Goal: Communication & Community: Answer question/provide support

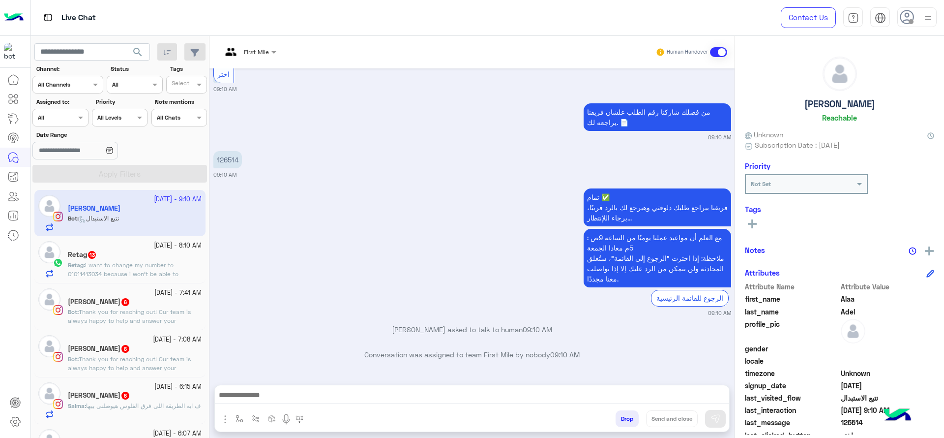
scroll to position [722, 0]
click at [930, 18] on img at bounding box center [928, 18] width 12 height 12
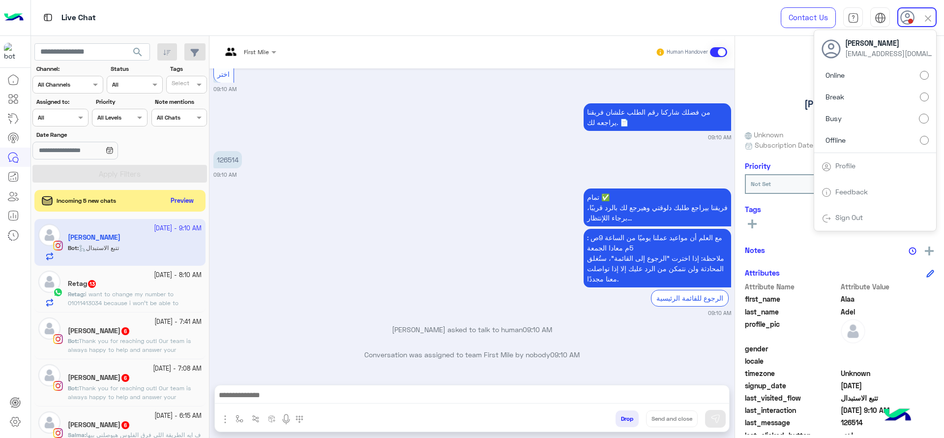
click at [925, 21] on img at bounding box center [927, 18] width 11 height 11
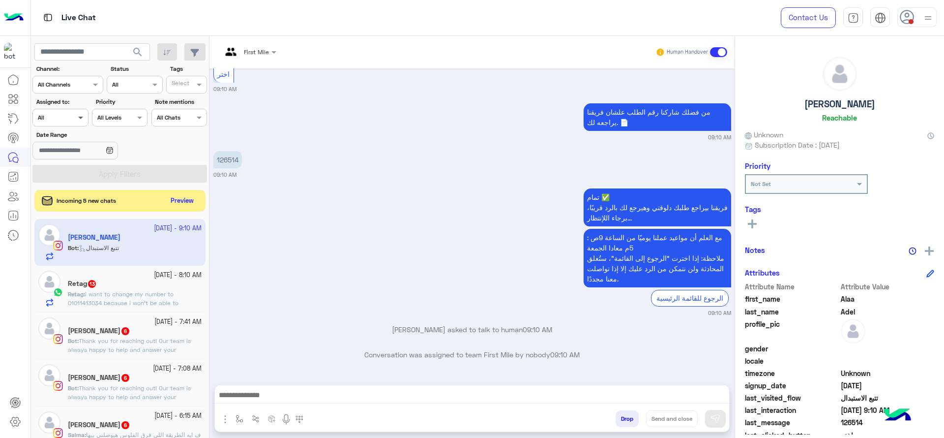
click at [77, 120] on span at bounding box center [82, 117] width 12 height 10
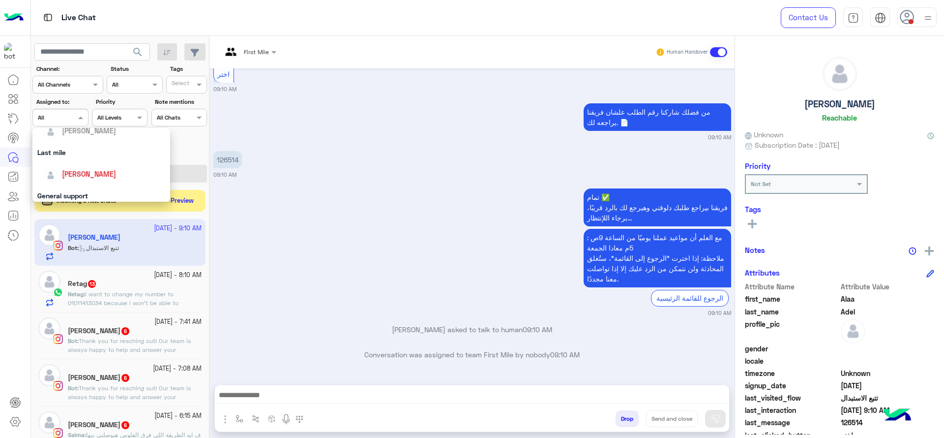
scroll to position [135, 0]
click at [80, 166] on div "[PERSON_NAME]" at bounding box center [104, 159] width 122 height 17
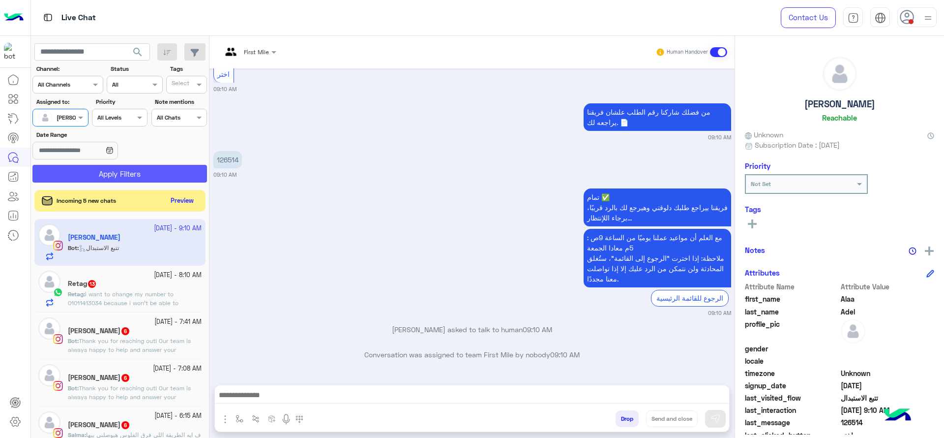
click at [87, 177] on button "Apply Filters" at bounding box center [119, 174] width 175 height 18
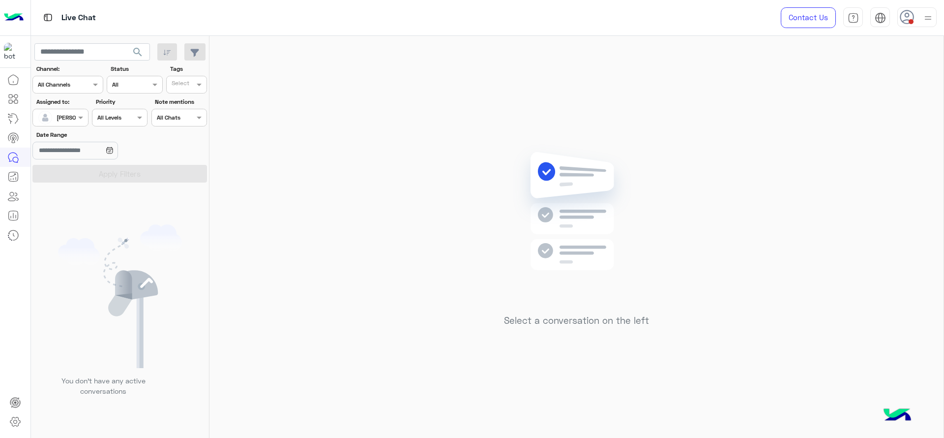
click at [375, 149] on div "Select a conversation on the left" at bounding box center [576, 239] width 734 height 406
click at [433, 139] on div "Select a conversation on the left" at bounding box center [576, 239] width 734 height 406
click at [890, 180] on div "Select a conversation on the left" at bounding box center [576, 239] width 734 height 406
click at [862, 180] on div "Select a conversation on the left" at bounding box center [576, 239] width 734 height 406
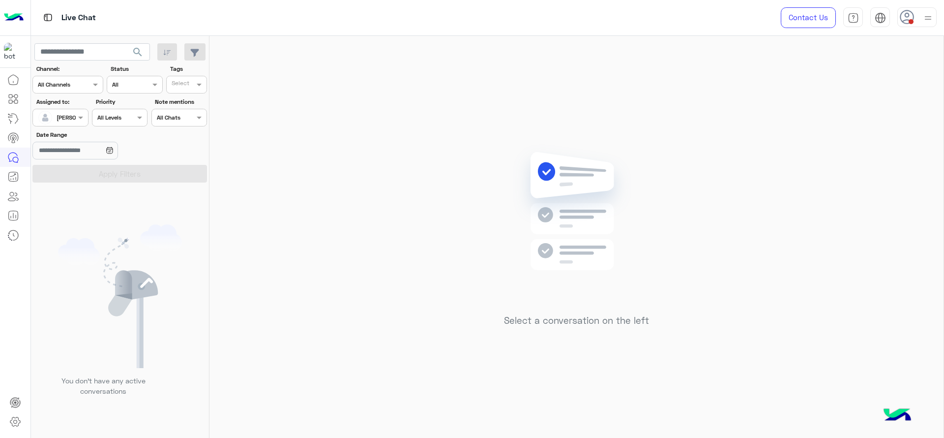
click at [538, 179] on img at bounding box center [576, 225] width 142 height 163
click at [458, 161] on div "Select a conversation on the left" at bounding box center [576, 239] width 734 height 406
click at [421, 130] on div "Select a conversation on the left" at bounding box center [576, 239] width 734 height 406
click at [711, 164] on div "Select a conversation on the left" at bounding box center [576, 239] width 734 height 406
click at [705, 181] on div "Select a conversation on the left" at bounding box center [576, 239] width 734 height 406
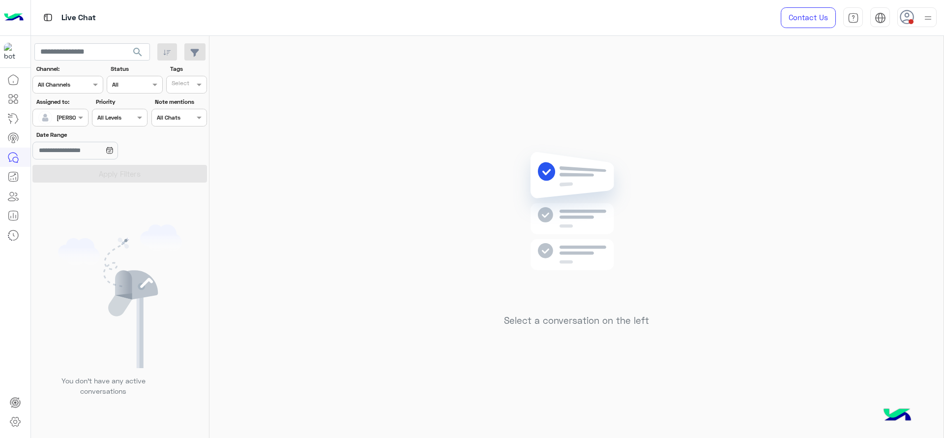
click at [917, 14] on div at bounding box center [916, 17] width 39 height 20
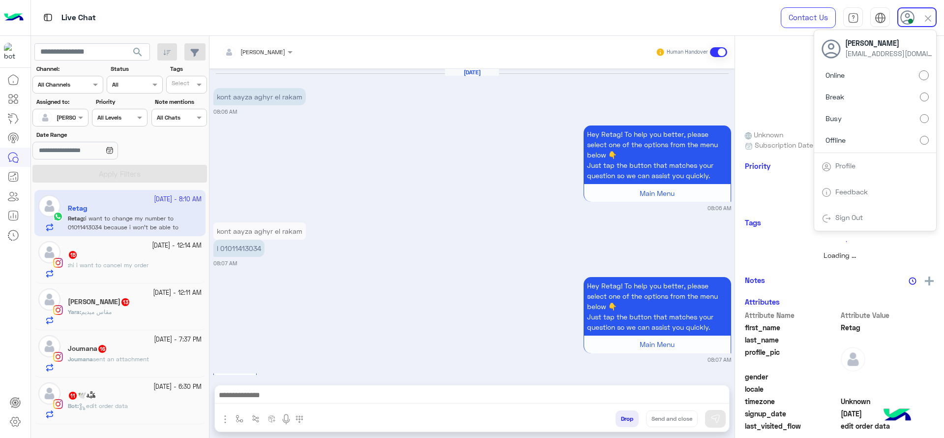
scroll to position [867, 0]
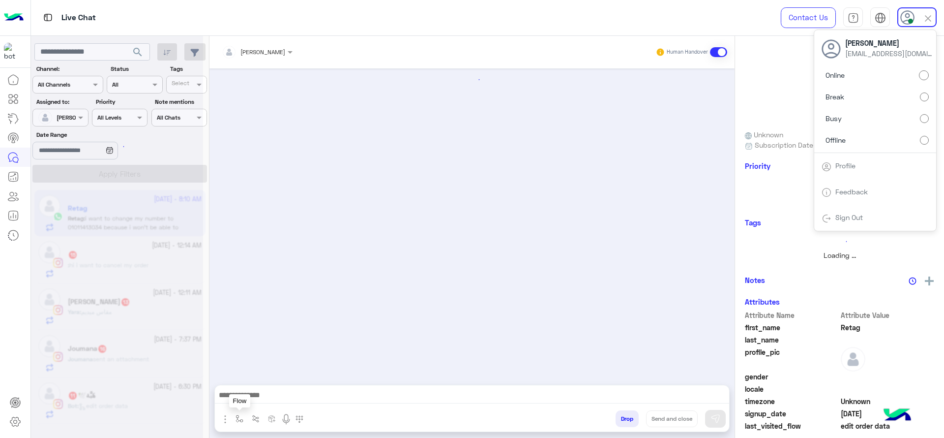
click at [242, 417] on img "button" at bounding box center [239, 418] width 8 height 8
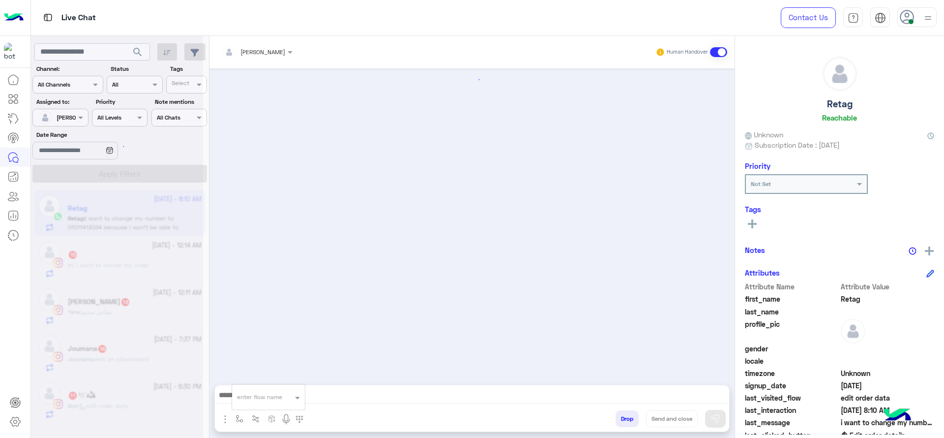
click at [247, 404] on div "enter flow name" at bounding box center [268, 397] width 73 height 18
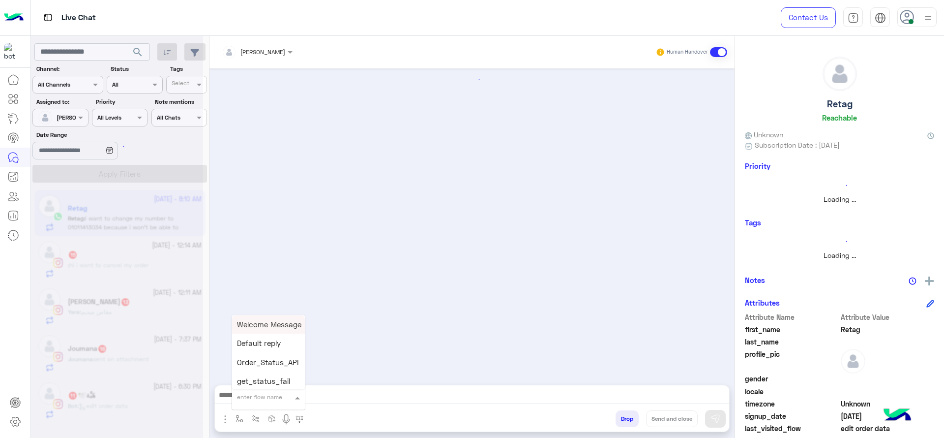
type input "*"
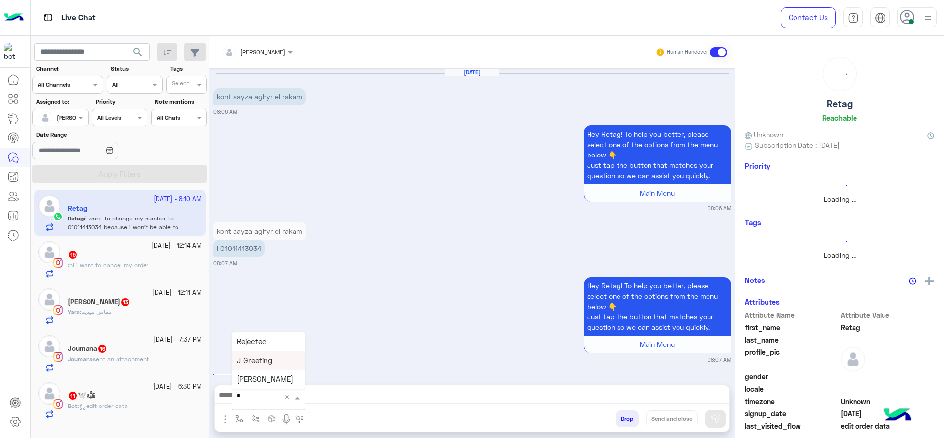
scroll to position [0, 0]
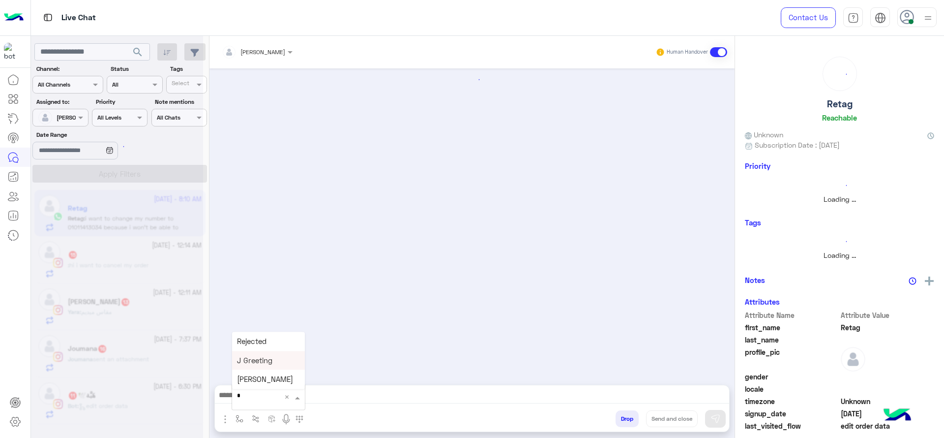
click at [261, 364] on span "J Greeting" at bounding box center [254, 359] width 35 height 9
type textarea "**********"
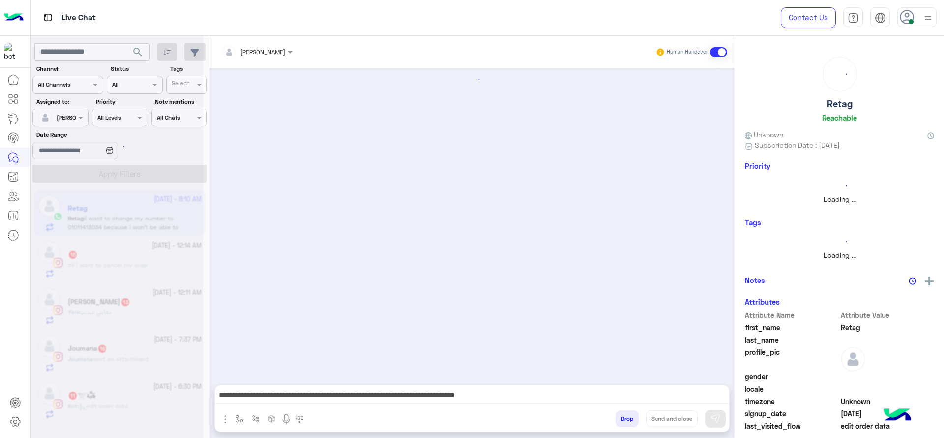
scroll to position [867, 0]
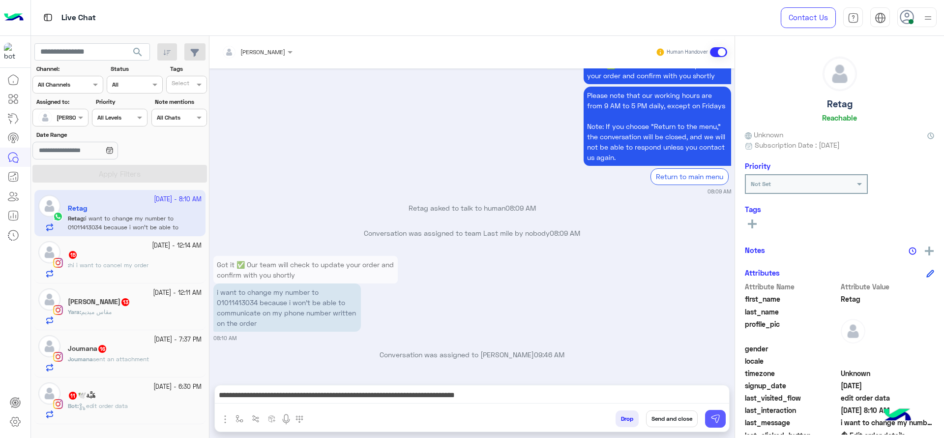
click at [717, 412] on button at bounding box center [715, 418] width 21 height 18
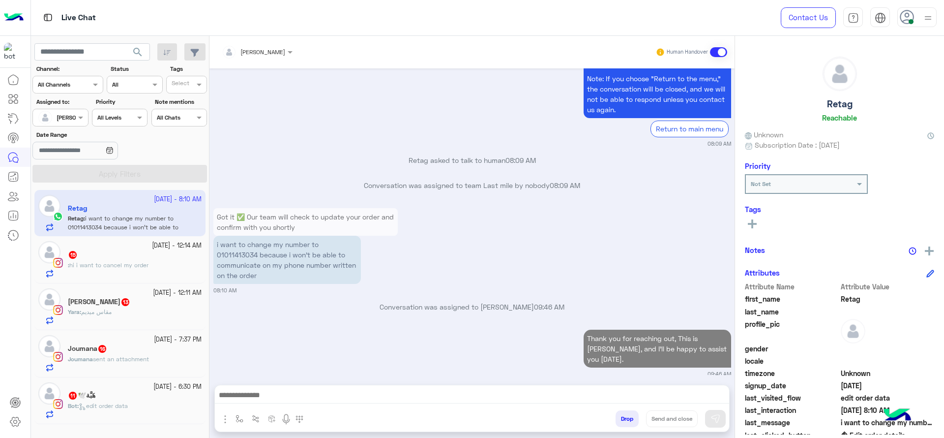
click at [249, 58] on div "[PERSON_NAME]" at bounding box center [253, 52] width 63 height 20
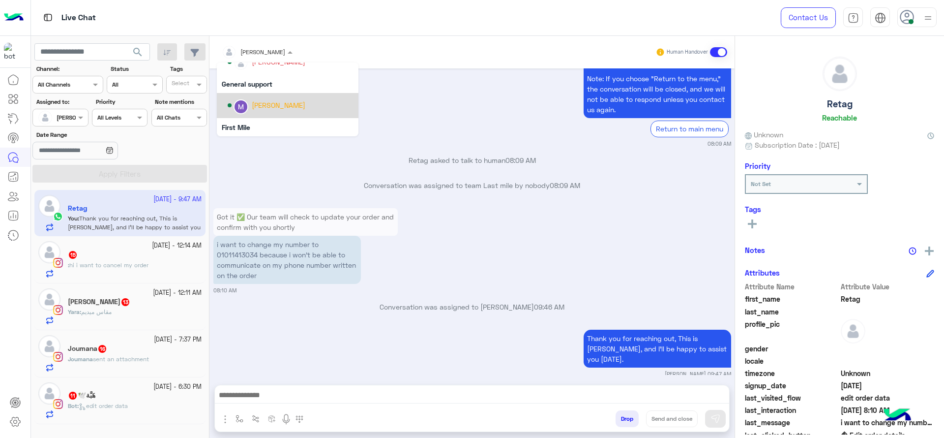
scroll to position [940, 0]
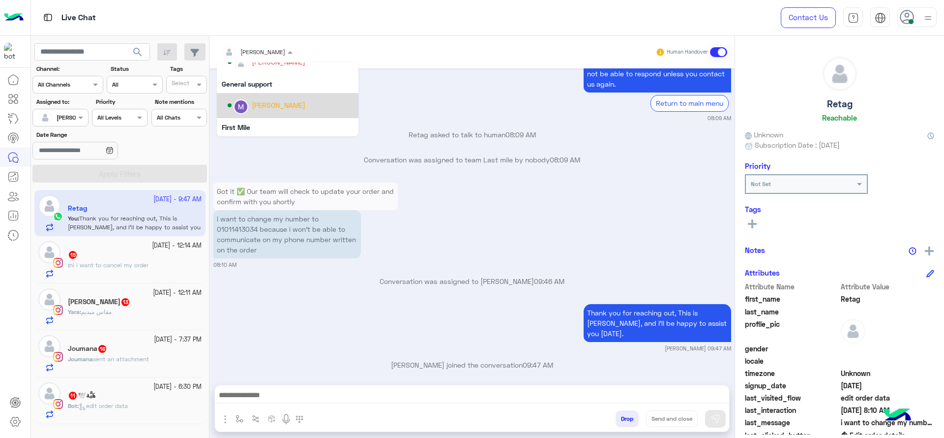
click at [252, 109] on div "[PERSON_NAME]" at bounding box center [279, 105] width 54 height 10
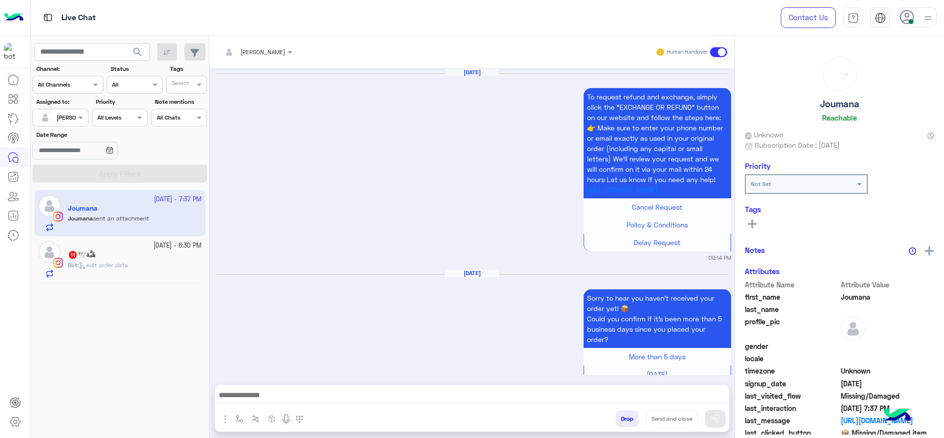
scroll to position [3961, 0]
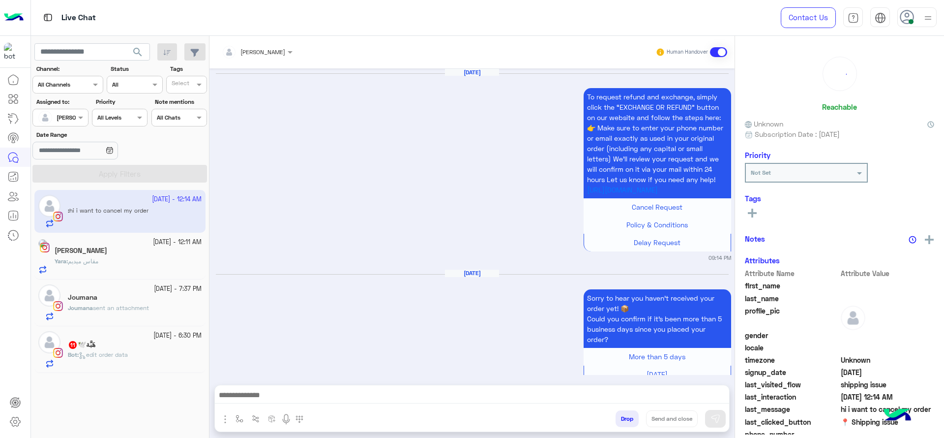
scroll to position [2797, 0]
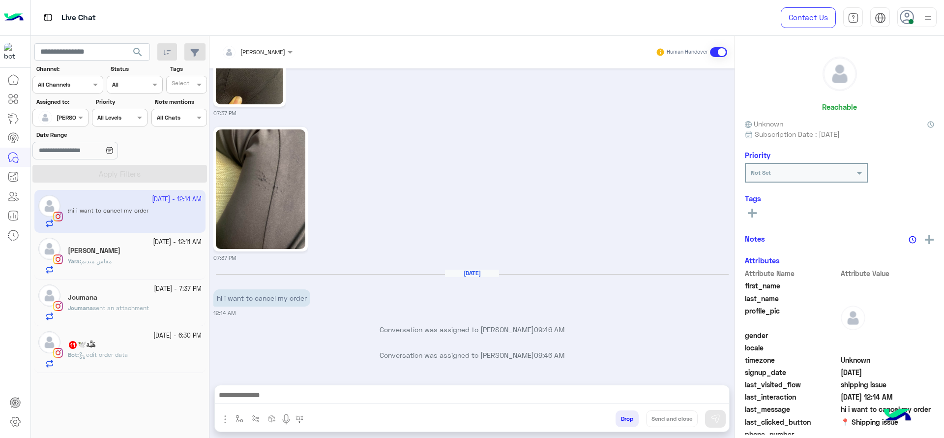
click at [234, 422] on button "button" at bounding box center [240, 418] width 16 height 16
click at [241, 398] on input "text" at bounding box center [256, 395] width 39 height 9
type input "*"
click at [269, 356] on span "J Greeting" at bounding box center [254, 359] width 35 height 9
type textarea "**********"
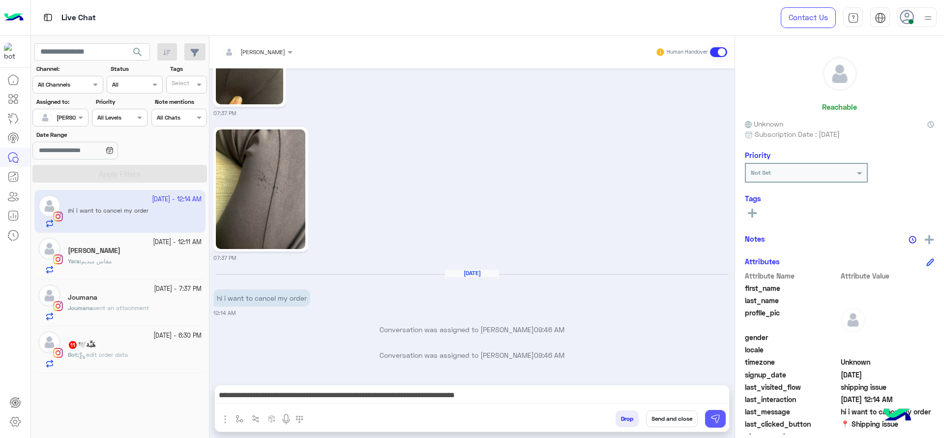
click at [716, 414] on img at bounding box center [715, 418] width 10 height 10
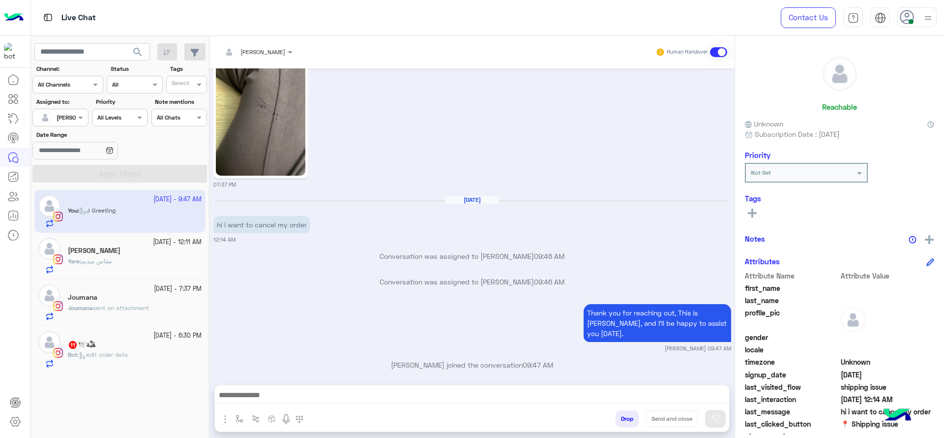
click at [238, 319] on div "Thank you for reaching out, This is Jana, and I’ll be happy to assist you today…" at bounding box center [472, 326] width 518 height 51
click at [271, 53] on div at bounding box center [257, 50] width 81 height 9
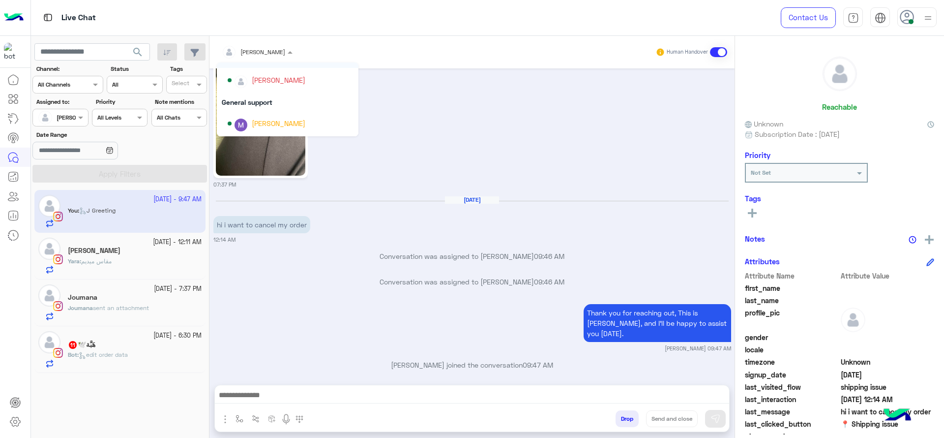
scroll to position [138, 0]
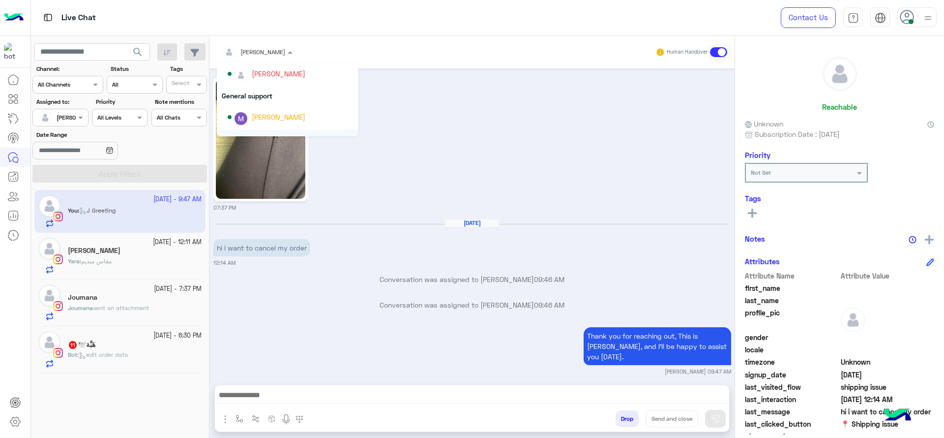
click at [415, 165] on div "07:37 PM" at bounding box center [472, 142] width 518 height 137
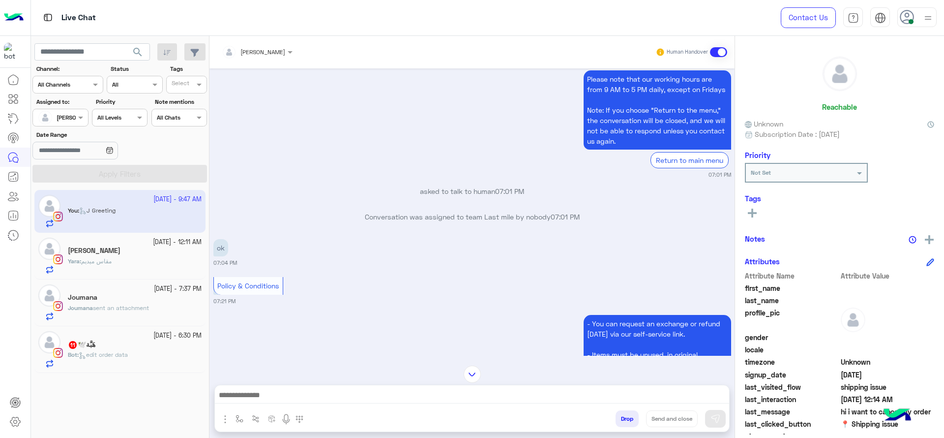
scroll to position [1186, 0]
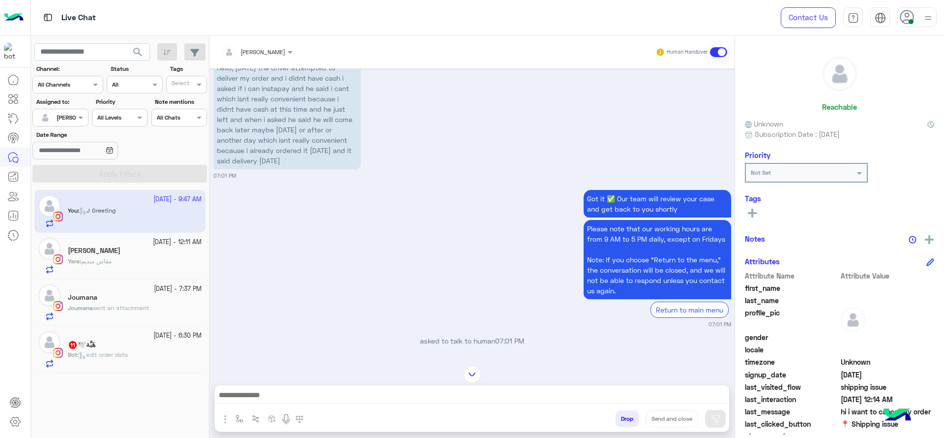
click at [104, 261] on span "مقاس ميديم" at bounding box center [96, 260] width 30 height 7
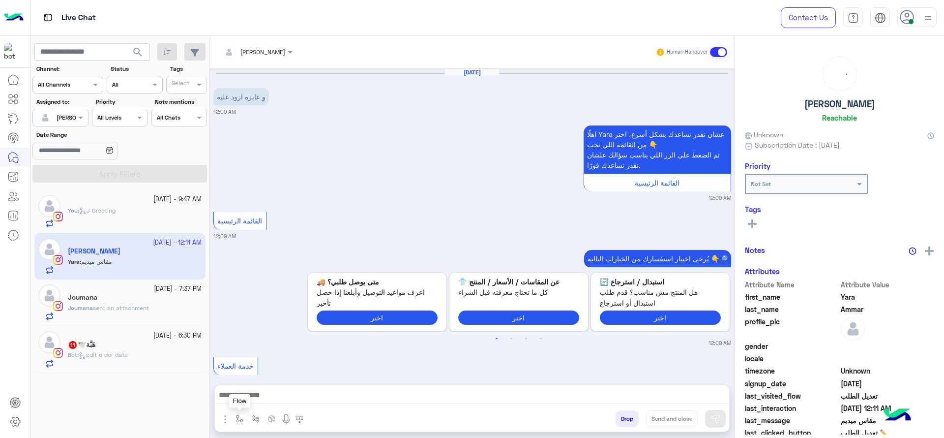
scroll to position [875, 0]
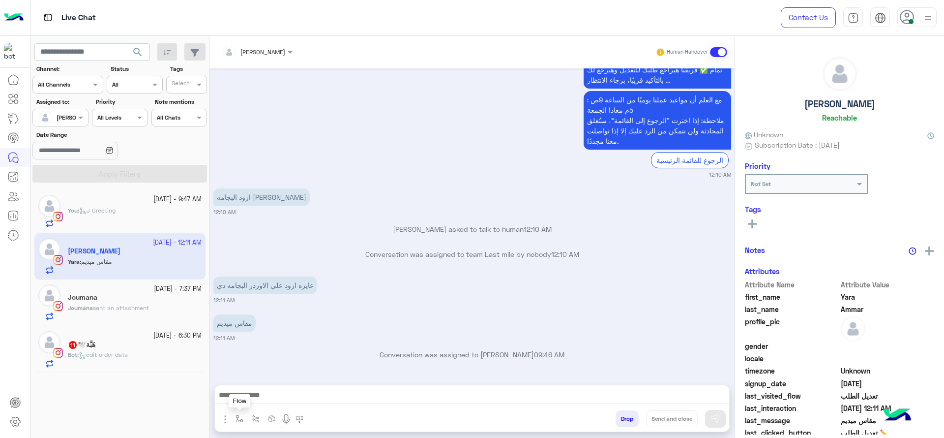
click at [245, 415] on button "button" at bounding box center [240, 418] width 16 height 16
click at [260, 400] on div "enter flow name" at bounding box center [259, 396] width 45 height 9
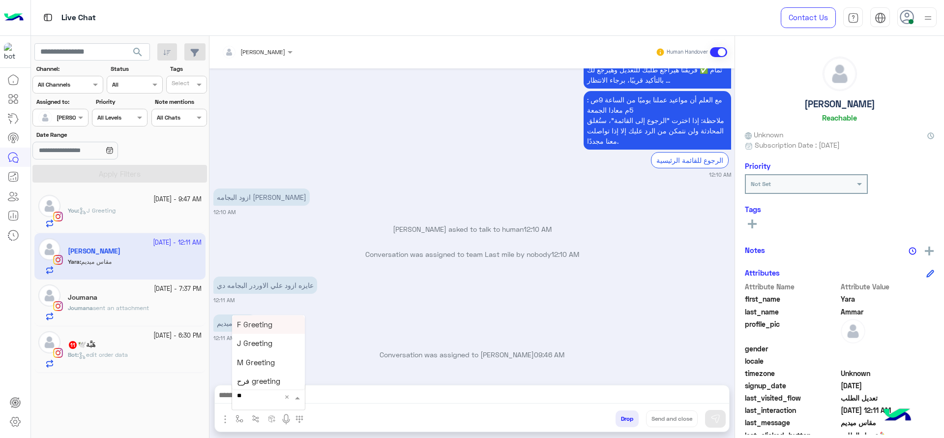
type input "***"
click at [259, 367] on span "چنى greeting" at bounding box center [259, 362] width 44 height 9
type textarea "**********"
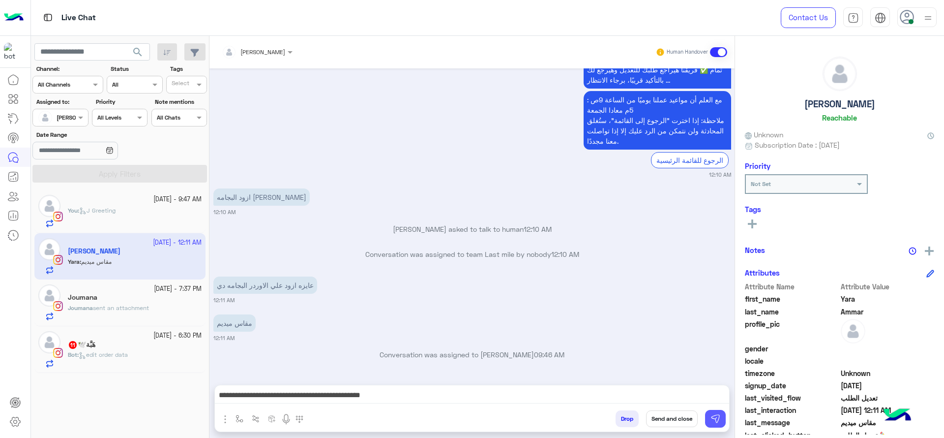
click at [716, 420] on img at bounding box center [715, 418] width 10 height 10
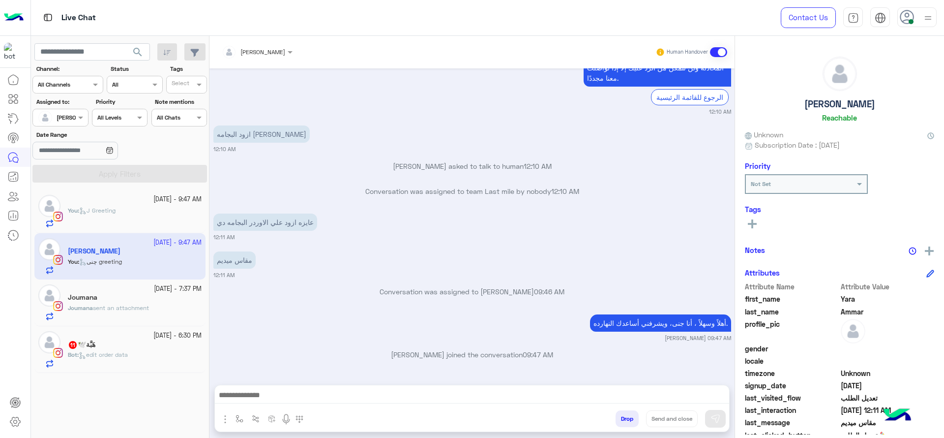
click at [270, 56] on div "[PERSON_NAME]" at bounding box center [262, 52] width 45 height 9
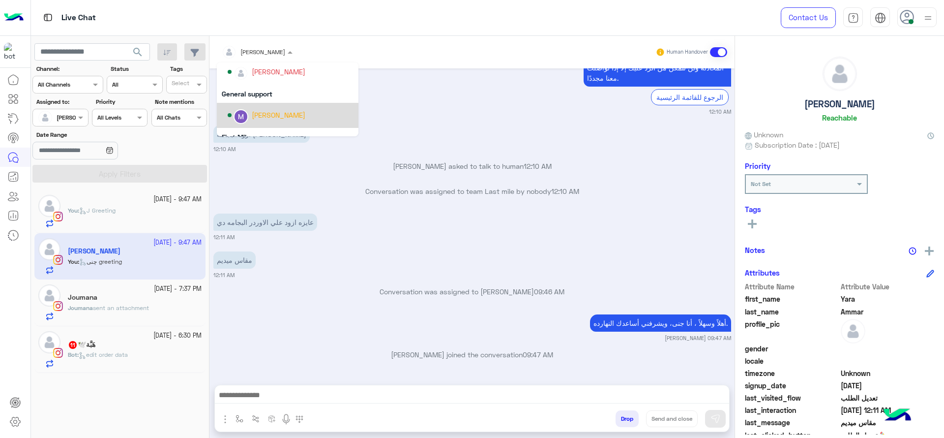
scroll to position [138, 0]
click at [250, 109] on div "[PERSON_NAME]" at bounding box center [291, 117] width 126 height 17
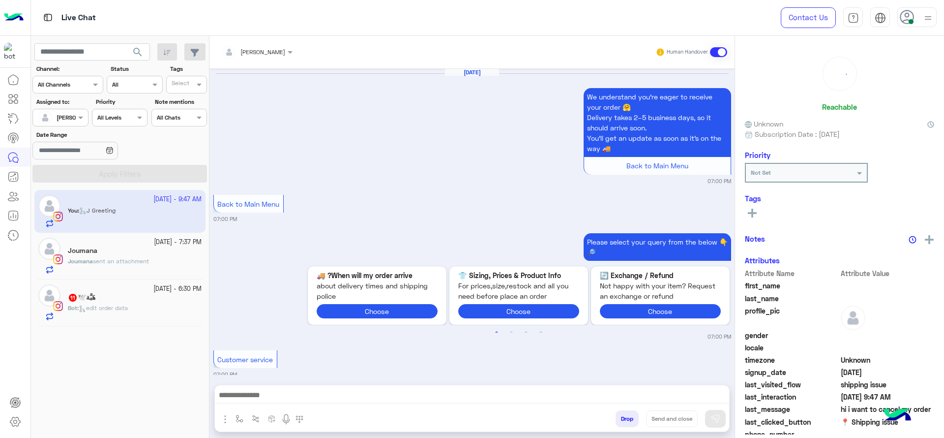
scroll to position [1035, 0]
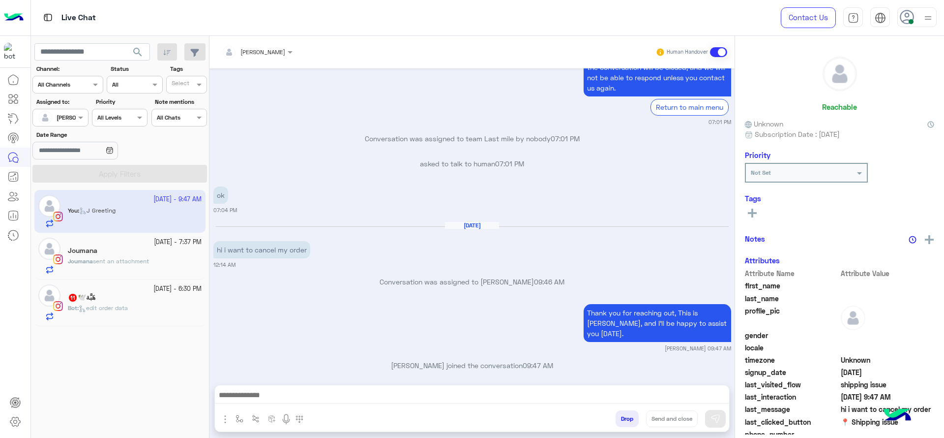
click at [129, 258] on span "sent an attachment" at bounding box center [121, 260] width 56 height 7
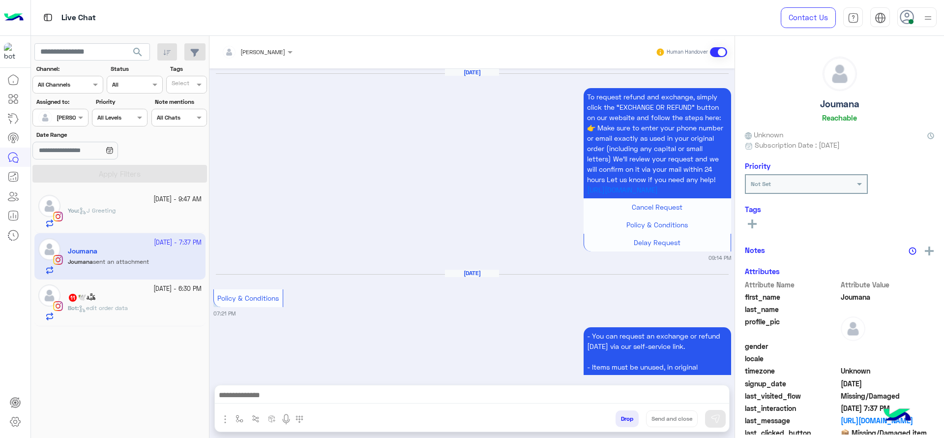
scroll to position [1411, 0]
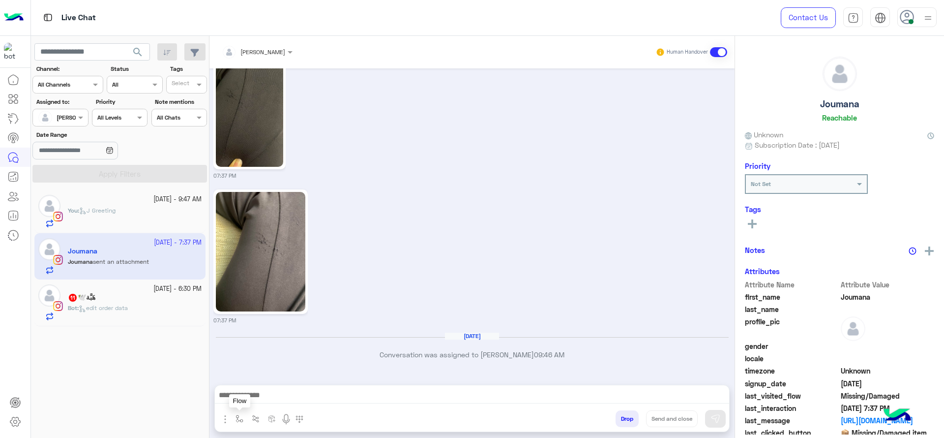
click at [239, 423] on button "button" at bounding box center [240, 418] width 16 height 16
click at [243, 404] on div "enter flow name" at bounding box center [268, 397] width 73 height 18
click at [402, 256] on div "07:37 PM" at bounding box center [472, 255] width 518 height 137
click at [120, 290] on div "23 September - 6:30 PM" at bounding box center [135, 288] width 134 height 9
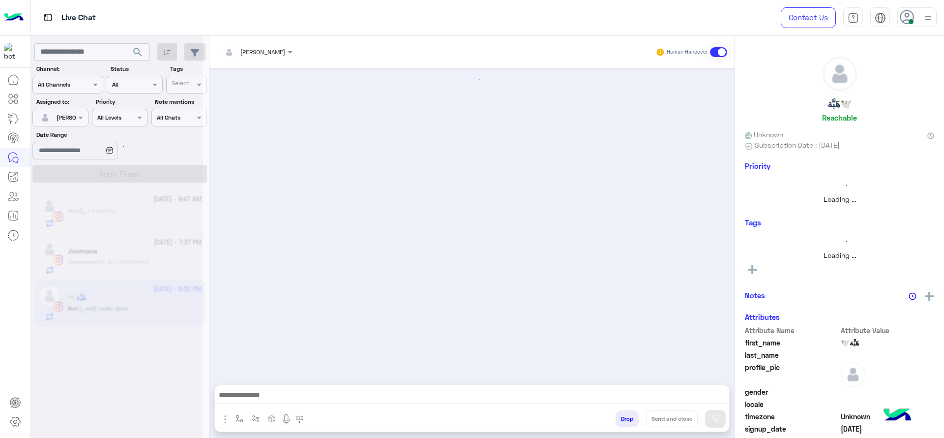
click at [233, 422] on button "button" at bounding box center [240, 418] width 16 height 16
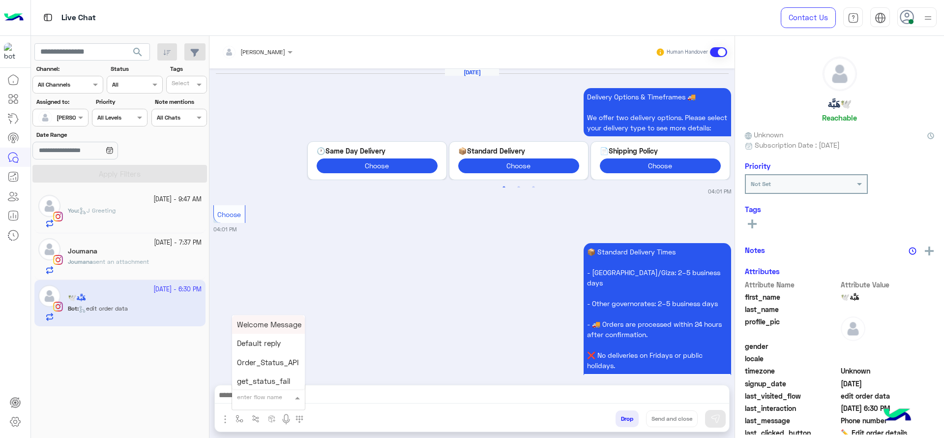
click at [268, 391] on input "text" at bounding box center [256, 395] width 39 height 9
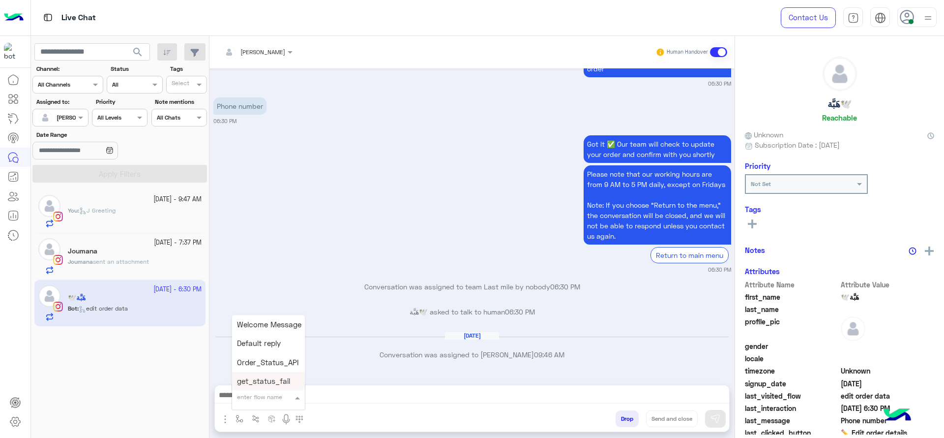
type input "*"
click at [269, 368] on div "J Greeting" at bounding box center [268, 359] width 73 height 19
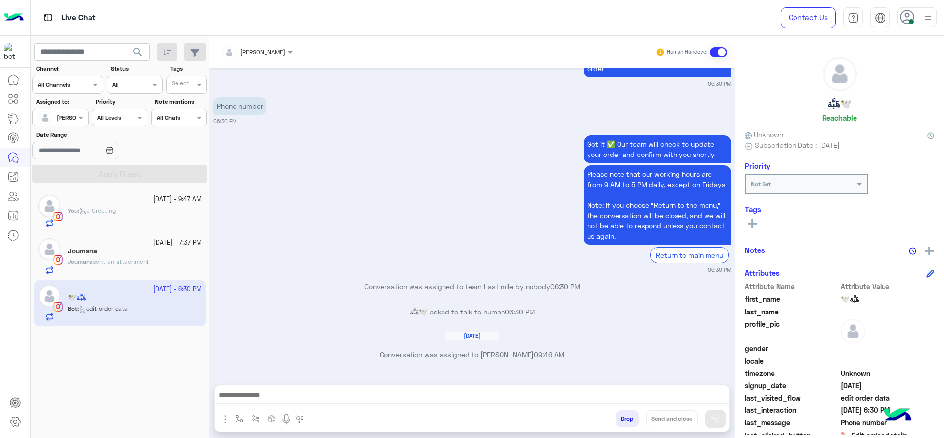
type textarea "**********"
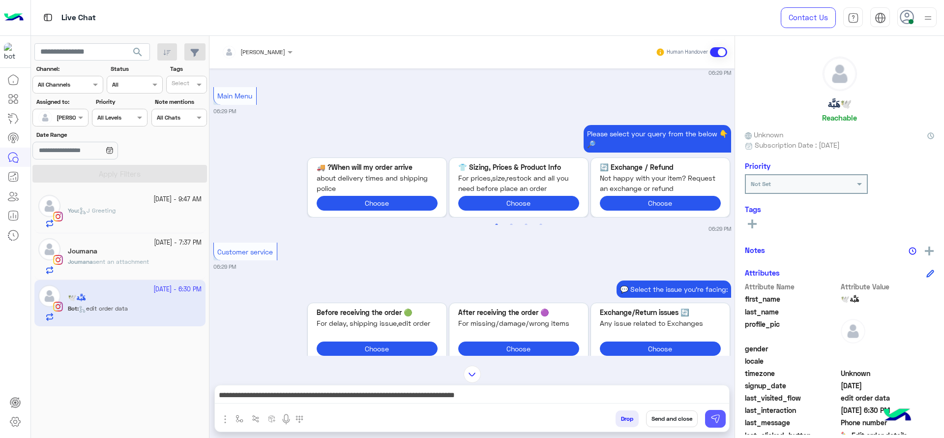
click at [713, 417] on img at bounding box center [715, 418] width 10 height 10
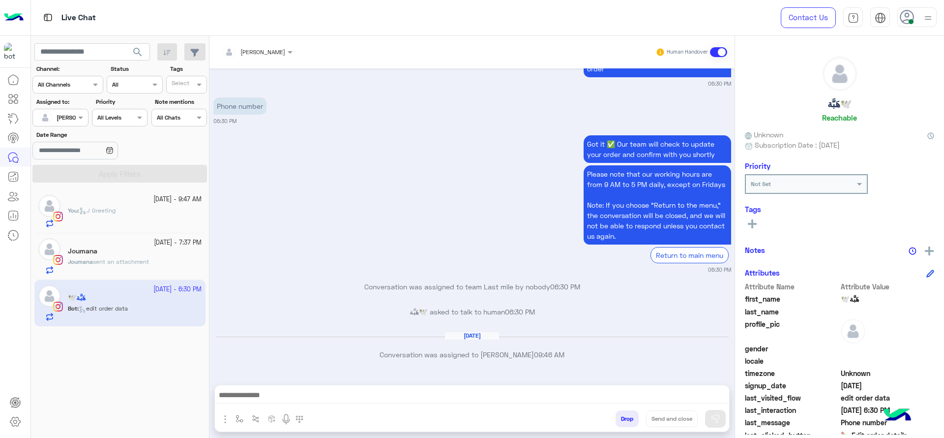
scroll to position [1160, 0]
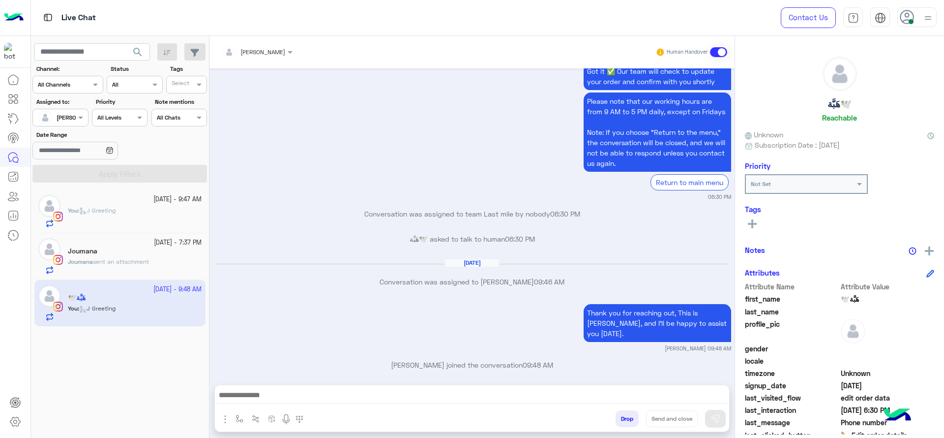
click at [122, 247] on div "Joumana" at bounding box center [135, 252] width 134 height 10
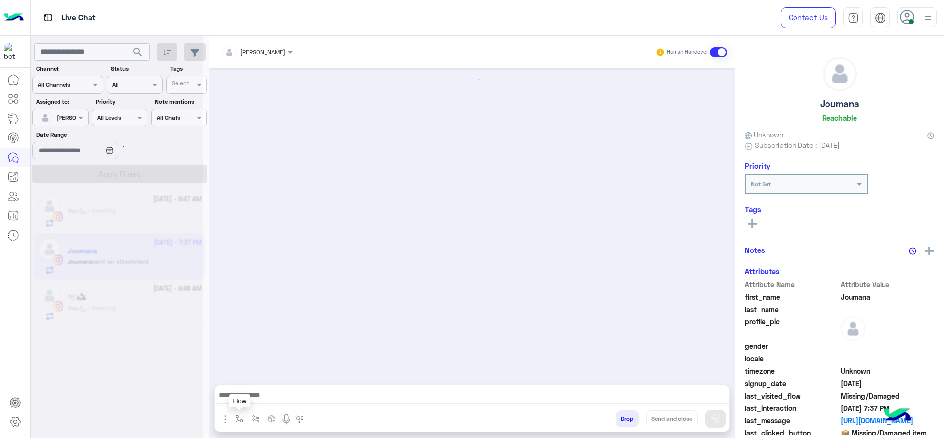
click at [239, 428] on div "enter flow name Flow" at bounding box center [263, 420] width 96 height 20
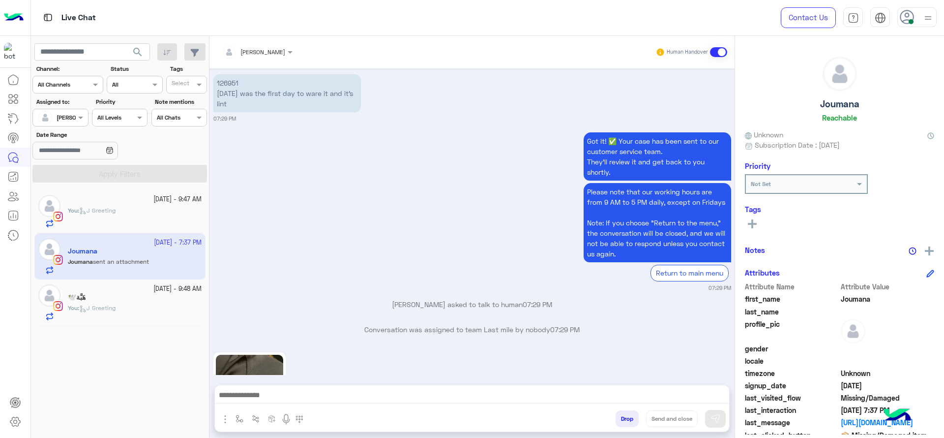
scroll to position [1410, 0]
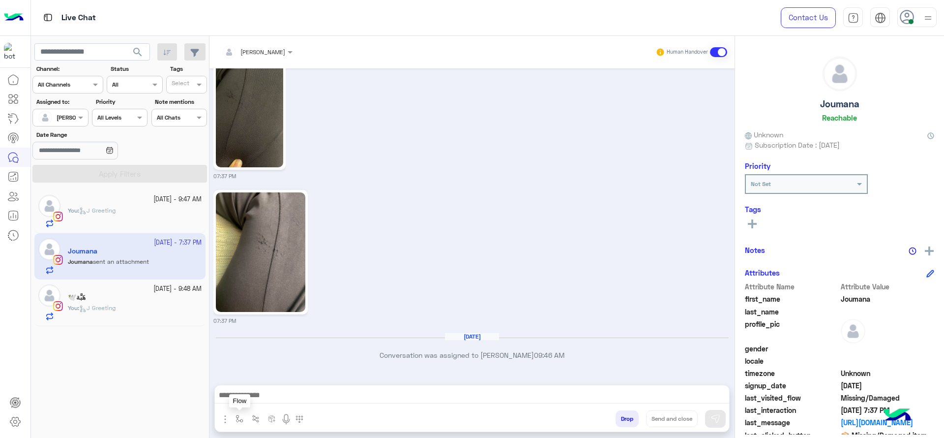
click at [233, 415] on button "button" at bounding box center [240, 418] width 16 height 16
click at [249, 404] on div "enter flow name" at bounding box center [268, 397] width 73 height 18
type input "*"
click at [272, 357] on div "J Greeting" at bounding box center [268, 359] width 73 height 19
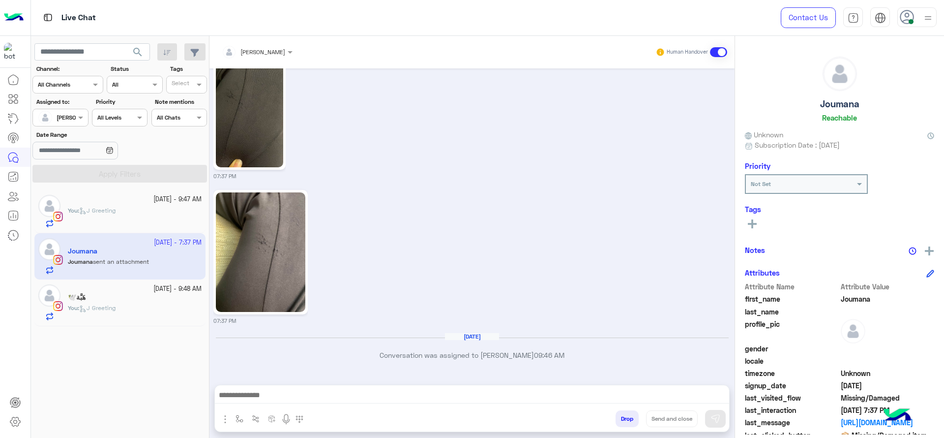
type textarea "**********"
click at [711, 412] on button at bounding box center [715, 418] width 21 height 18
click at [504, 271] on div "07:37 PM" at bounding box center [472, 255] width 518 height 137
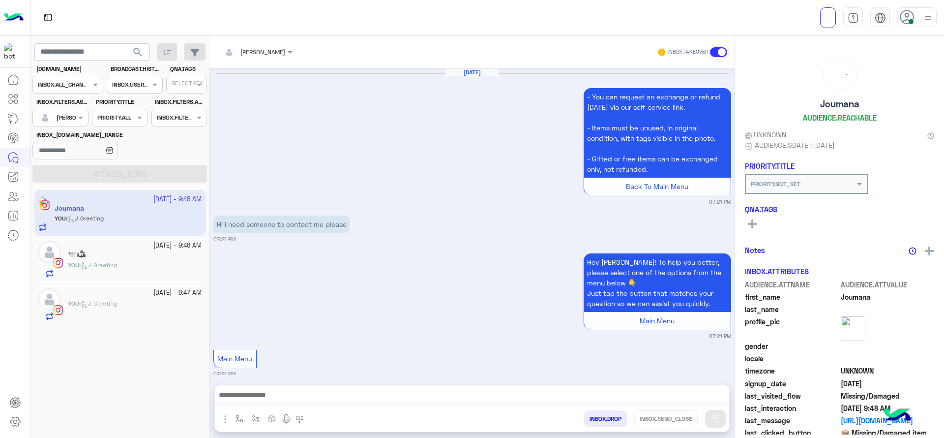
scroll to position [1245, 0]
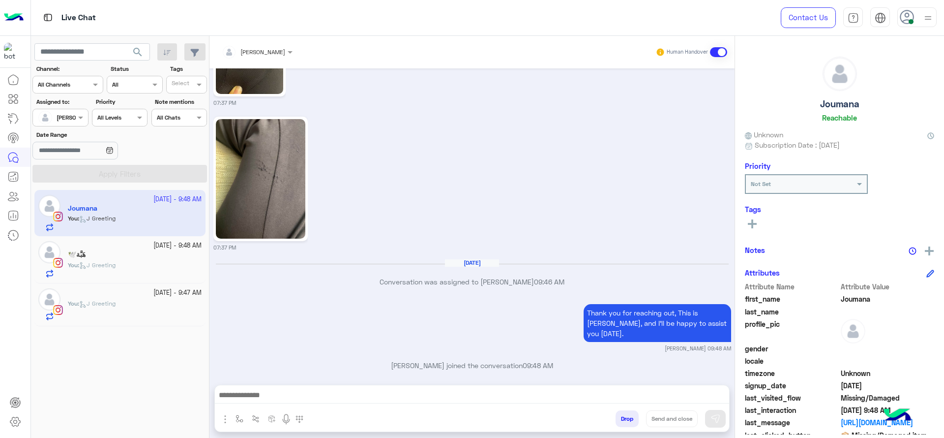
click at [350, 360] on p "Jana Aboelseoud joined the conversation 09:48 AM" at bounding box center [472, 365] width 518 height 10
click at [120, 256] on div "هَبَّة🕊️" at bounding box center [135, 255] width 134 height 10
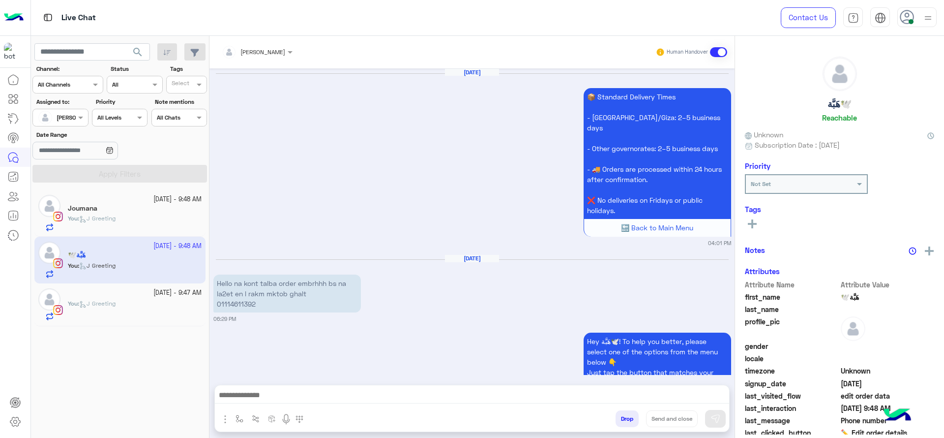
scroll to position [994, 0]
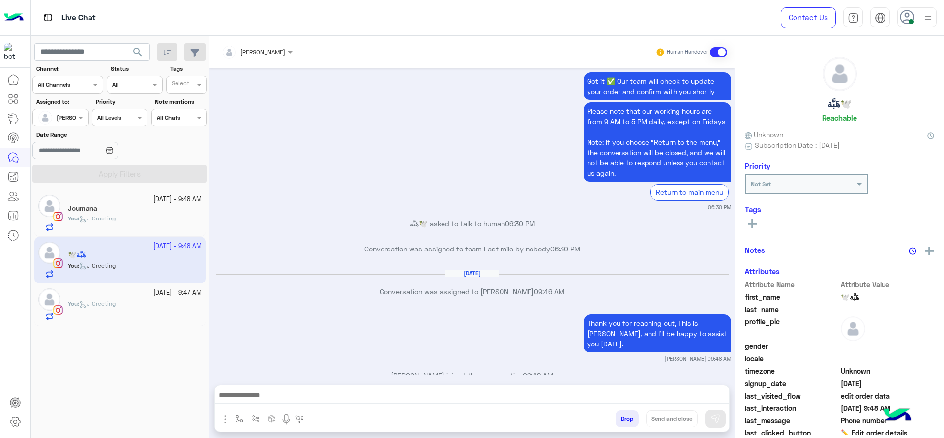
click at [127, 312] on div "You : J Greeting" at bounding box center [135, 310] width 134 height 22
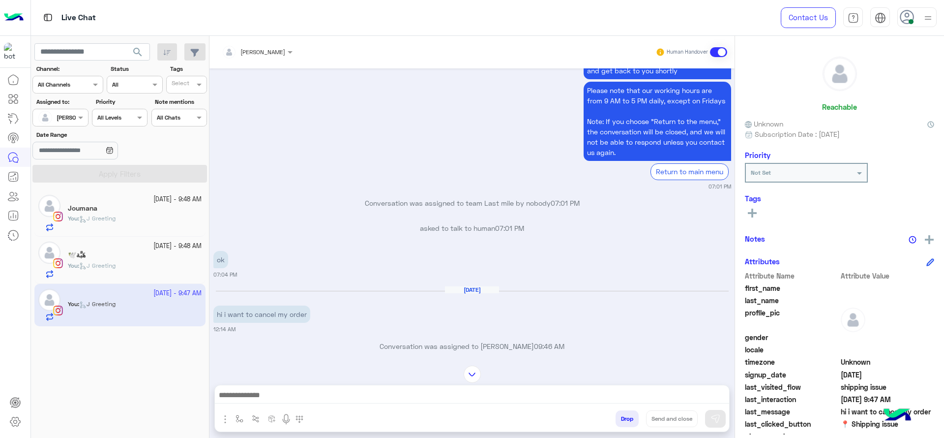
scroll to position [962, 0]
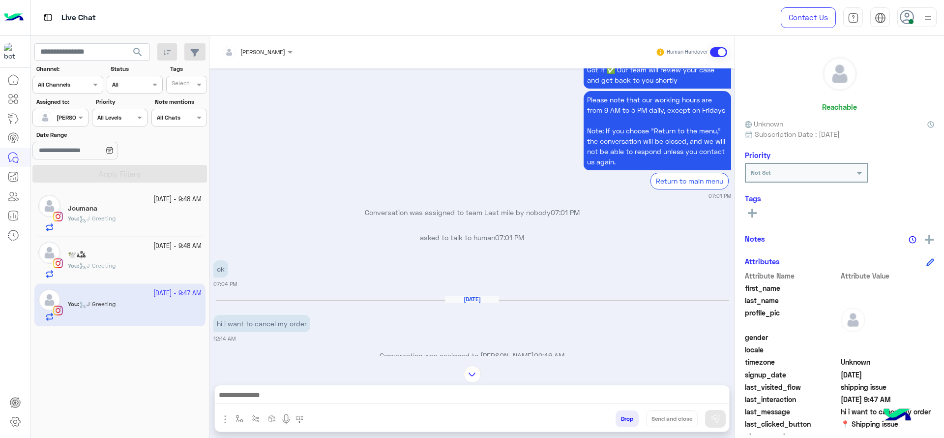
click at [257, 45] on div "[PERSON_NAME]" at bounding box center [253, 52] width 63 height 20
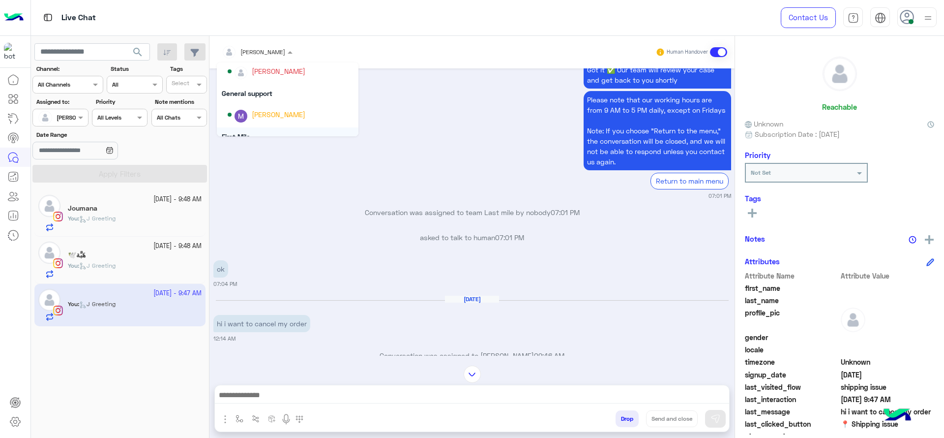
scroll to position [125, 0]
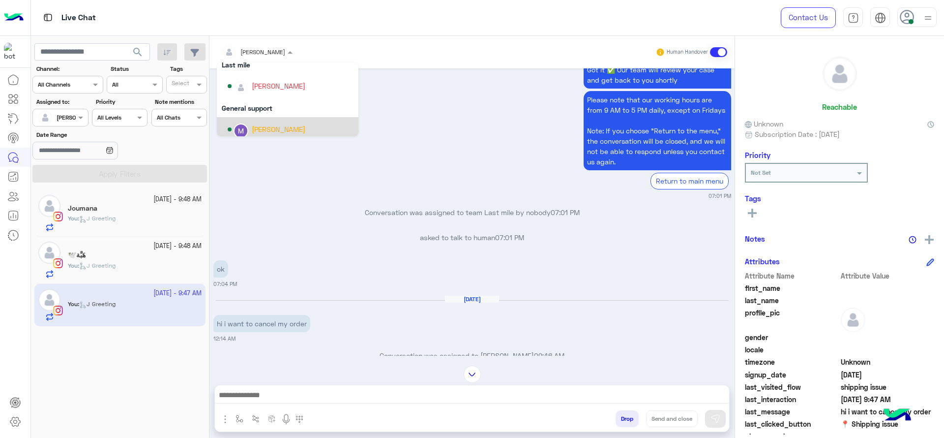
click at [254, 119] on div "[PERSON_NAME]" at bounding box center [288, 129] width 142 height 25
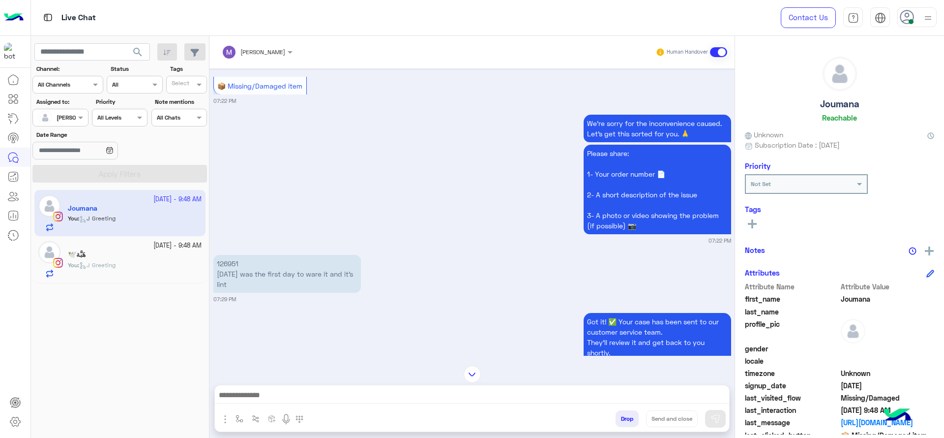
scroll to position [667, 0]
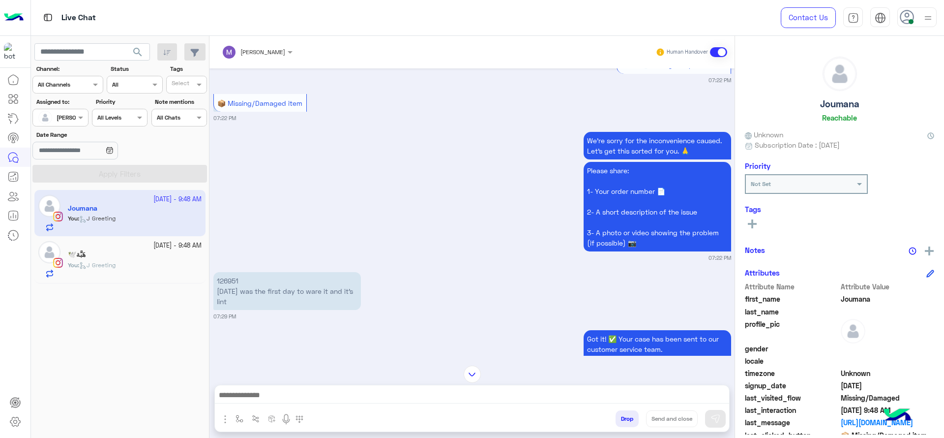
click at [114, 263] on span "J Greeting" at bounding box center [97, 264] width 36 height 7
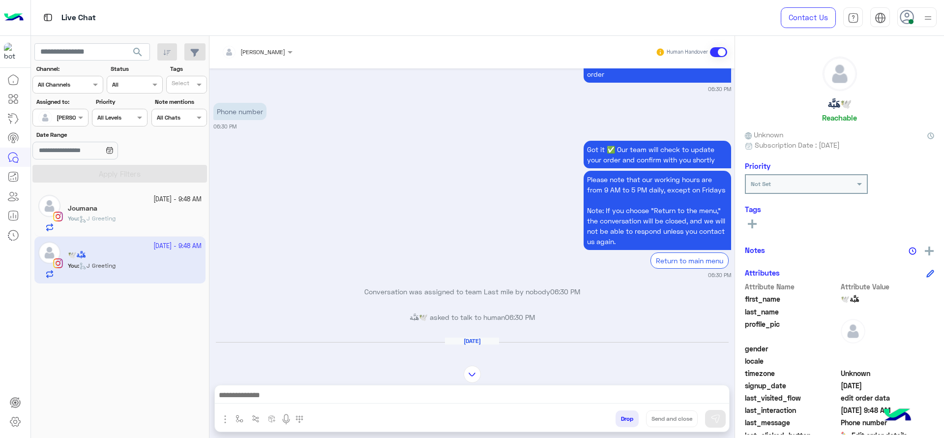
scroll to position [1990, 0]
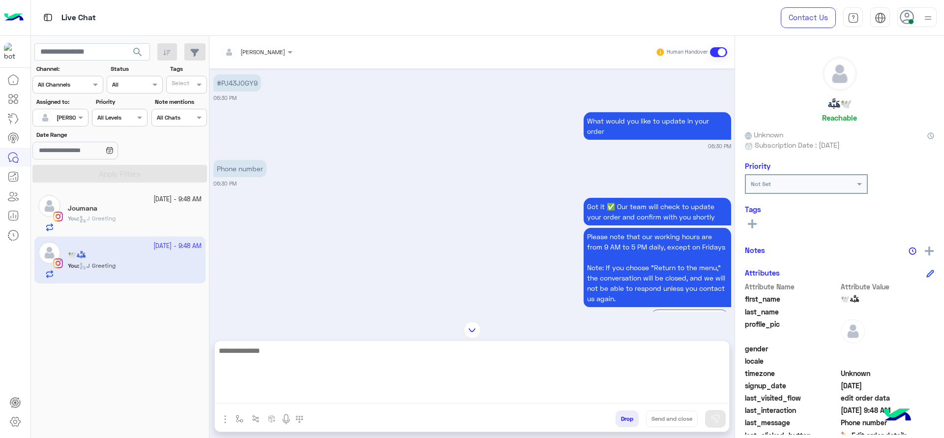
click at [256, 389] on textarea at bounding box center [472, 373] width 514 height 59
type textarea "**********"
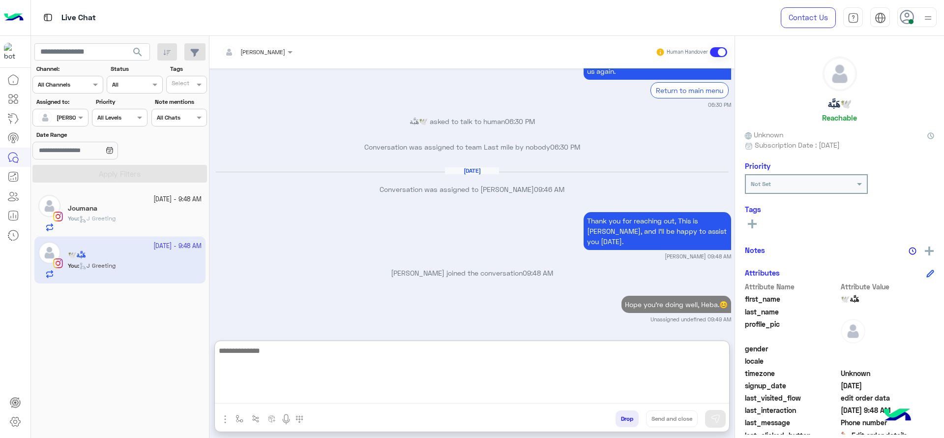
scroll to position [2207, 0]
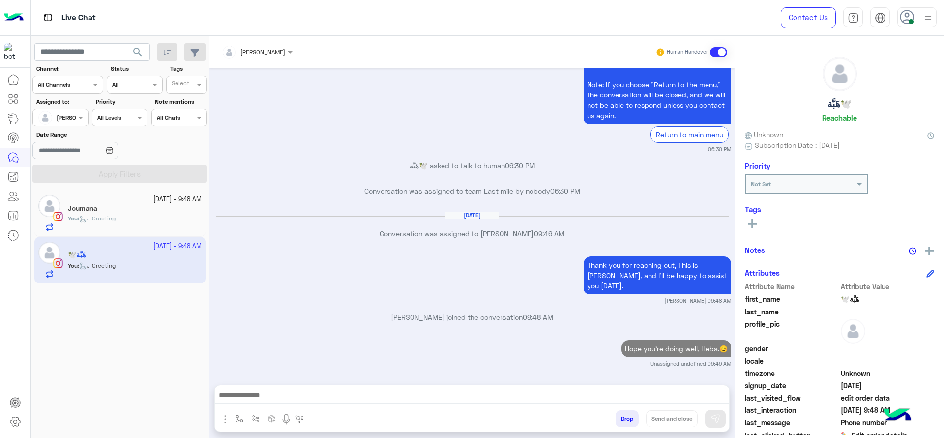
click at [129, 204] on div "Joumana" at bounding box center [135, 209] width 134 height 10
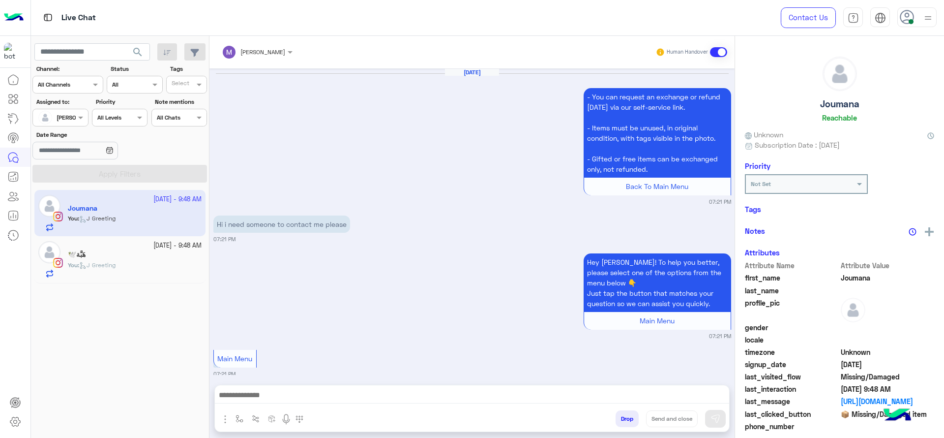
click at [281, 385] on div at bounding box center [472, 397] width 514 height 25
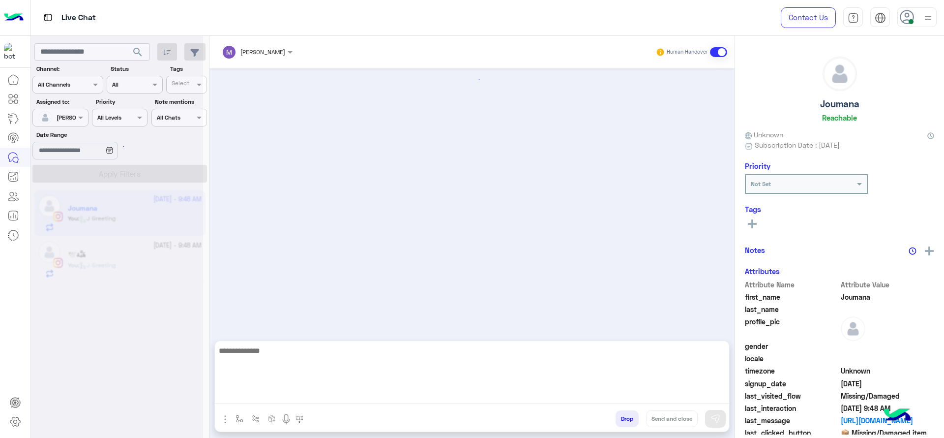
click at [279, 396] on textarea at bounding box center [472, 373] width 514 height 59
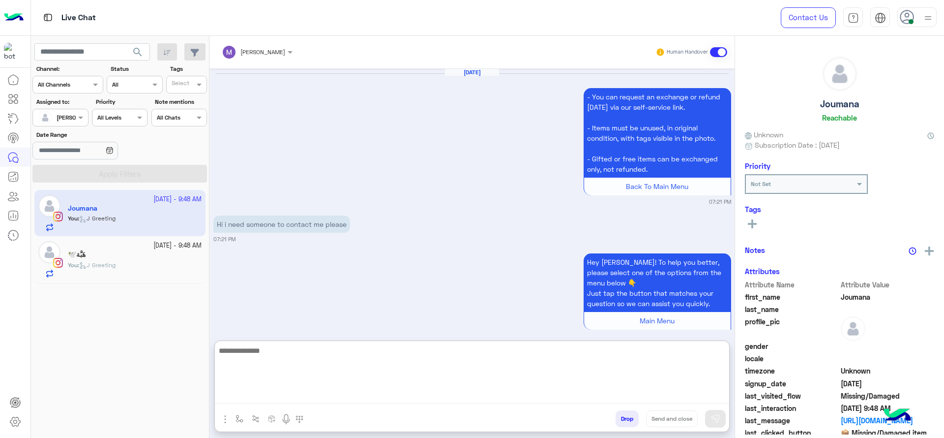
scroll to position [1245, 0]
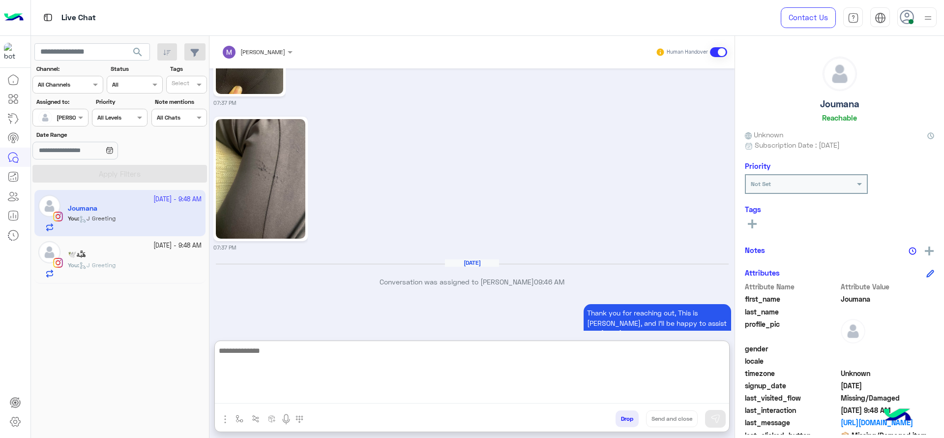
click at [293, 389] on textarea at bounding box center [472, 373] width 514 height 59
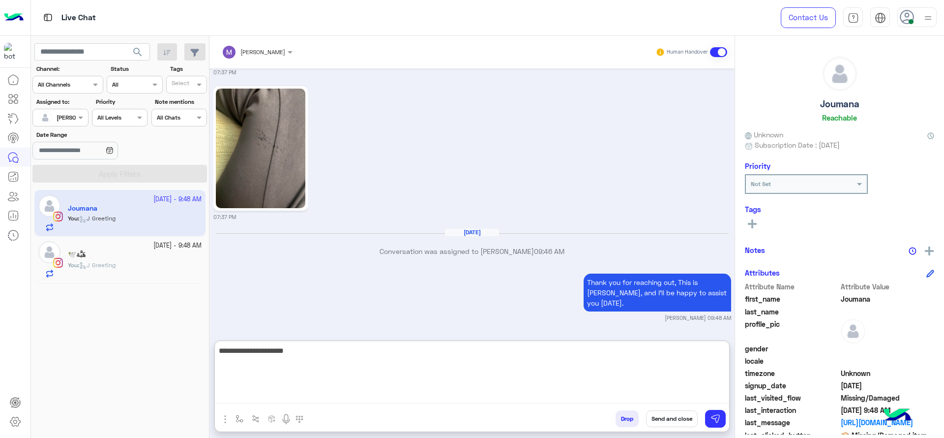
scroll to position [1289, 0]
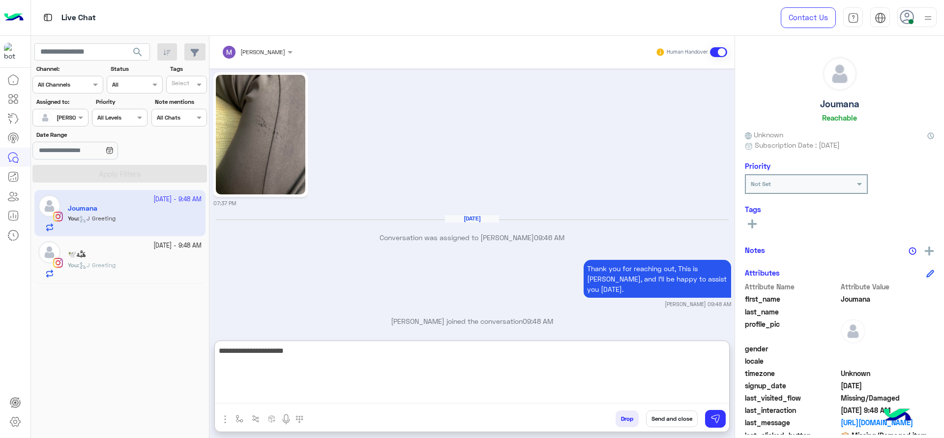
click at [393, 374] on textarea "**********" at bounding box center [472, 373] width 514 height 59
type textarea "**********"
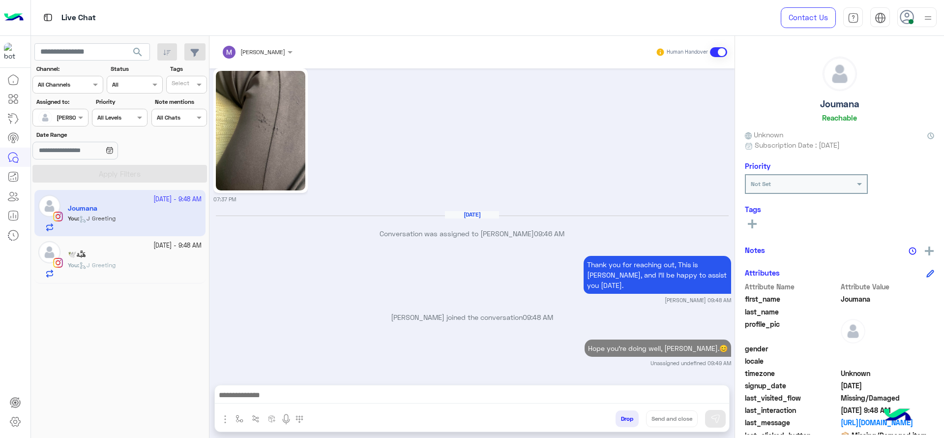
click at [371, 312] on div "Jana Aboelseoud joined the conversation 09:48 AM" at bounding box center [472, 321] width 518 height 18
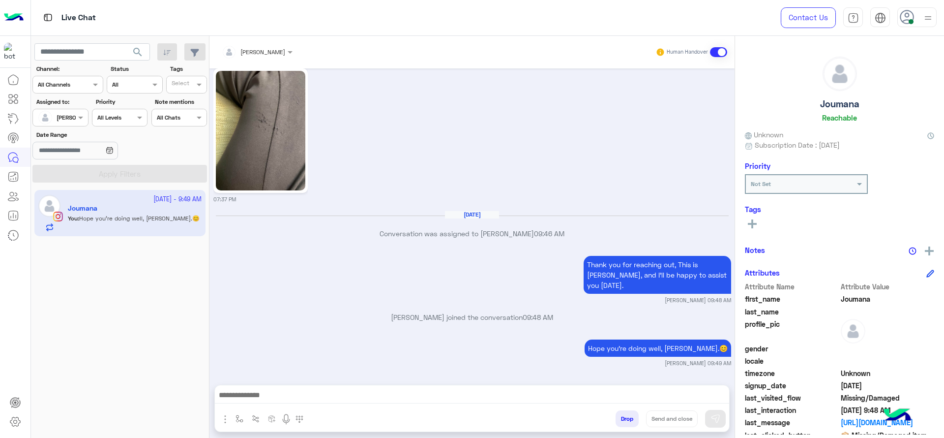
scroll to position [1283, 0]
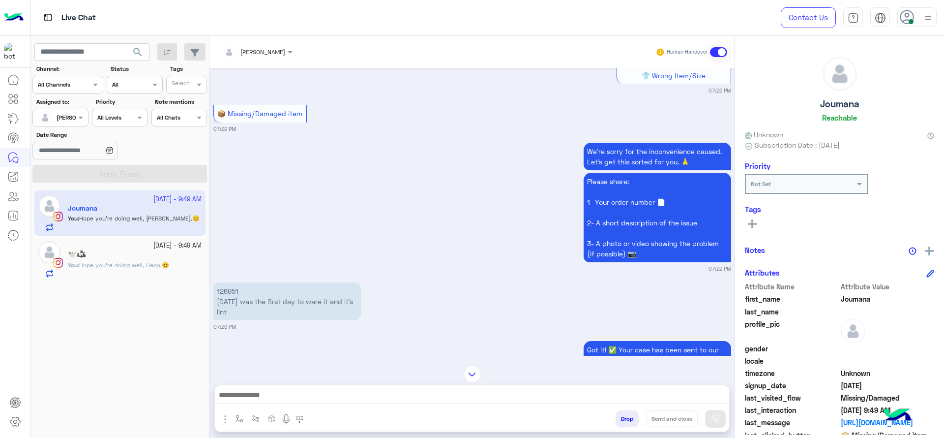
scroll to position [528, 0]
click at [222, 287] on p "126951 Today was the first day to ware it and it’s lint" at bounding box center [286, 302] width 147 height 38
click at [222, 292] on p "126951 Today was the first day to ware it and it’s lint" at bounding box center [286, 302] width 147 height 38
copy p "126951"
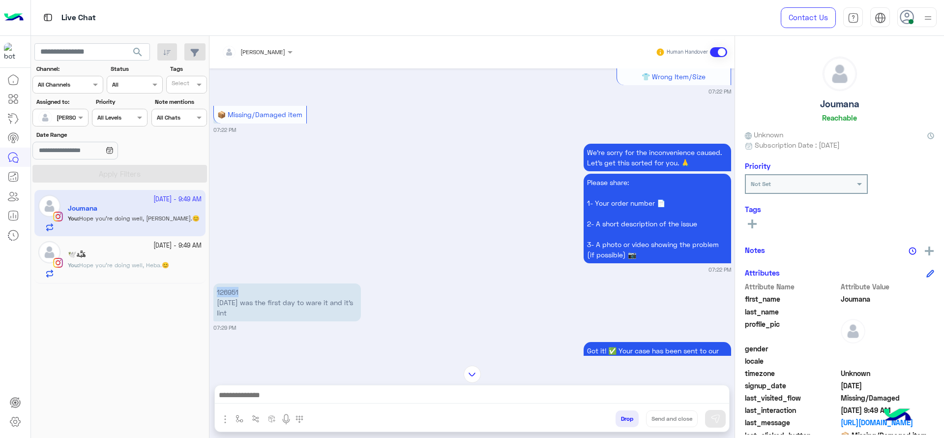
click at [473, 371] on img at bounding box center [472, 373] width 17 height 17
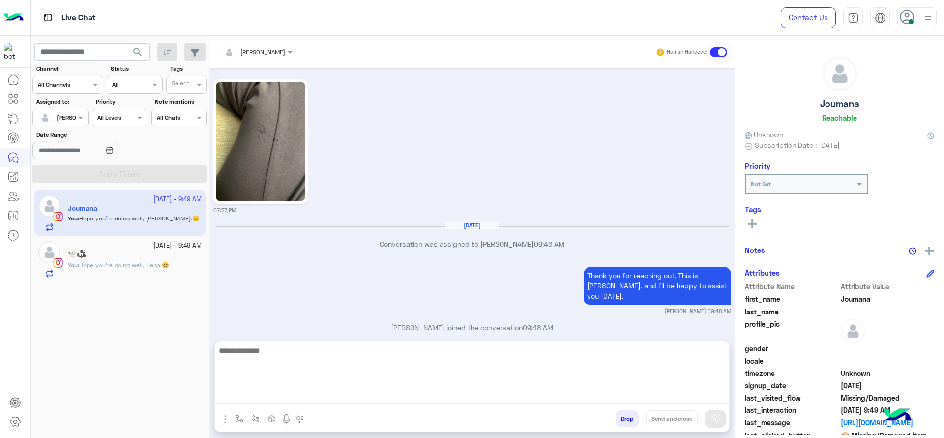
click at [430, 393] on textarea at bounding box center [472, 373] width 514 height 59
type textarea "**********"
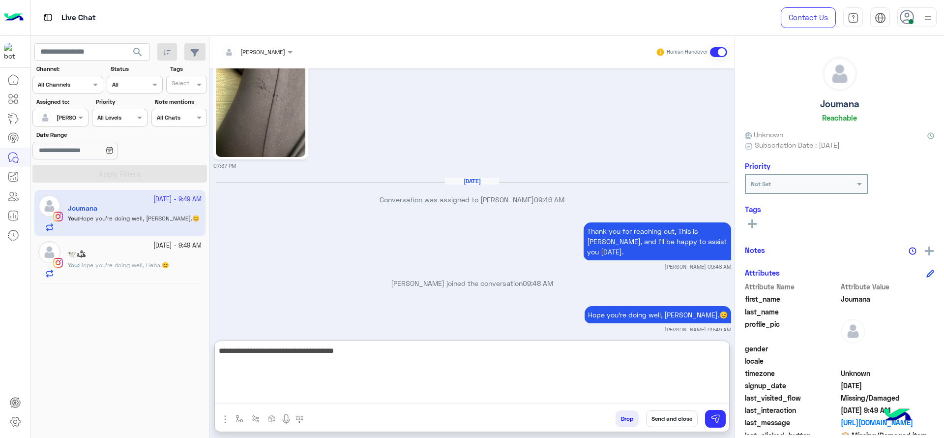
click at [380, 360] on textarea "**********" at bounding box center [472, 373] width 514 height 59
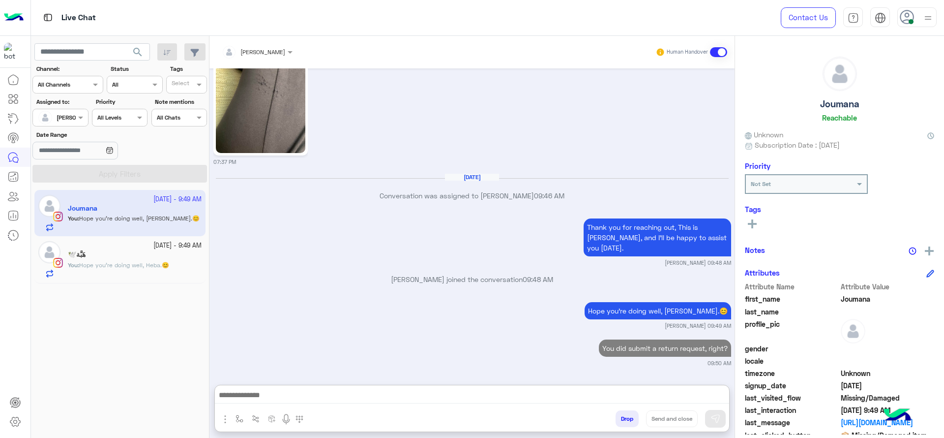
click at [122, 244] on div "24 September - 9:49 AM" at bounding box center [135, 245] width 134 height 9
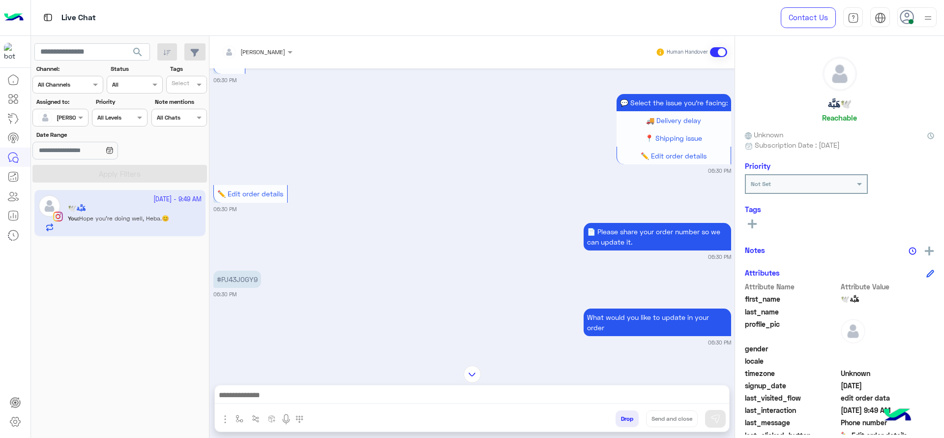
scroll to position [512, 0]
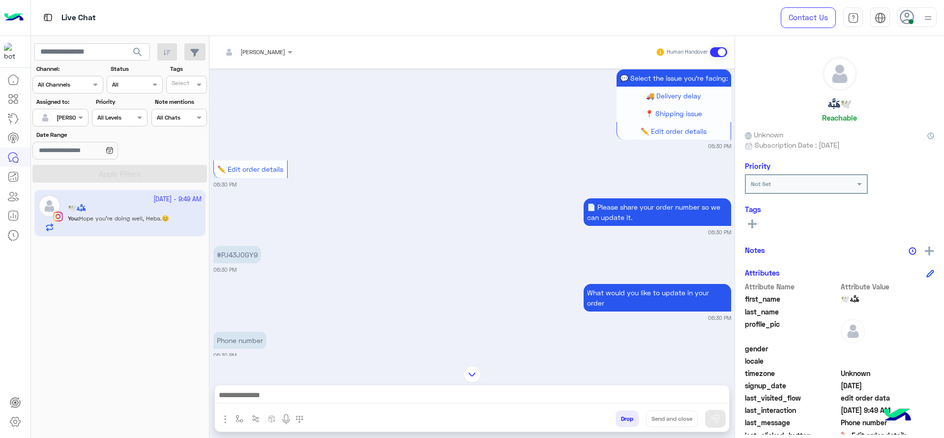
click at [228, 270] on small "06:30 PM" at bounding box center [224, 269] width 23 height 8
click at [228, 243] on div "#PJ43J0GY9" at bounding box center [237, 254] width 48 height 22
click at [230, 252] on p "#PJ43J0GY9" at bounding box center [237, 254] width 48 height 17
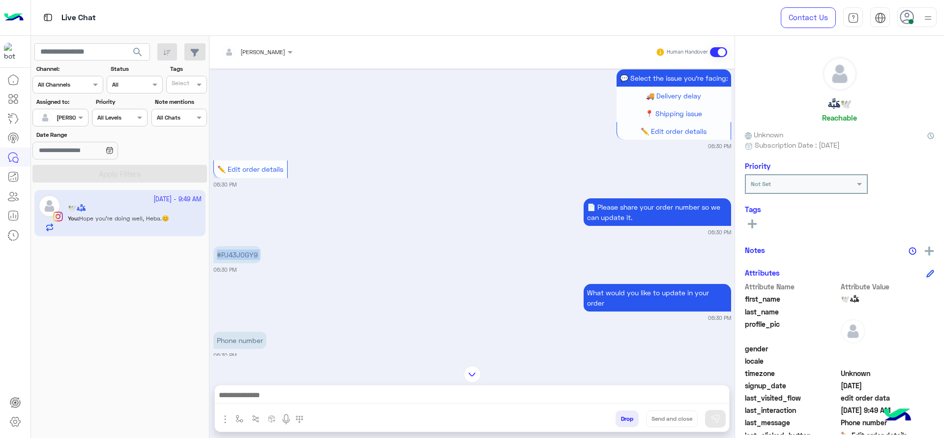
copy app-message "#PJ43J0GY9"
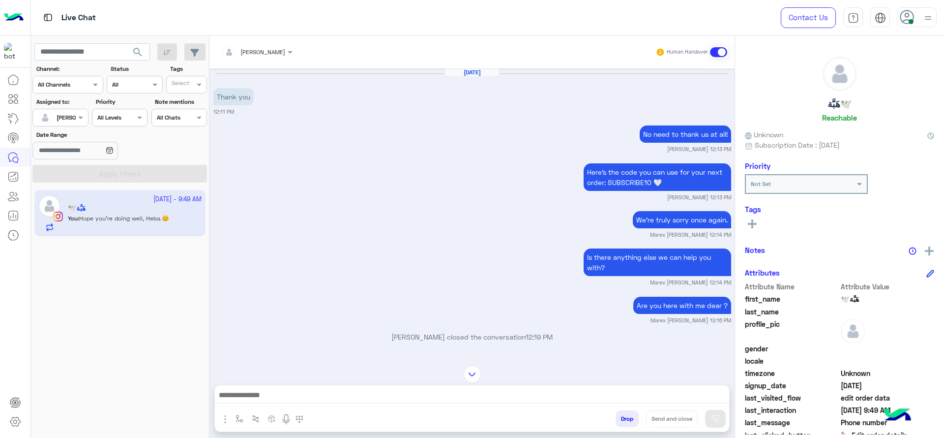
scroll to position [1247, 0]
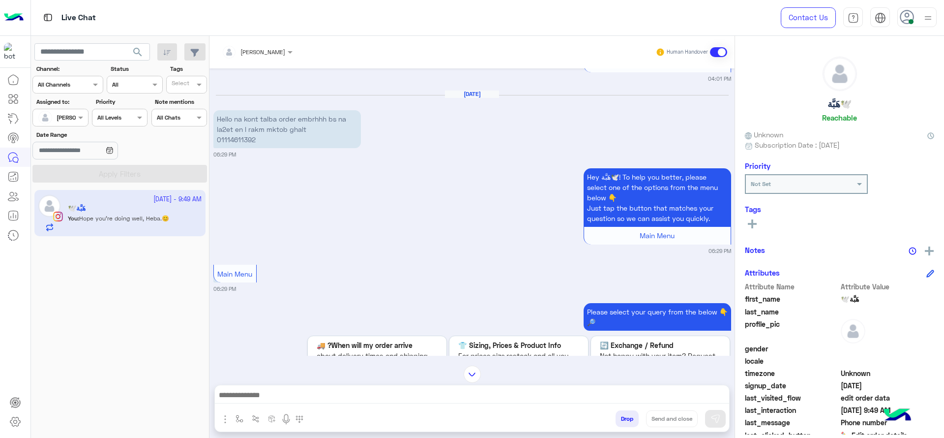
click at [235, 135] on p "Hello na kont talba order embrhhh bs na la2et en l rakm mktob ghalt 01114611392" at bounding box center [286, 129] width 147 height 38
copy p "01114611392"
click at [468, 370] on img at bounding box center [472, 373] width 17 height 17
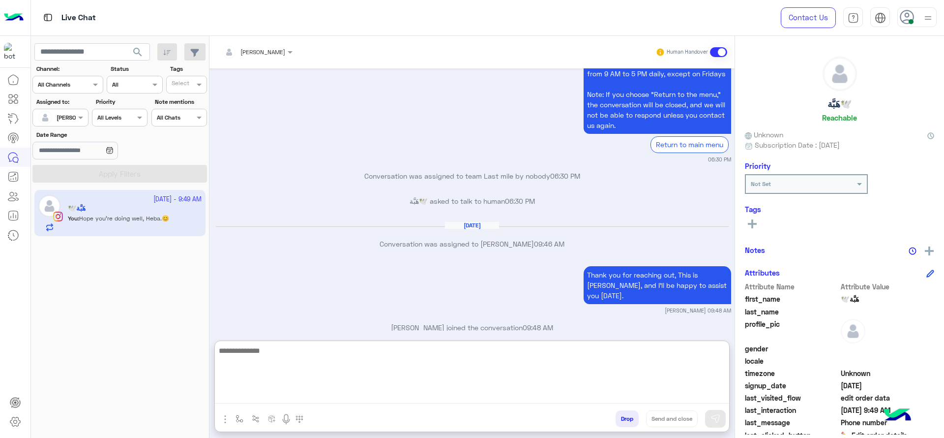
click at [451, 396] on textarea at bounding box center [472, 373] width 514 height 59
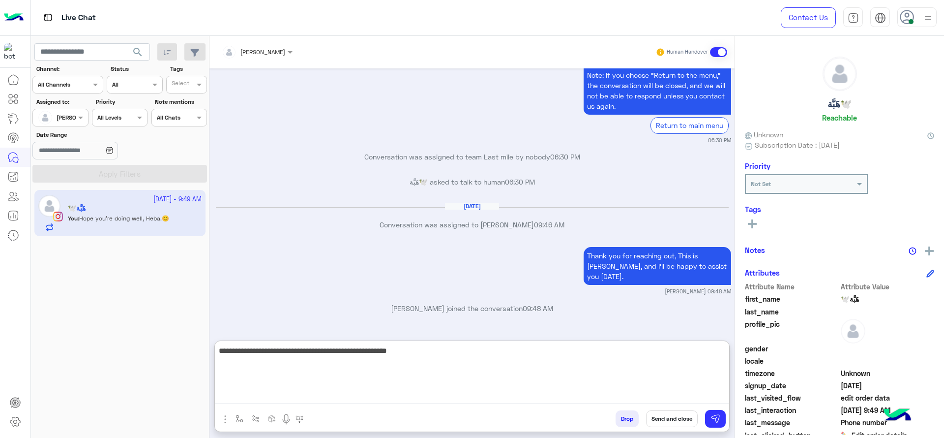
type textarea "**********"
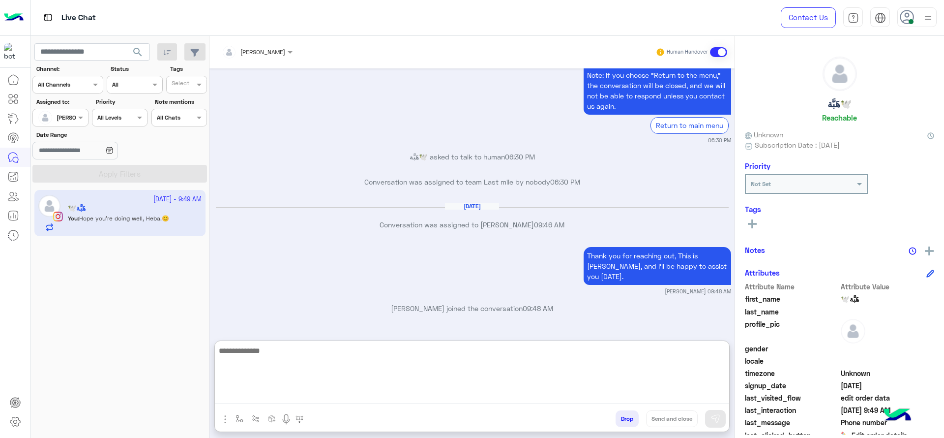
scroll to position [2217, 0]
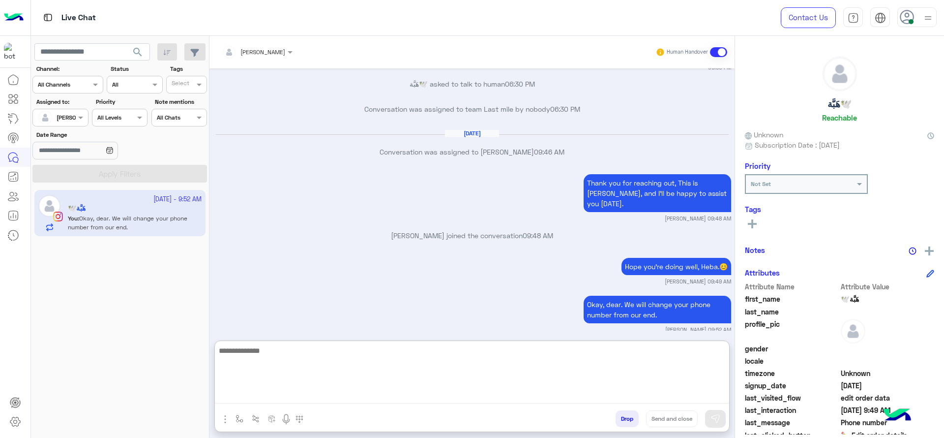
paste textarea "**********"
type textarea "**********"
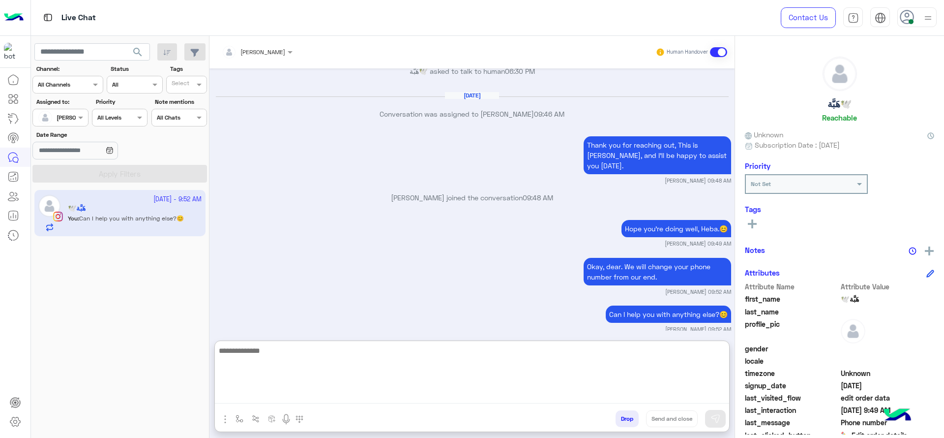
click at [382, 355] on textarea at bounding box center [472, 373] width 514 height 59
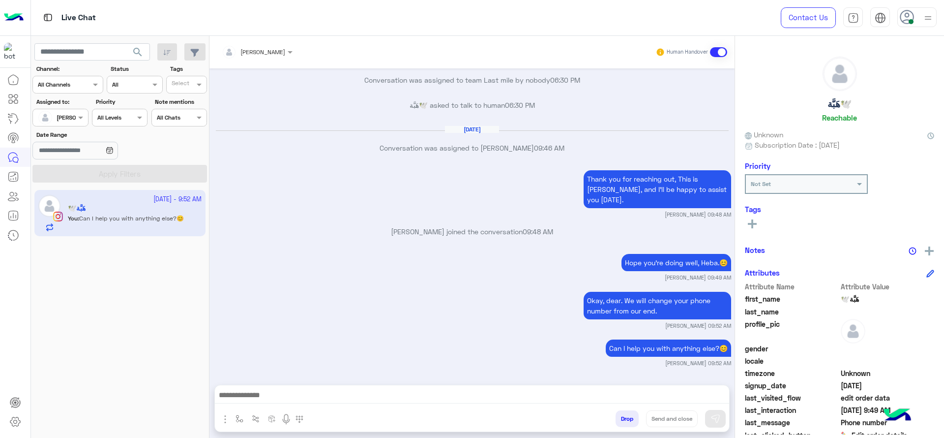
scroll to position [2211, 0]
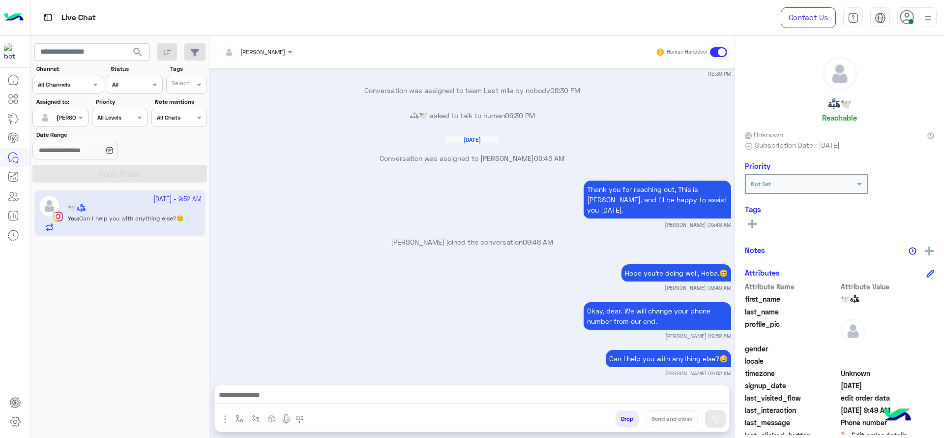
click at [525, 369] on small "[PERSON_NAME] 09:52 AM" at bounding box center [472, 373] width 518 height 8
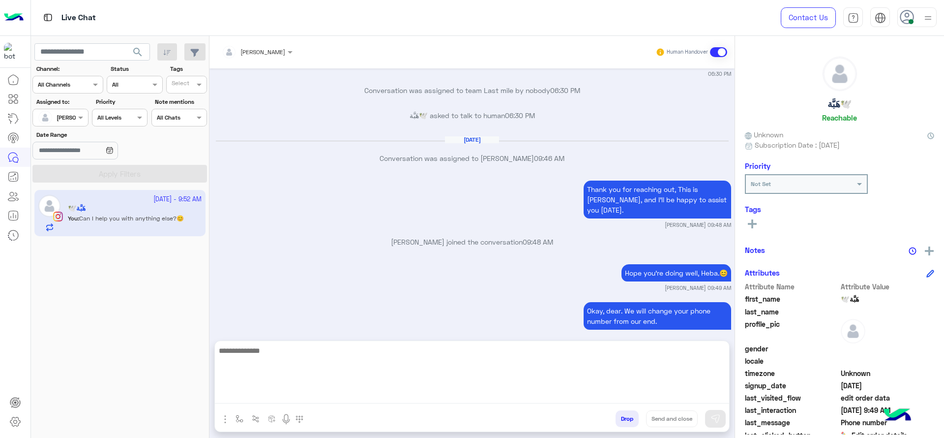
click at [465, 401] on textarea at bounding box center [472, 373] width 514 height 59
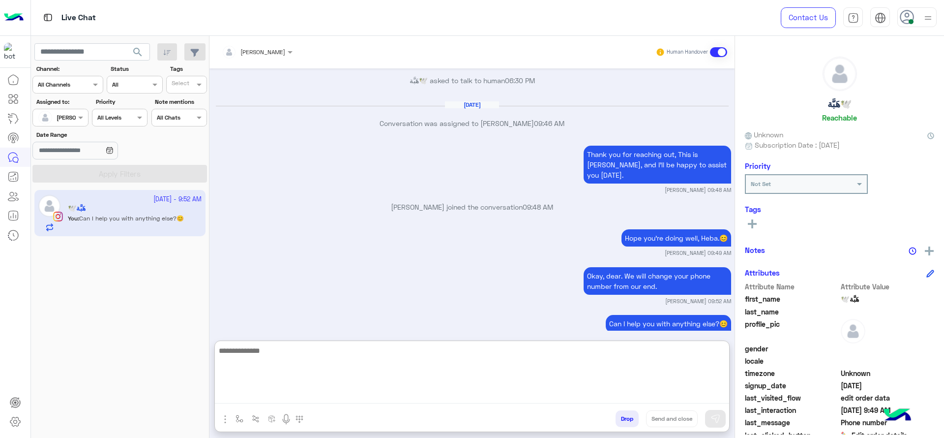
scroll to position [2255, 0]
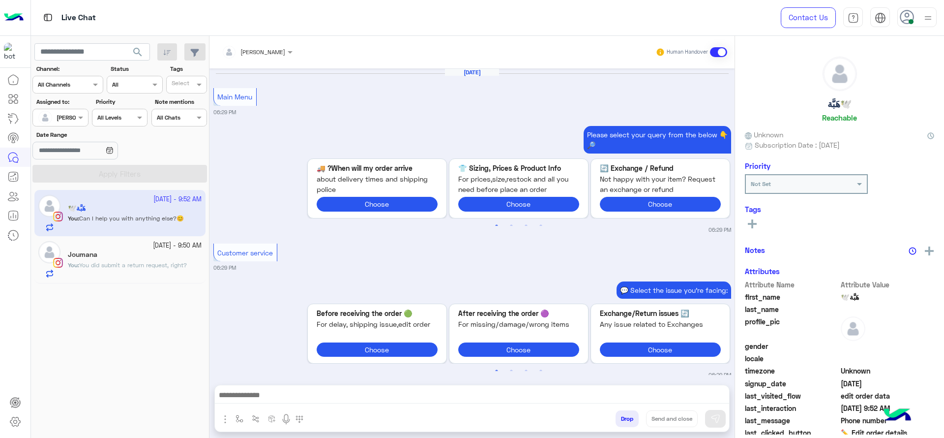
scroll to position [787, 0]
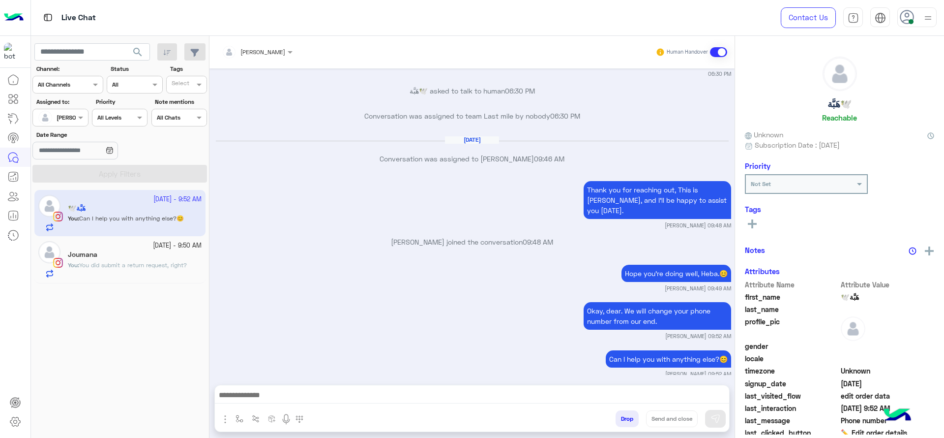
click at [114, 267] on span "You did submit a return request, right?" at bounding box center [133, 264] width 108 height 7
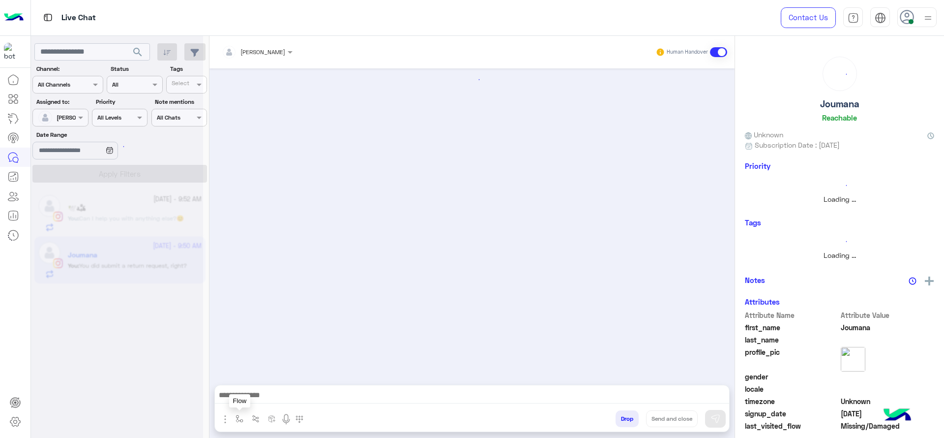
click at [241, 425] on button "button" at bounding box center [240, 418] width 16 height 16
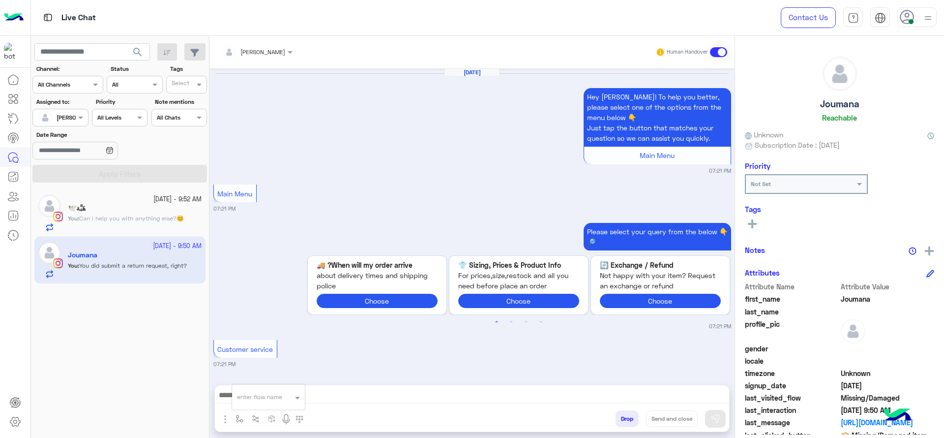
click at [262, 408] on div "enter flow name" at bounding box center [269, 397] width 74 height 26
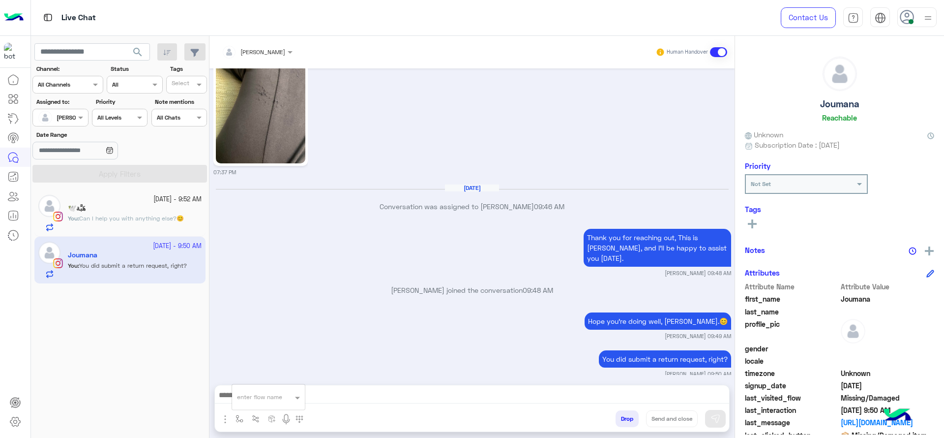
click at [263, 402] on div "enter flow name" at bounding box center [268, 397] width 73 height 18
type input "*"
click at [263, 378] on span "[PERSON_NAME]" at bounding box center [265, 379] width 56 height 9
type textarea "**********"
click at [677, 418] on button "Send and close" at bounding box center [672, 418] width 52 height 17
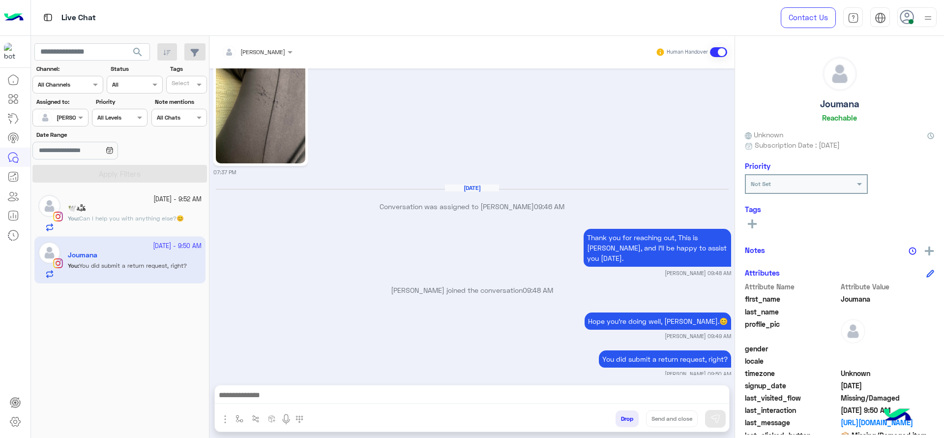
scroll to position [1180, 0]
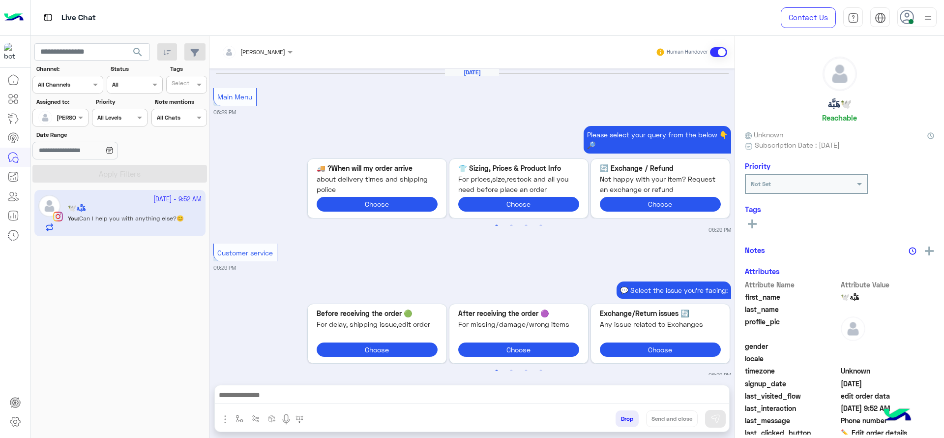
scroll to position [787, 0]
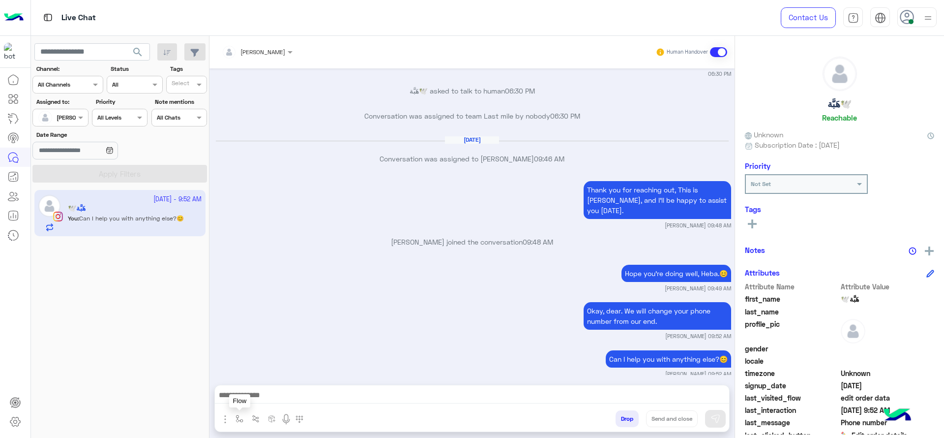
click at [239, 417] on img "button" at bounding box center [239, 418] width 8 height 8
click at [264, 402] on div "enter flow name" at bounding box center [268, 397] width 73 height 18
click at [361, 374] on div "Sep 23, 2025 Main Menu 06:29 PM Please select your query from the below 👇🔎 Prev…" at bounding box center [471, 221] width 525 height 306
click at [239, 418] on img "button" at bounding box center [239, 418] width 8 height 8
click at [257, 393] on input "text" at bounding box center [256, 395] width 39 height 9
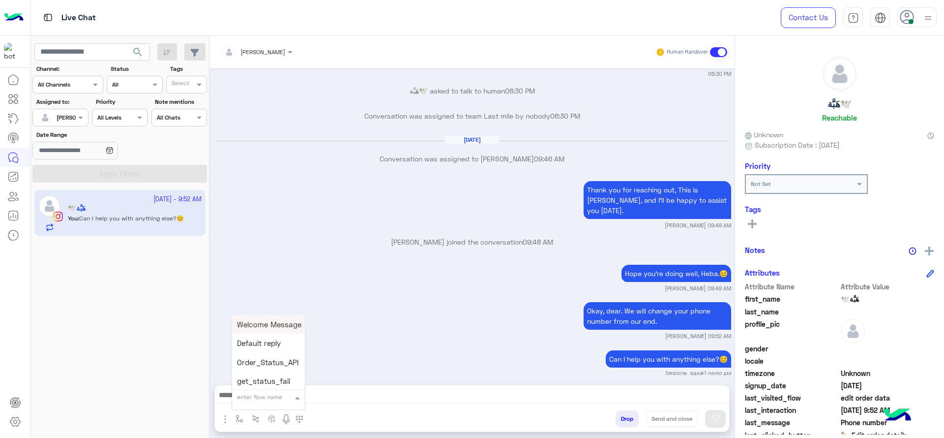
type input "*"
click at [254, 379] on span "[PERSON_NAME]" at bounding box center [265, 379] width 56 height 9
type textarea "**********"
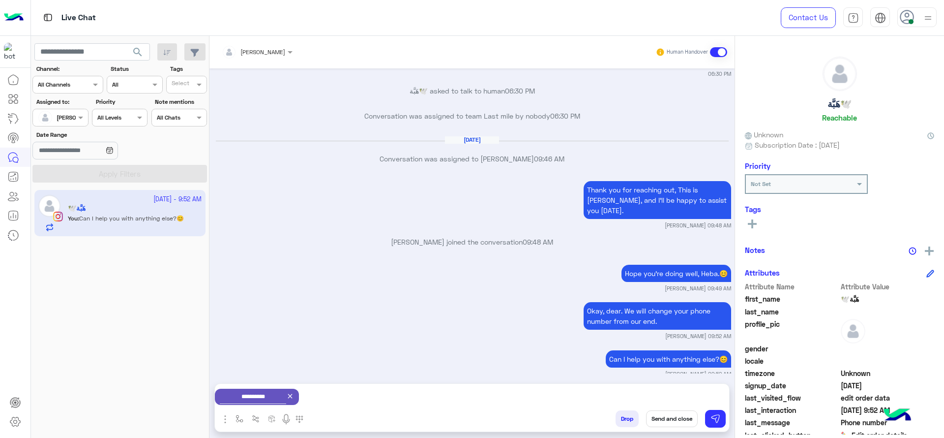
click at [677, 418] on button "Send and close" at bounding box center [672, 418] width 52 height 17
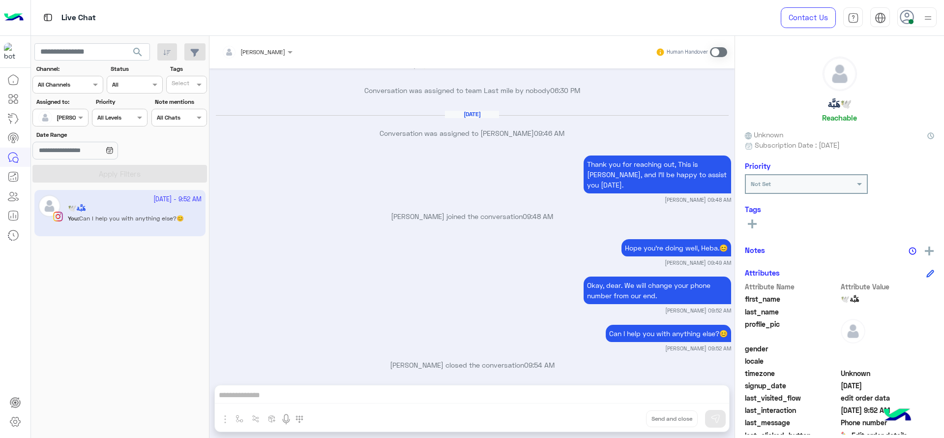
scroll to position [939, 0]
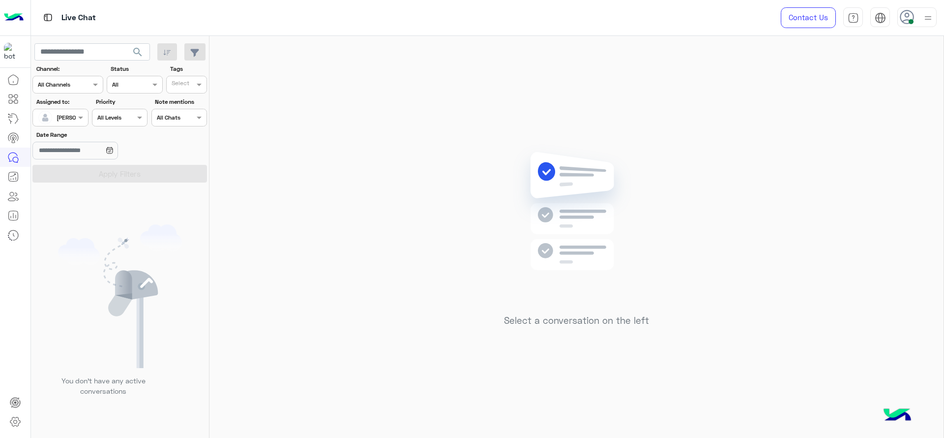
click at [301, 261] on div "Select a conversation on the left" at bounding box center [576, 239] width 734 height 406
click at [53, 113] on input "text" at bounding box center [49, 116] width 23 height 9
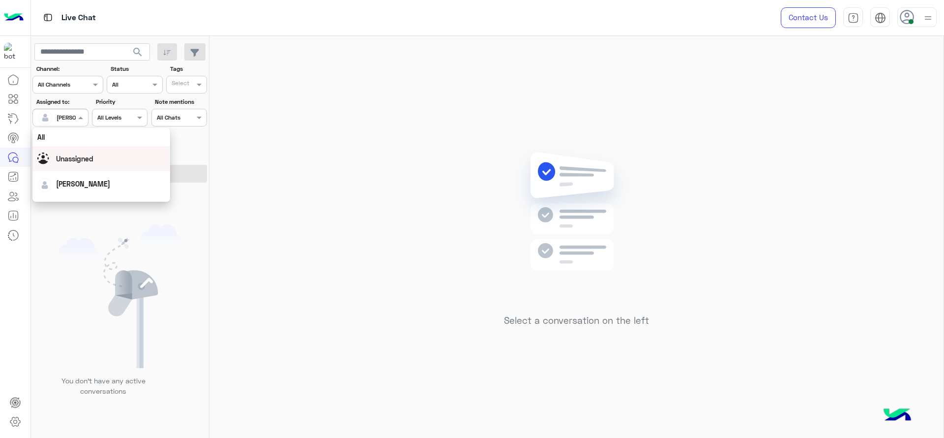
click at [71, 152] on div "Unassigned" at bounding box center [101, 158] width 128 height 17
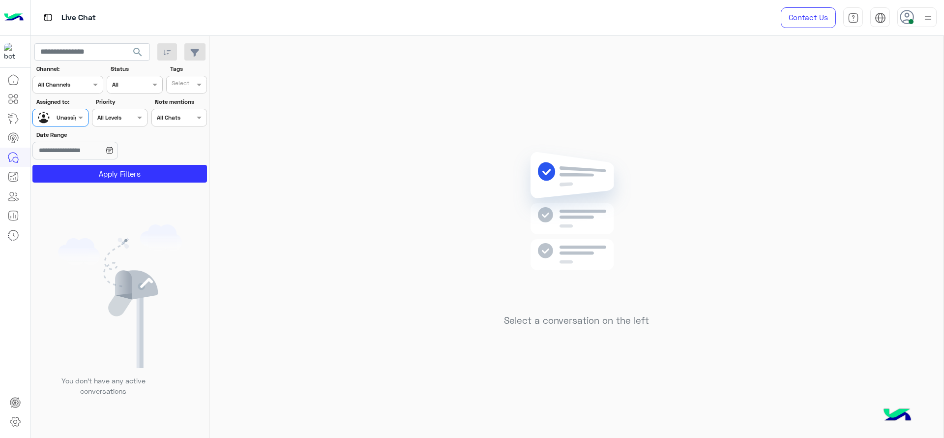
click at [182, 94] on section "Channel: Channel All Channels Status Channel All Tags Select Assigned to: Assig…" at bounding box center [120, 123] width 164 height 118
click at [182, 90] on div at bounding box center [182, 86] width 24 height 11
click at [181, 105] on div "J FOLLOW UP" at bounding box center [214, 104] width 86 height 10
click at [113, 166] on button "Apply Filters" at bounding box center [119, 174] width 175 height 18
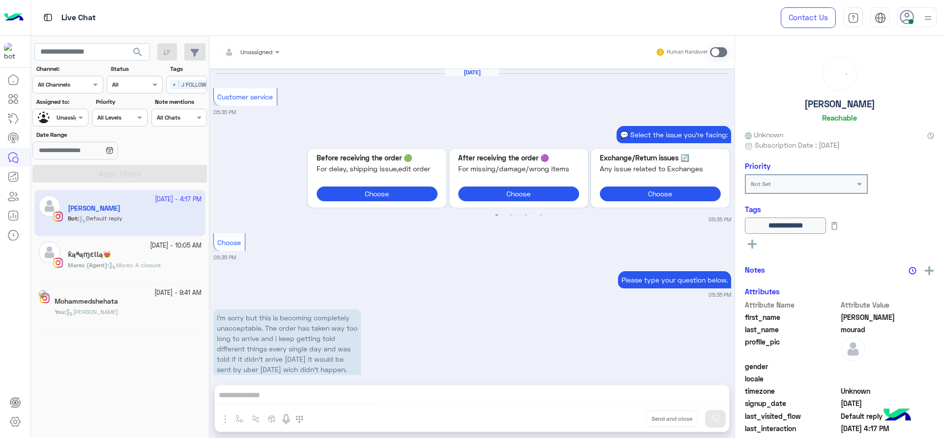
scroll to position [967, 0]
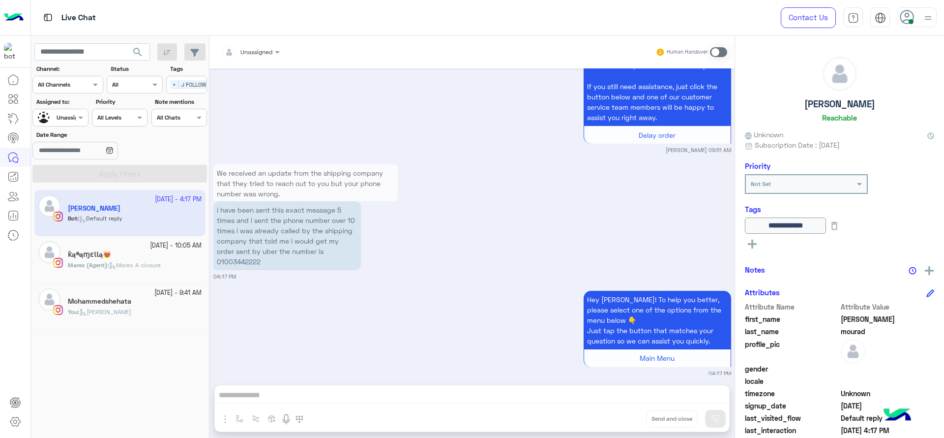
click at [122, 314] on div "You : Jana close" at bounding box center [135, 315] width 134 height 17
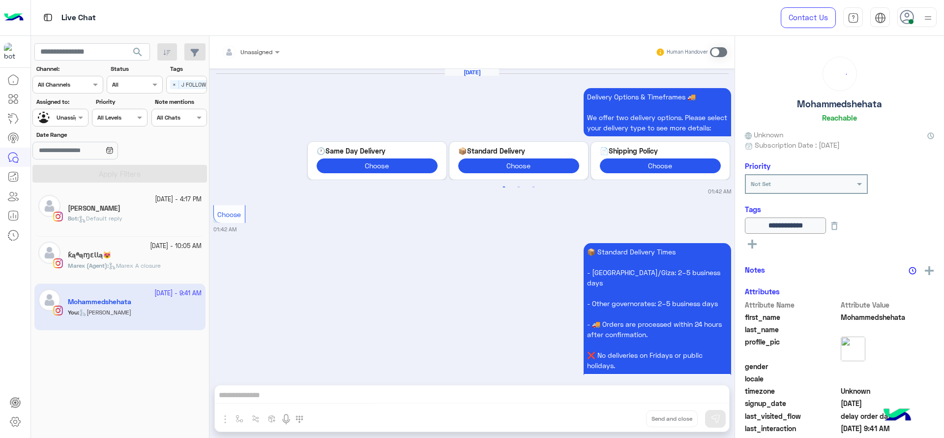
scroll to position [983, 0]
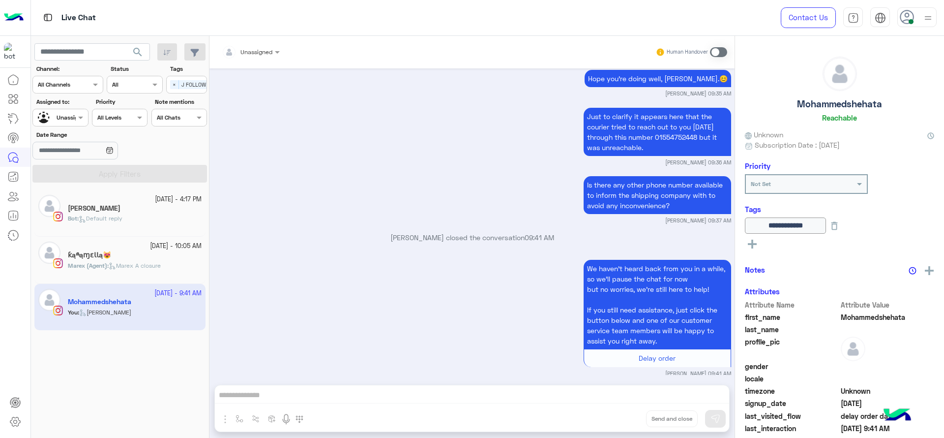
click at [121, 262] on span "Marex A closure" at bounding box center [135, 265] width 52 height 7
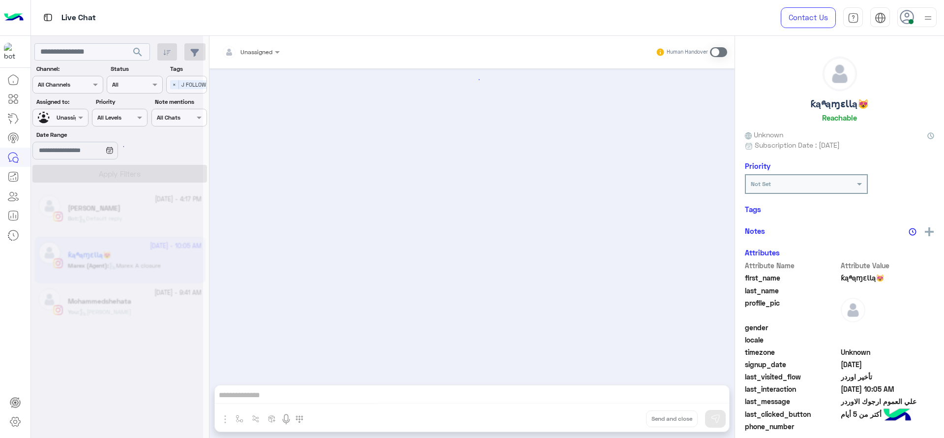
scroll to position [608, 0]
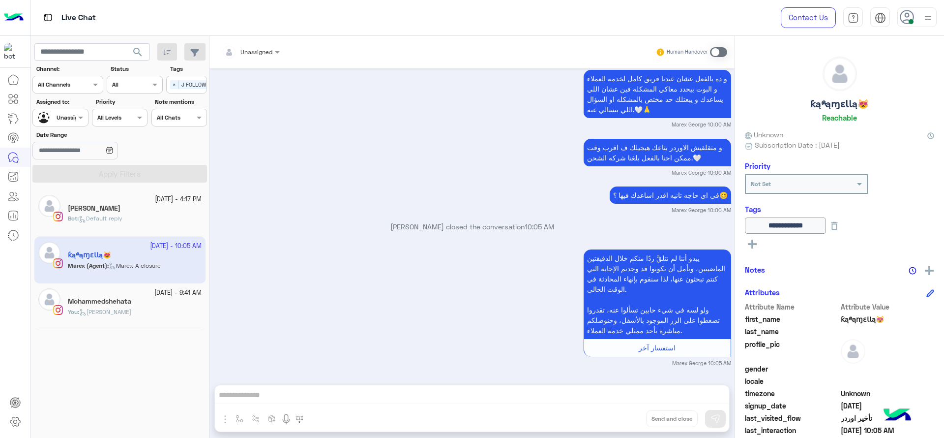
click at [127, 229] on div "Bot : Default reply" at bounding box center [135, 222] width 134 height 17
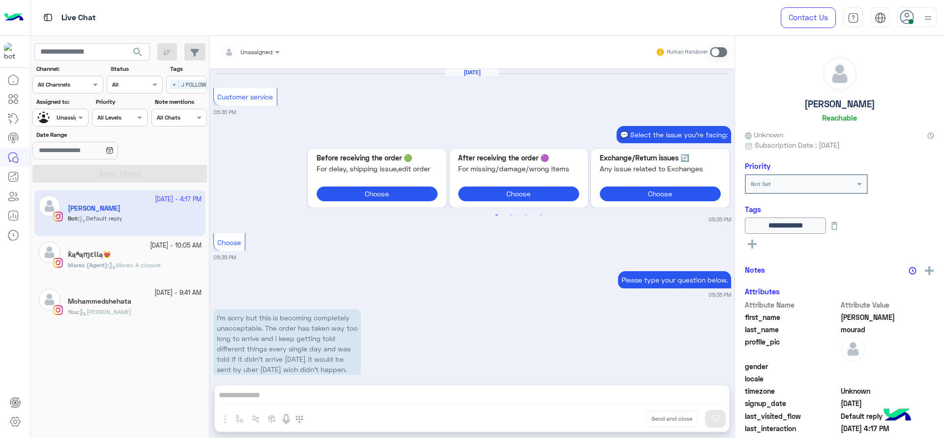
scroll to position [967, 0]
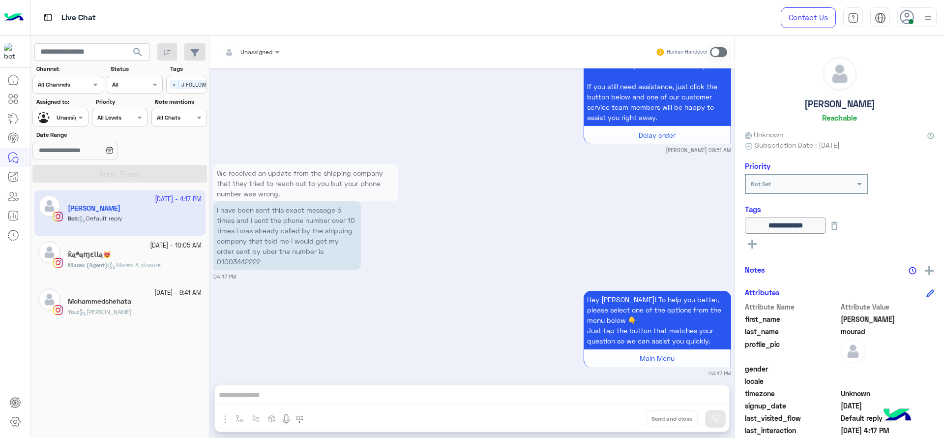
click at [241, 255] on p "i have been sent this exact message 5 times and i sent the phone number over 10…" at bounding box center [286, 235] width 147 height 69
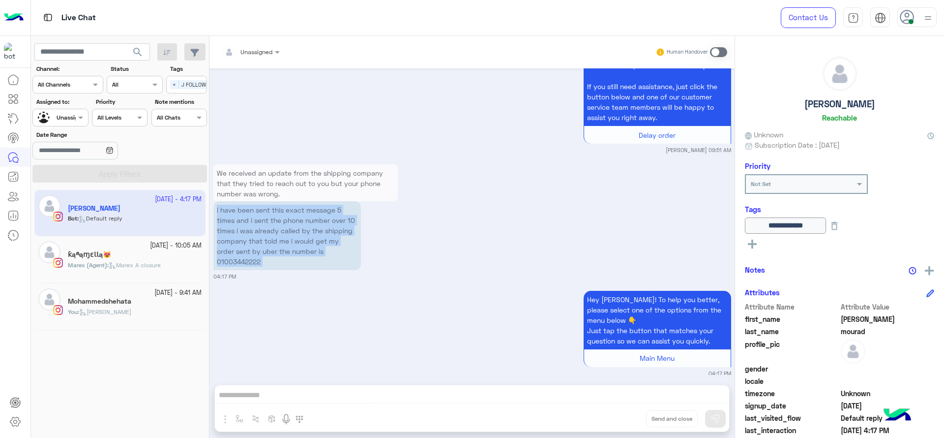
click at [564, 275] on div "Sep 22, 2025 Customer service 05:35 PM 💬 Select the issue you're facing: Previo…" at bounding box center [471, 221] width 525 height 306
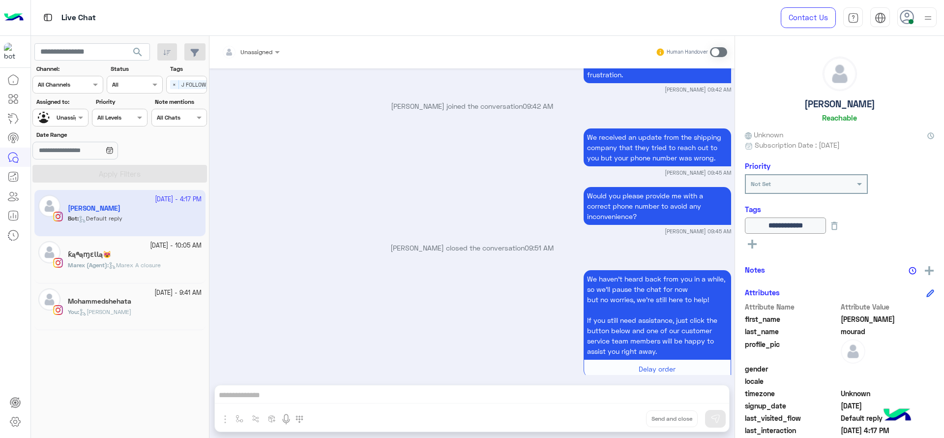
scroll to position [967, 0]
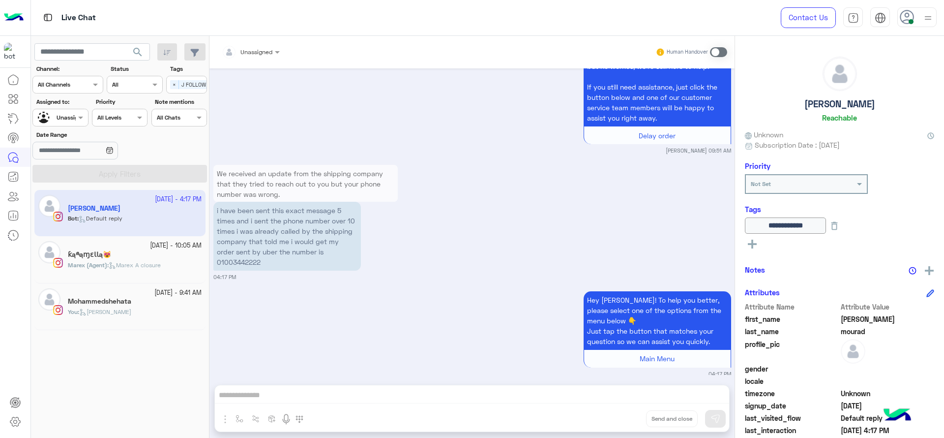
click at [231, 255] on p "i have been sent this exact message 5 times and i sent the phone number over 10…" at bounding box center [286, 236] width 147 height 69
copy p "01003442222"
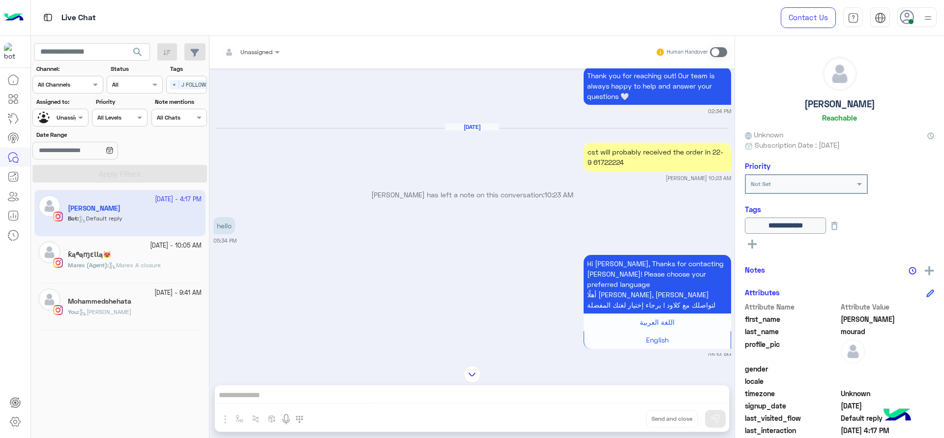
scroll to position [817, 0]
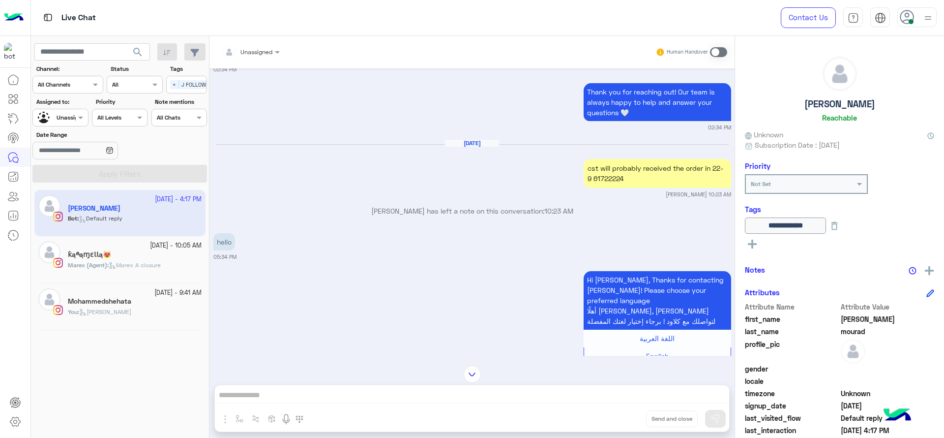
click at [615, 188] on div "cst will probably received the order in 22-9 61722224" at bounding box center [656, 173] width 147 height 29
copy div "61722224"
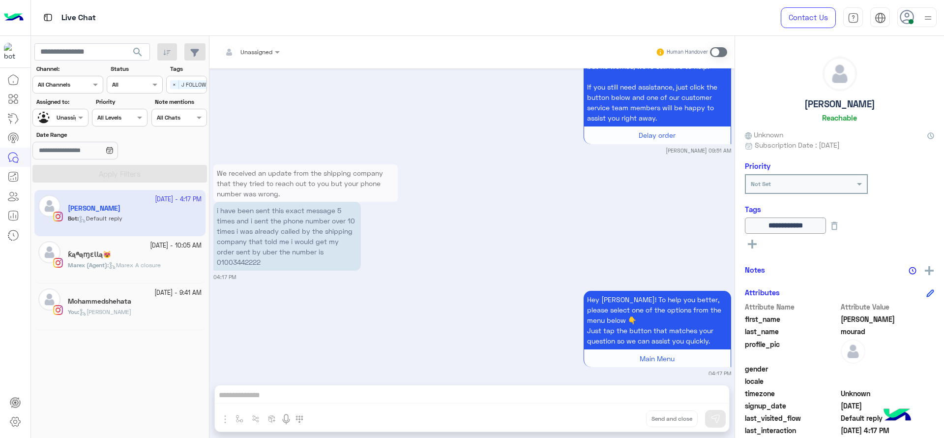
click at [246, 51] on input "text" at bounding box center [239, 50] width 34 height 9
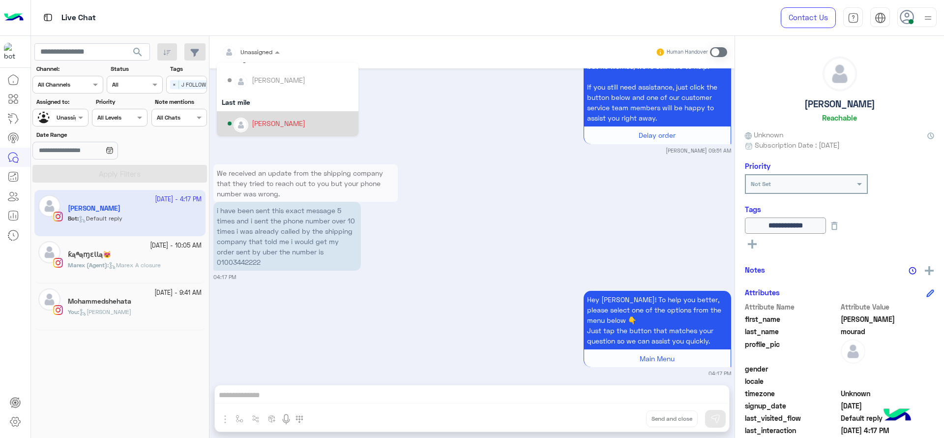
scroll to position [100, 0]
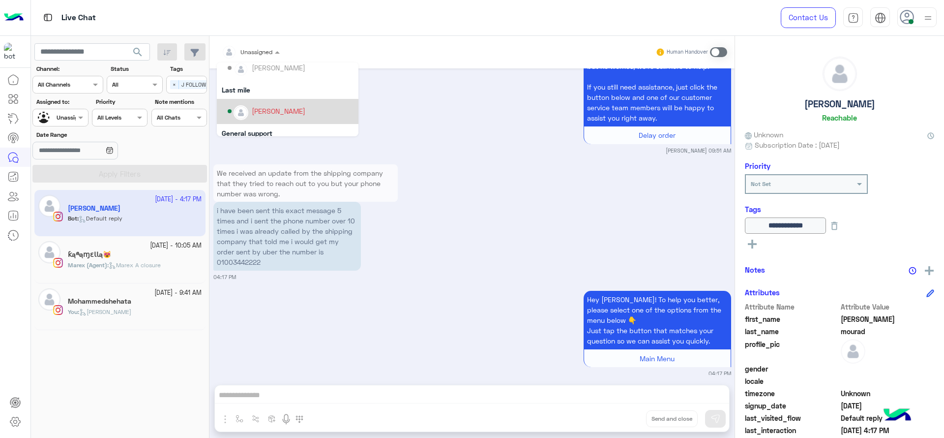
click at [276, 111] on div "[PERSON_NAME]" at bounding box center [279, 111] width 54 height 10
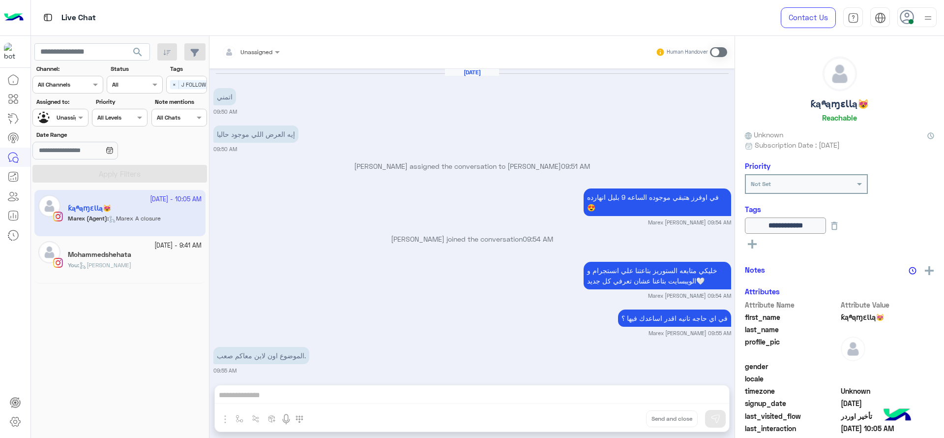
scroll to position [608, 0]
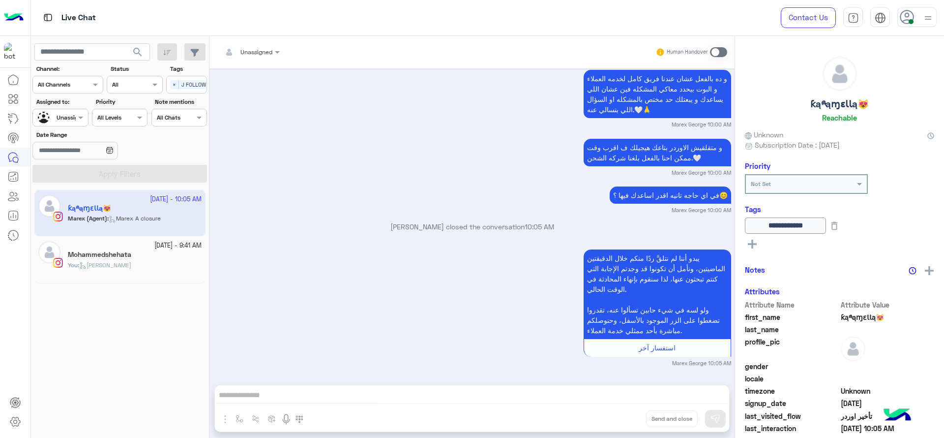
click at [61, 122] on div "Unassigned" at bounding box center [56, 117] width 37 height 17
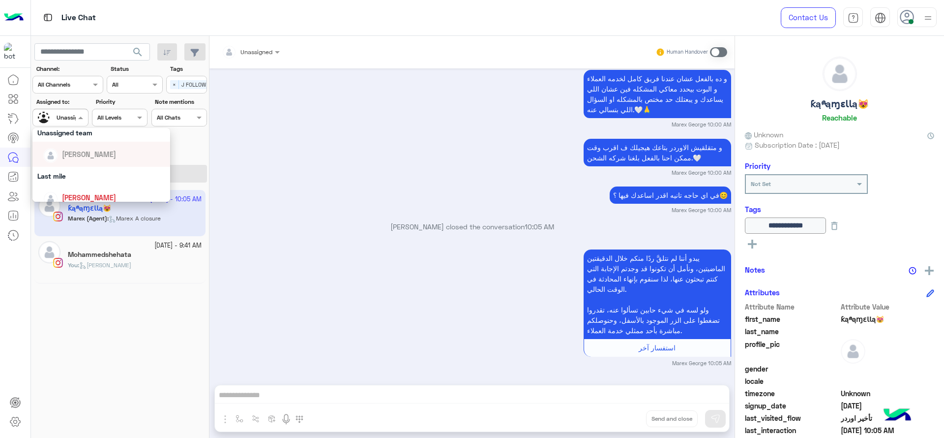
scroll to position [98, 0]
click at [81, 193] on span "[PERSON_NAME]" at bounding box center [89, 197] width 54 height 8
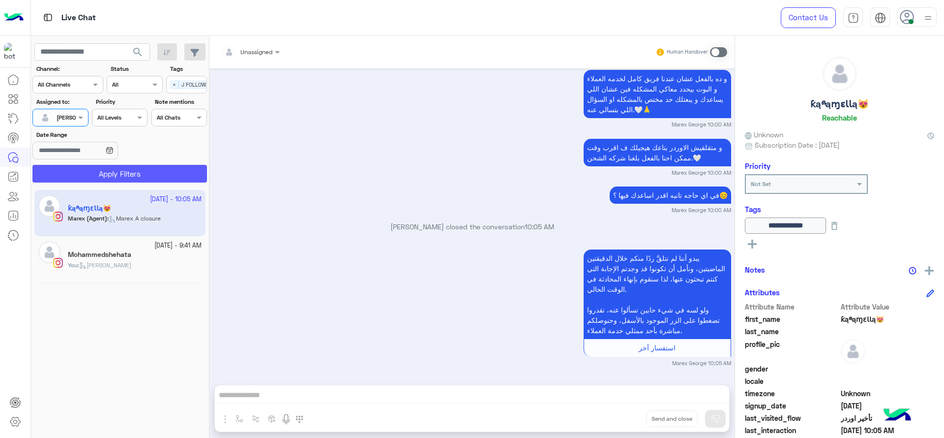
click at [160, 168] on button "Apply Filters" at bounding box center [119, 174] width 175 height 18
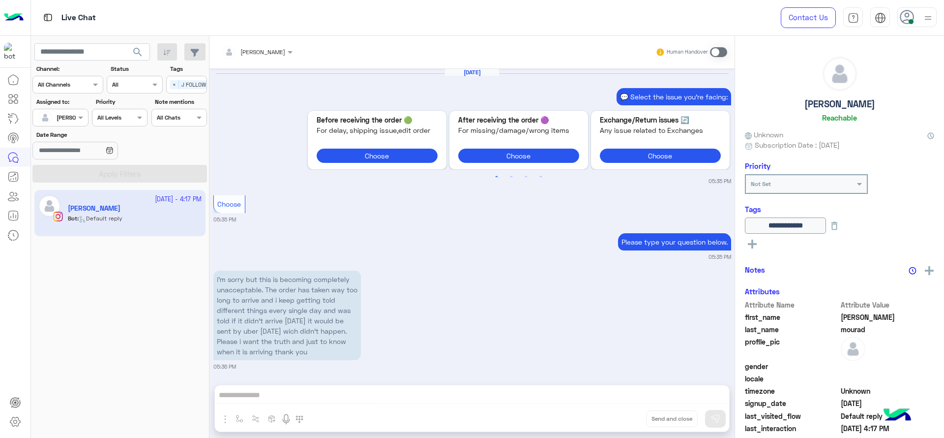
scroll to position [972, 0]
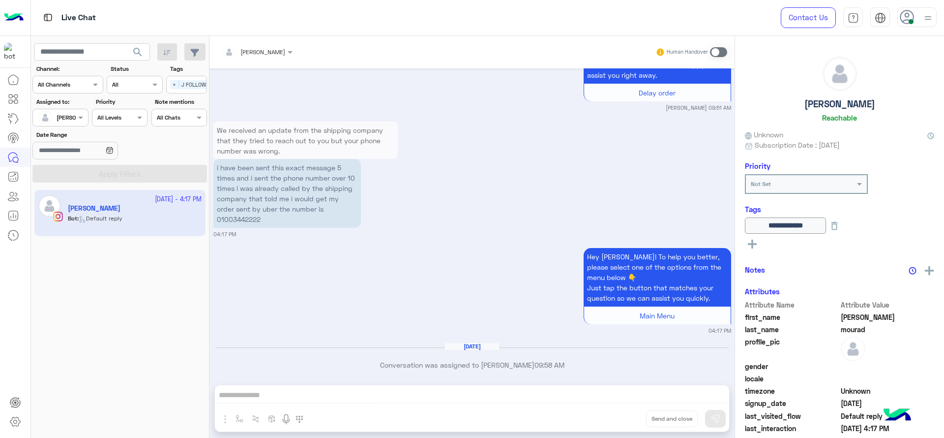
click at [712, 49] on span at bounding box center [718, 52] width 17 height 10
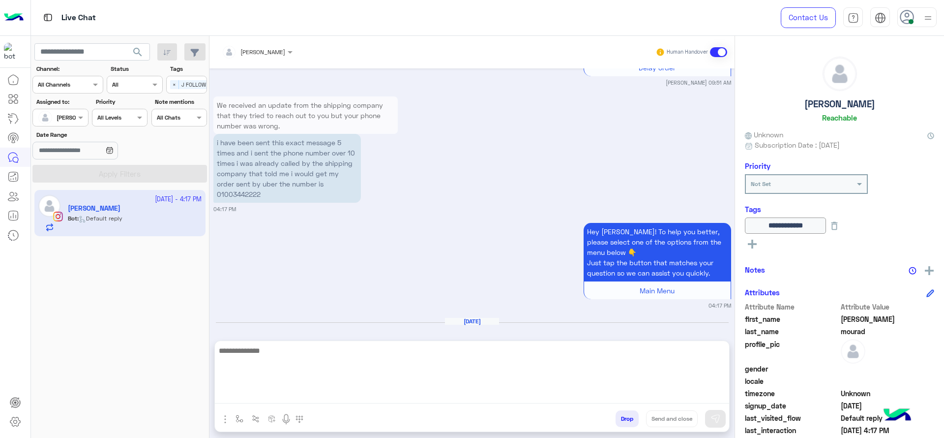
click at [421, 398] on textarea at bounding box center [472, 373] width 514 height 59
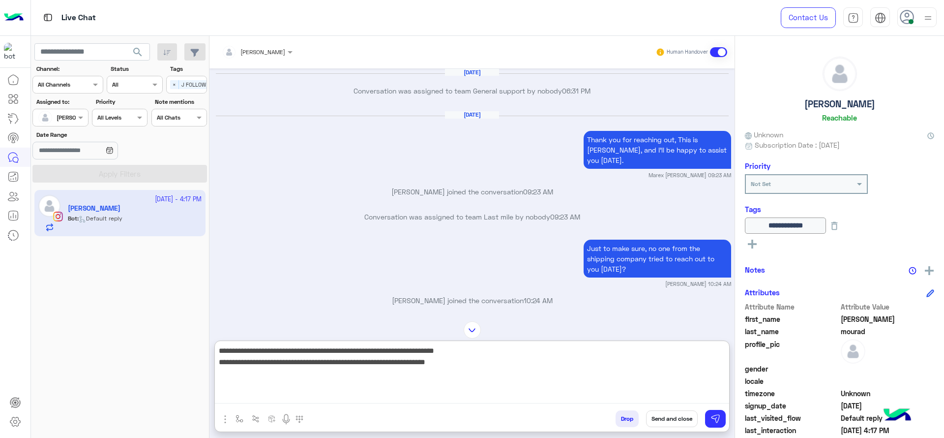
scroll to position [1148, 0]
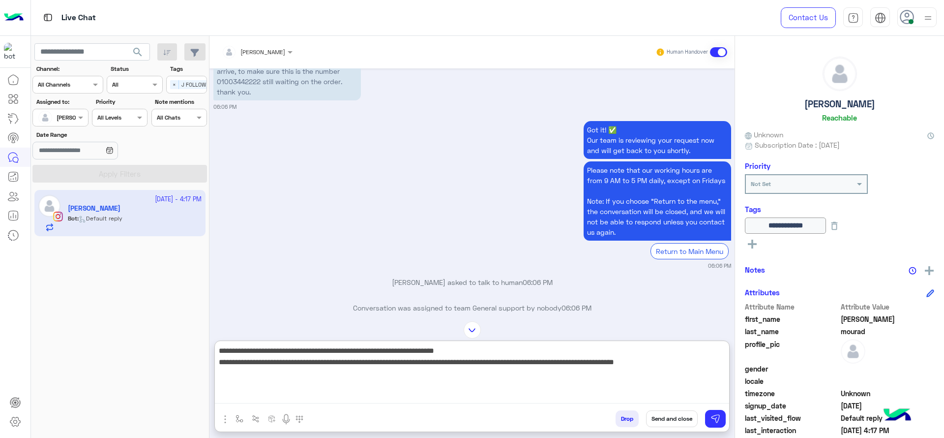
type textarea "**********"
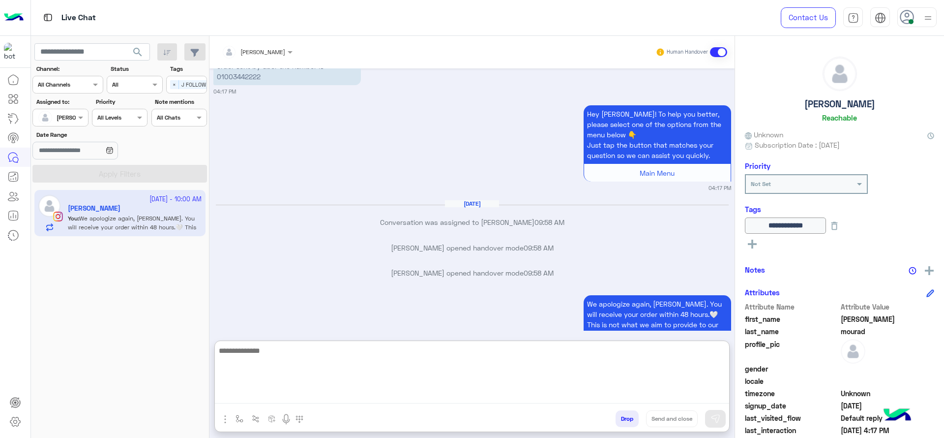
scroll to position [9635, 0]
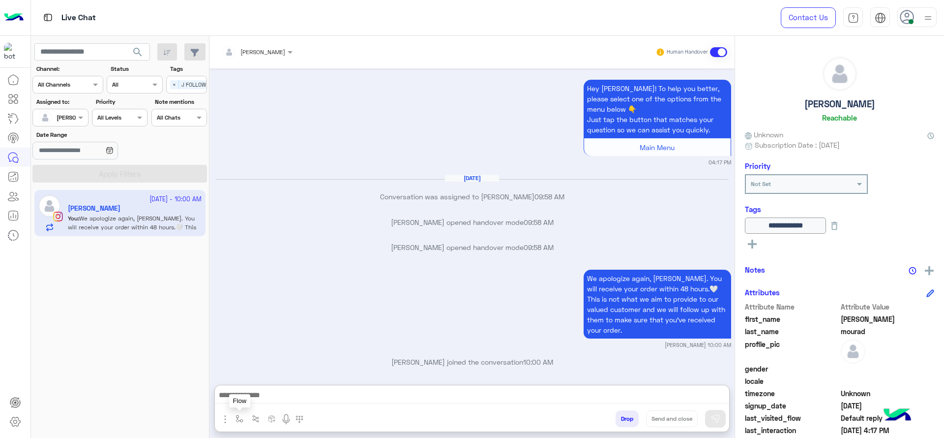
click at [241, 414] on img "button" at bounding box center [239, 418] width 8 height 8
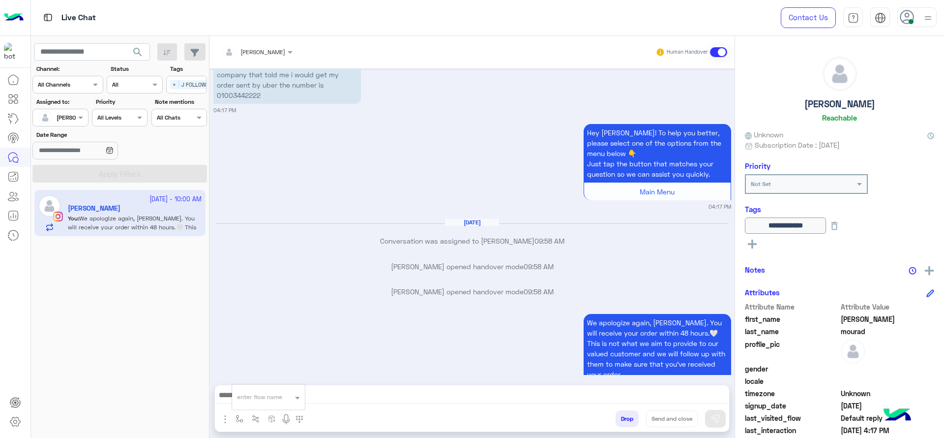
click at [589, 314] on p "We apologize again, Sara. You will receive your order within 48 hours.🤍 This is…" at bounding box center [656, 348] width 147 height 69
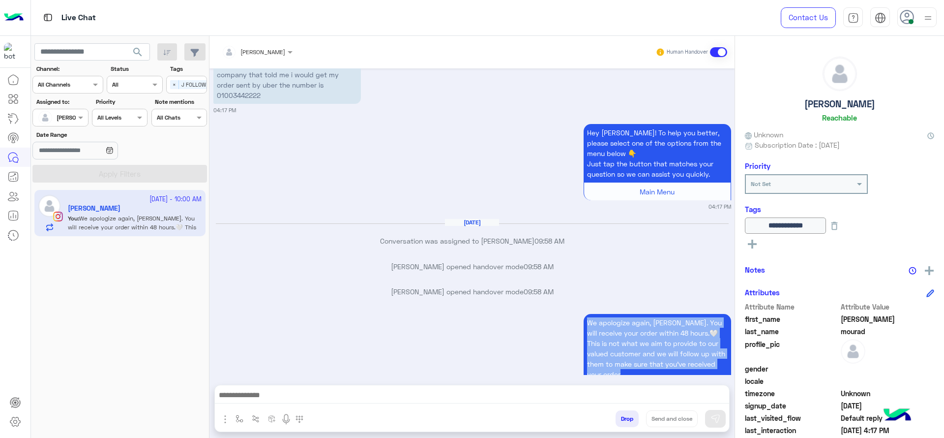
drag, startPoint x: 585, startPoint y: 268, endPoint x: 616, endPoint y: 327, distance: 66.6
click at [616, 327] on p "We apologize again, Sara. You will receive your order within 48 hours.🤍 This is…" at bounding box center [656, 348] width 147 height 69
copy p "We apologize again, Sara. You will receive your order within 48 hours.🤍 This is…"
click at [237, 411] on button "button" at bounding box center [240, 418] width 16 height 16
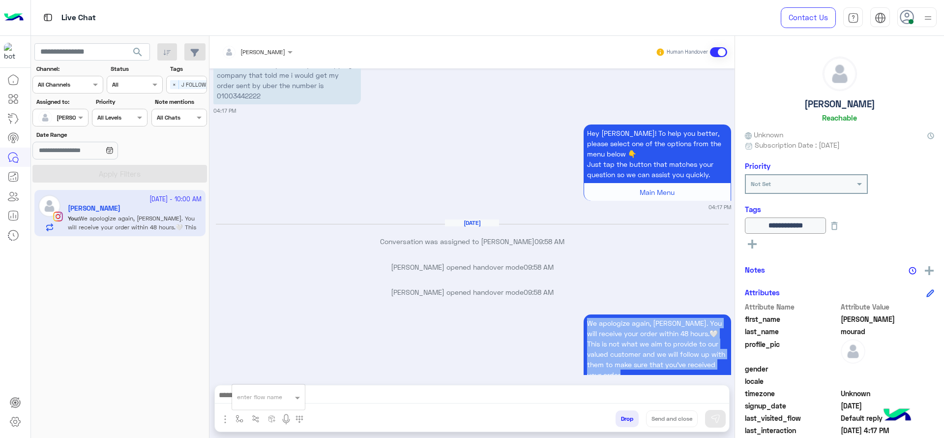
click at [257, 397] on input "text" at bounding box center [256, 395] width 39 height 9
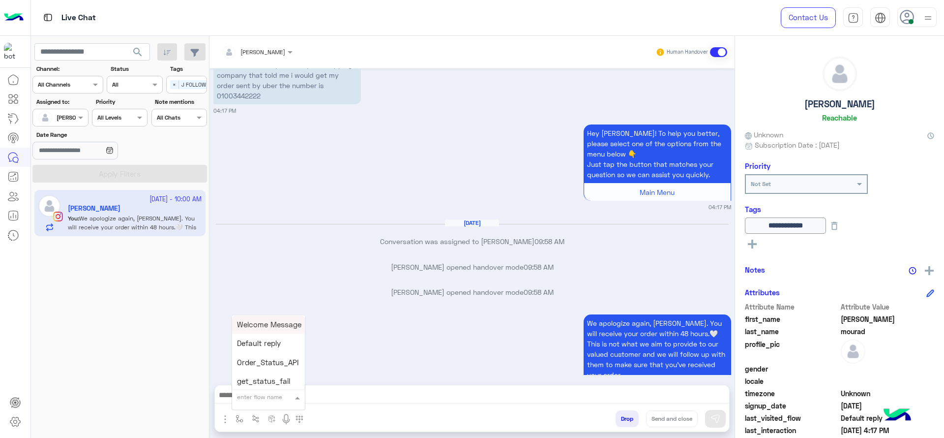
type input "*"
click at [261, 368] on div "J Greeting" at bounding box center [268, 359] width 73 height 19
type textarea "**********"
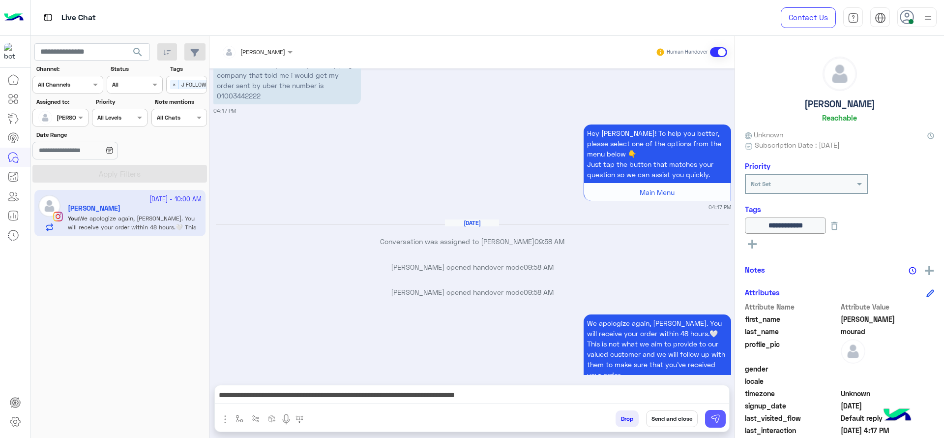
click at [720, 422] on button at bounding box center [715, 418] width 21 height 18
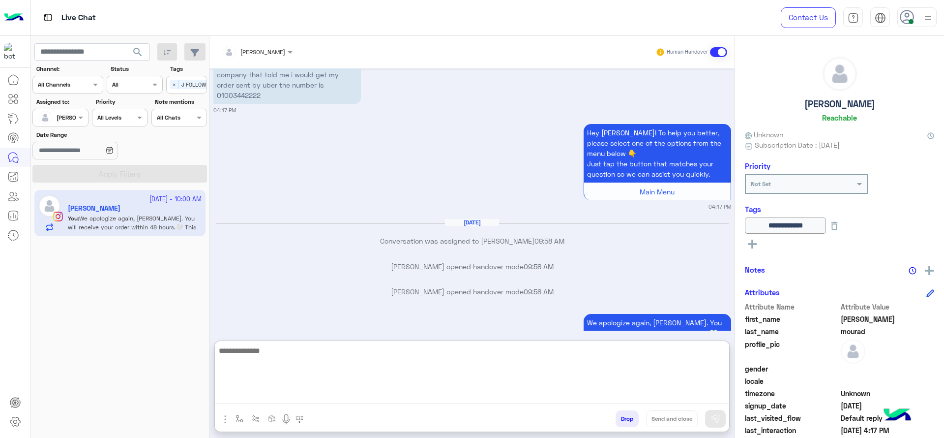
click at [601, 396] on textarea at bounding box center [472, 373] width 514 height 59
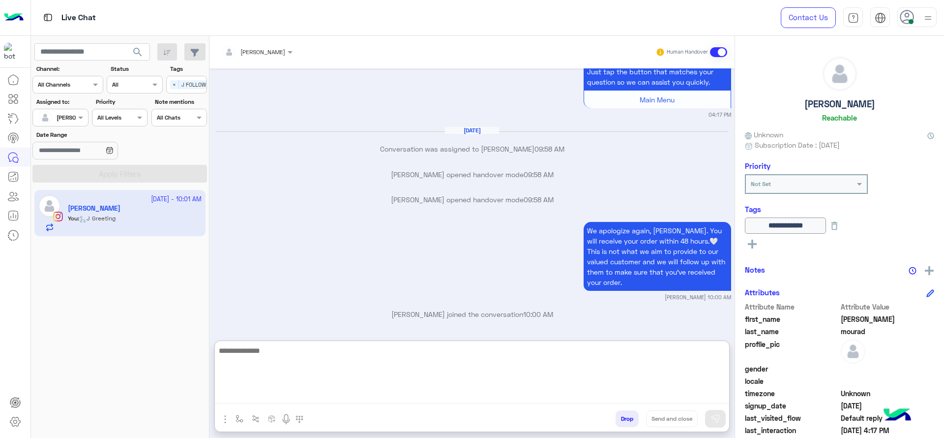
paste textarea "**********"
type textarea "**********"
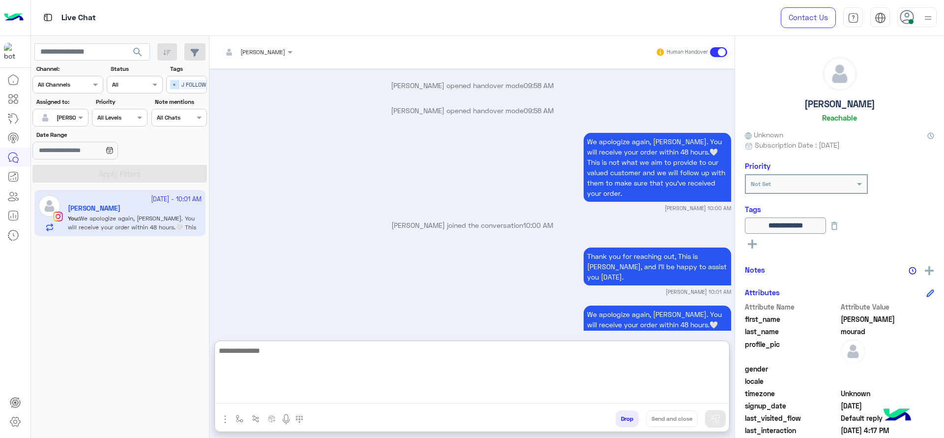
click at [176, 88] on span "×" at bounding box center [174, 84] width 9 height 9
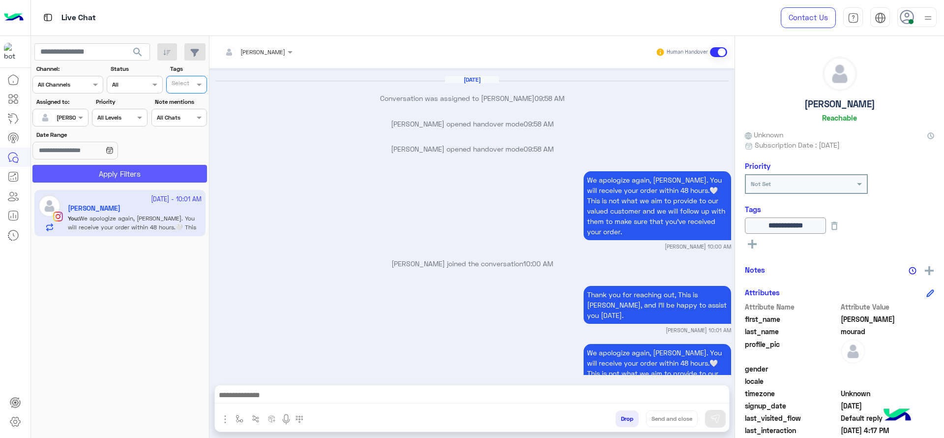
scroll to position [9727, 0]
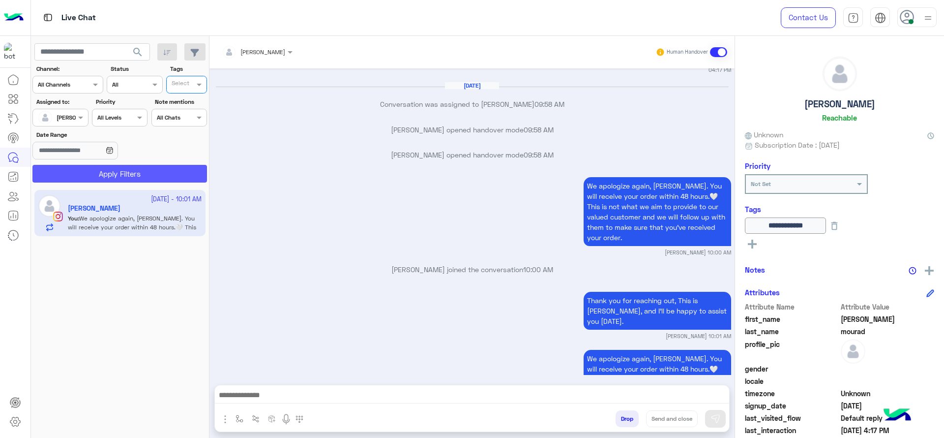
click at [134, 168] on button "Apply Filters" at bounding box center [119, 174] width 175 height 18
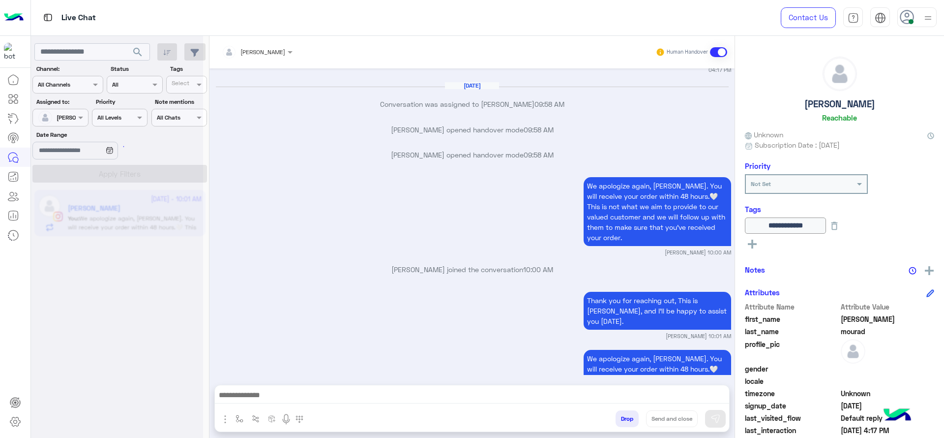
scroll to position [0, 0]
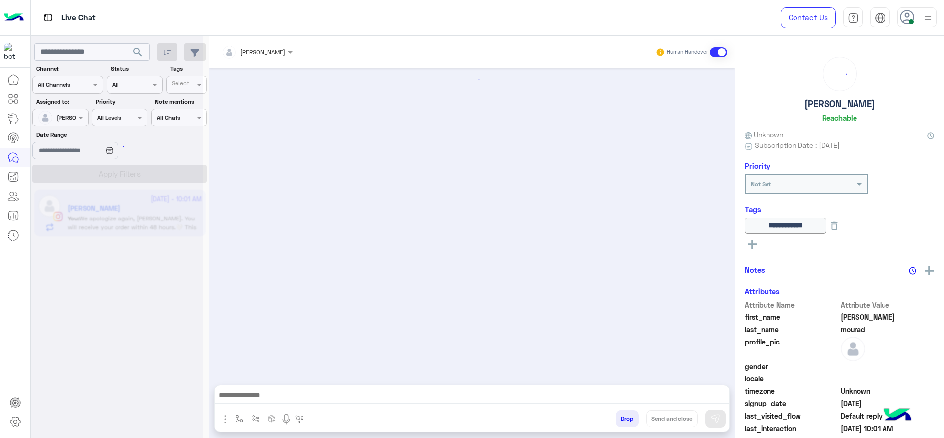
click at [257, 180] on div at bounding box center [471, 221] width 525 height 306
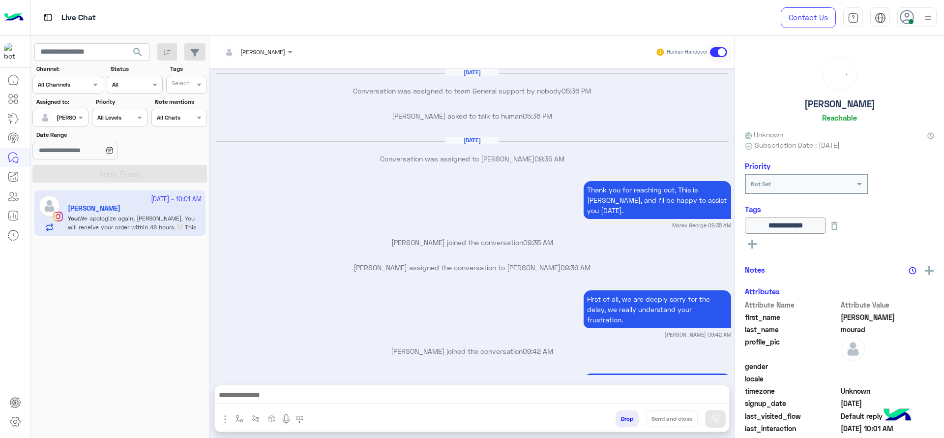
scroll to position [797, 0]
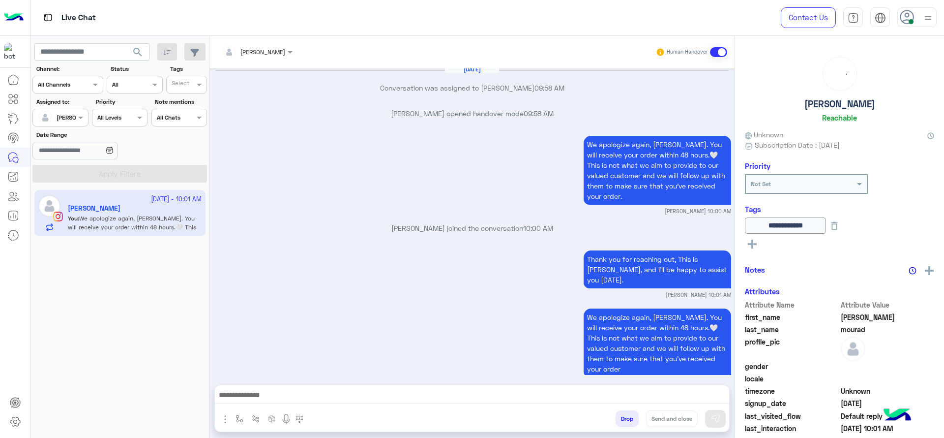
click at [408, 94] on div "Sep 22, 2025 Conversation was assigned to team General support by nobody 05:36 …" at bounding box center [471, 221] width 525 height 306
click at [240, 409] on div "Drop Send and close" at bounding box center [472, 420] width 514 height 22
click at [236, 420] on img "button" at bounding box center [239, 418] width 8 height 8
click at [251, 402] on div "enter flow name" at bounding box center [268, 397] width 73 height 18
type input "*"
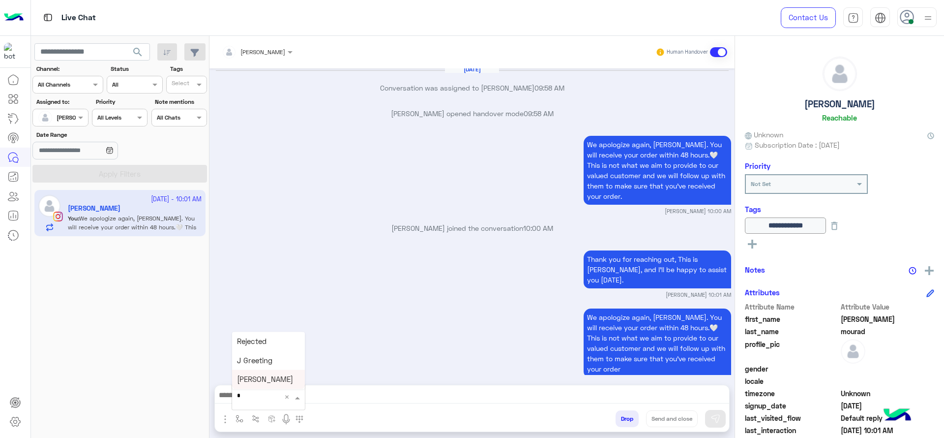
click at [265, 375] on span "[PERSON_NAME]" at bounding box center [265, 379] width 56 height 9
type textarea "**********"
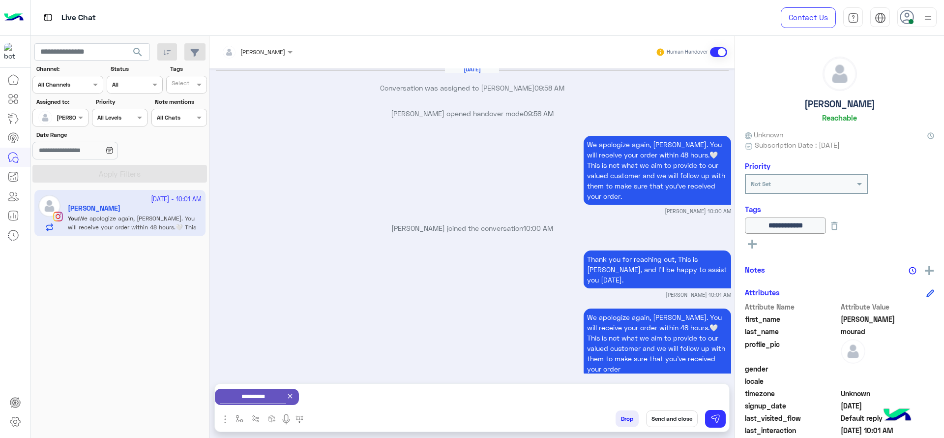
click at [674, 422] on button "Send and close" at bounding box center [672, 418] width 52 height 17
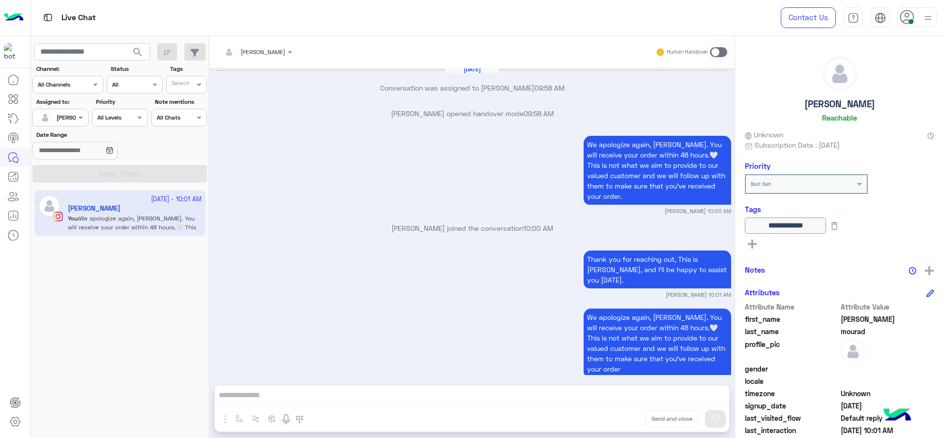
scroll to position [822, 0]
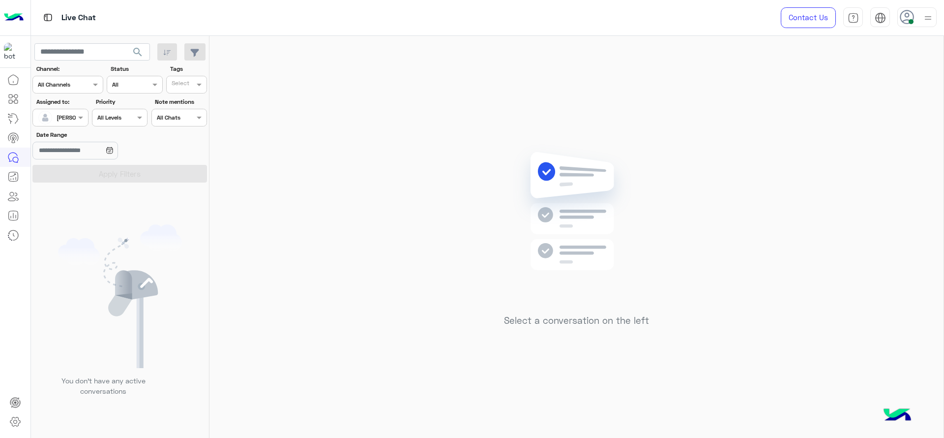
click at [356, 167] on div "Select a conversation on the left" at bounding box center [576, 239] width 734 height 406
click at [366, 253] on div "Select a conversation on the left" at bounding box center [576, 239] width 734 height 406
drag, startPoint x: 582, startPoint y: 319, endPoint x: 535, endPoint y: 19, distance: 303.5
click at [582, 317] on h5 "Select a conversation on the left" at bounding box center [576, 320] width 145 height 11
click at [494, 123] on div "Select a conversation on the left" at bounding box center [576, 239] width 734 height 406
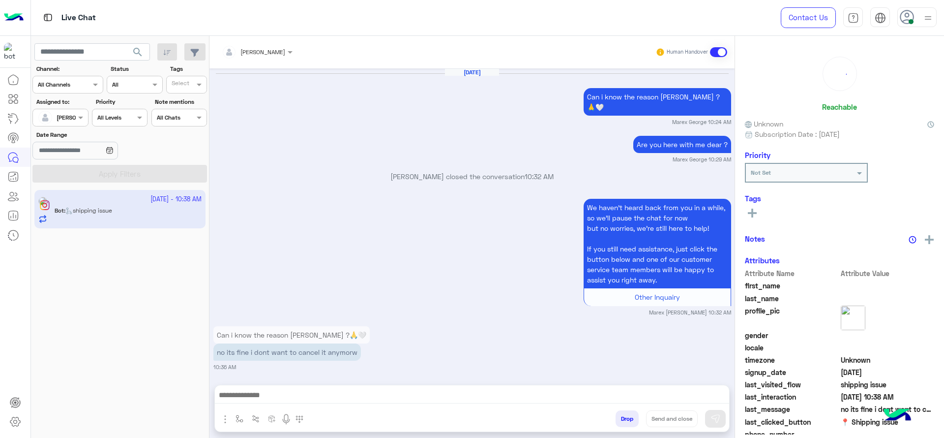
scroll to position [1055, 0]
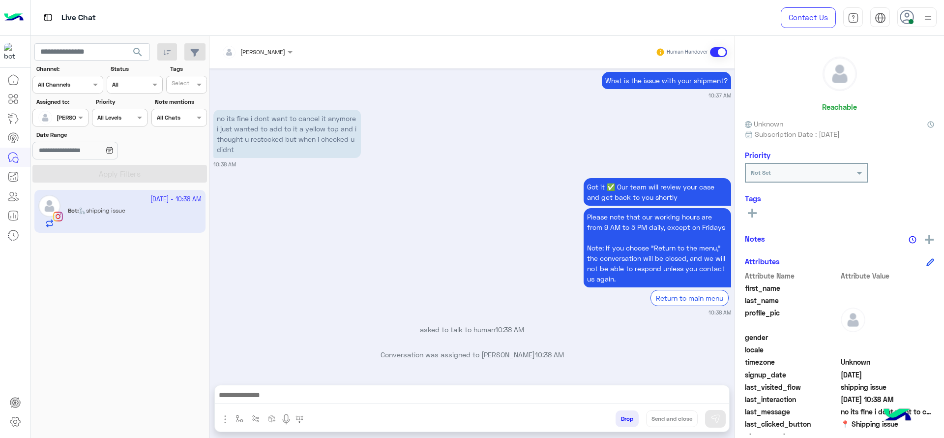
drag, startPoint x: 363, startPoint y: 209, endPoint x: 357, endPoint y: 223, distance: 14.3
click at [363, 209] on div "Got it ✅ Our team will review your case and get back to you shortly Please note…" at bounding box center [472, 245] width 518 height 141
click at [239, 415] on img "button" at bounding box center [239, 418] width 8 height 8
click at [255, 396] on input "text" at bounding box center [256, 395] width 39 height 9
type input "*"
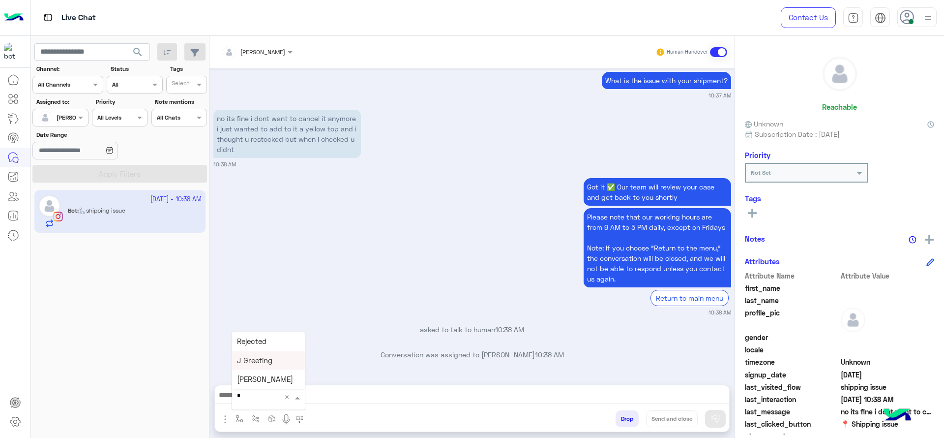
click at [279, 359] on div "J Greeting" at bounding box center [268, 359] width 73 height 19
click at [408, 257] on div "Got it ✅ Our team will review your case and get back to you shortly Please note…" at bounding box center [472, 245] width 518 height 141
type textarea "**********"
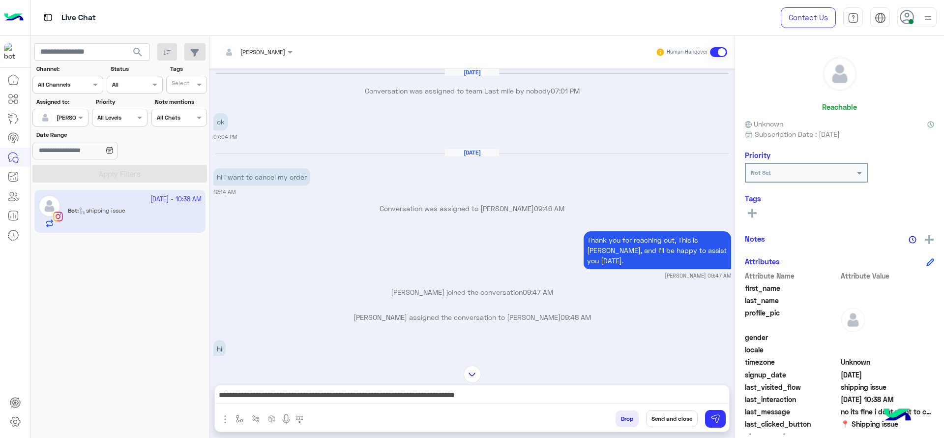
scroll to position [778, 0]
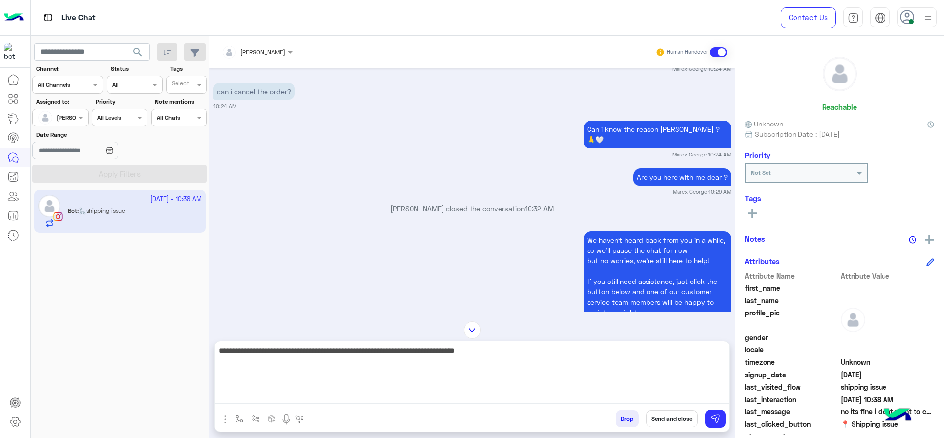
click at [520, 401] on textarea "**********" at bounding box center [472, 373] width 514 height 59
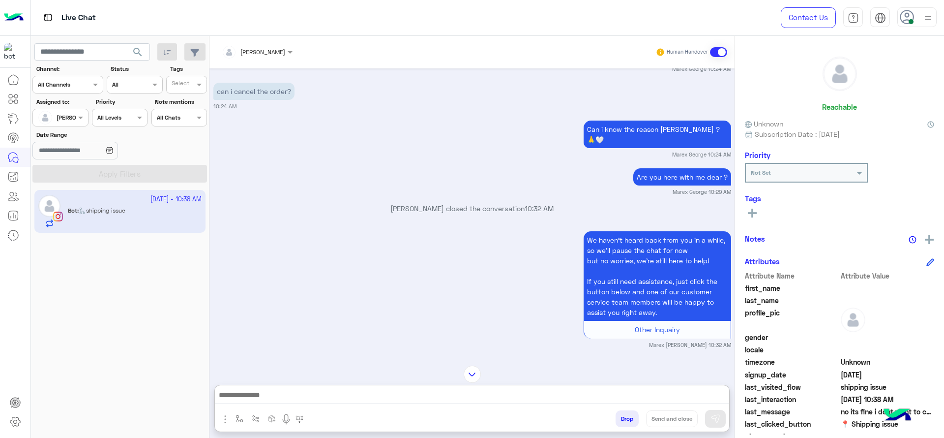
click at [414, 277] on div "We haven’t heard back from you in a while, so we’ll pause the chat for now but …" at bounding box center [472, 289] width 518 height 120
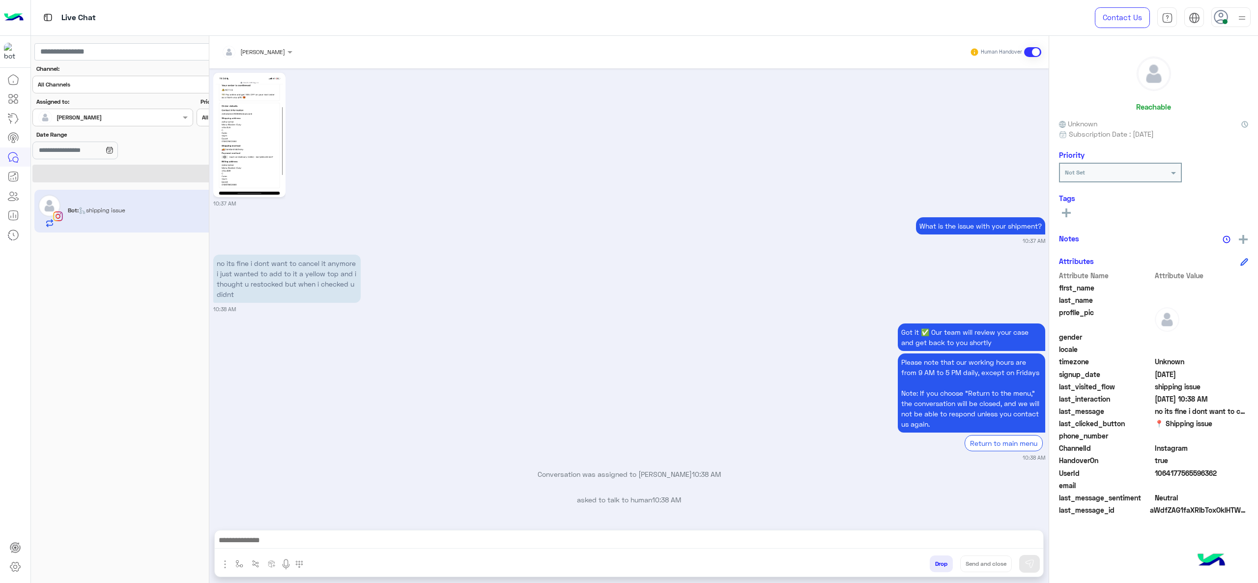
scroll to position [1711, 0]
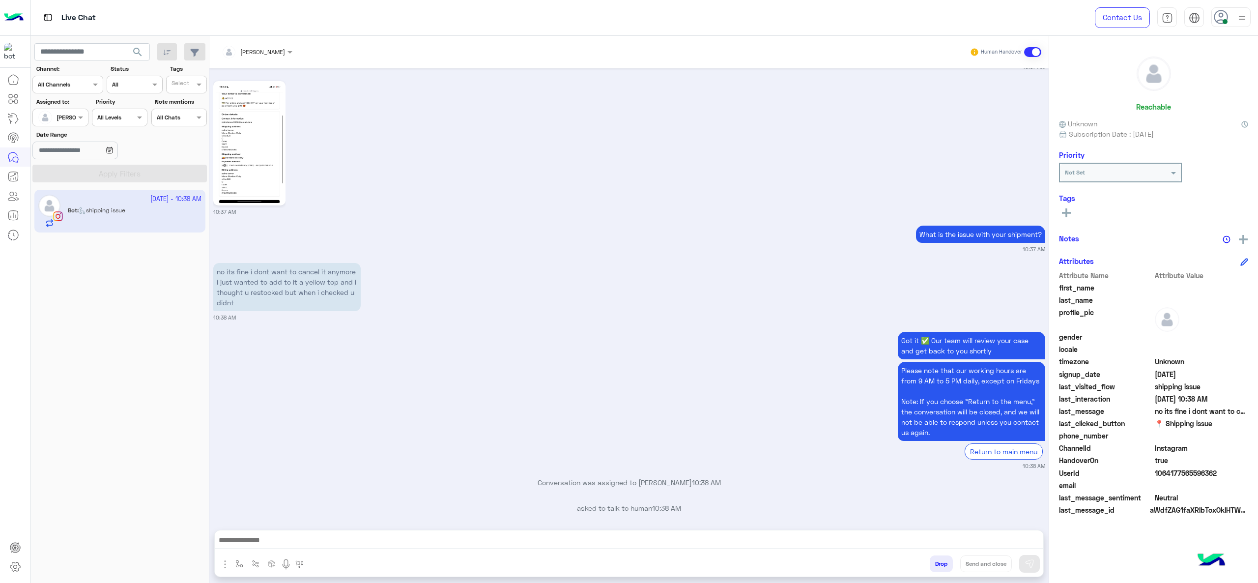
click at [267, 46] on input "text" at bounding box center [245, 50] width 46 height 9
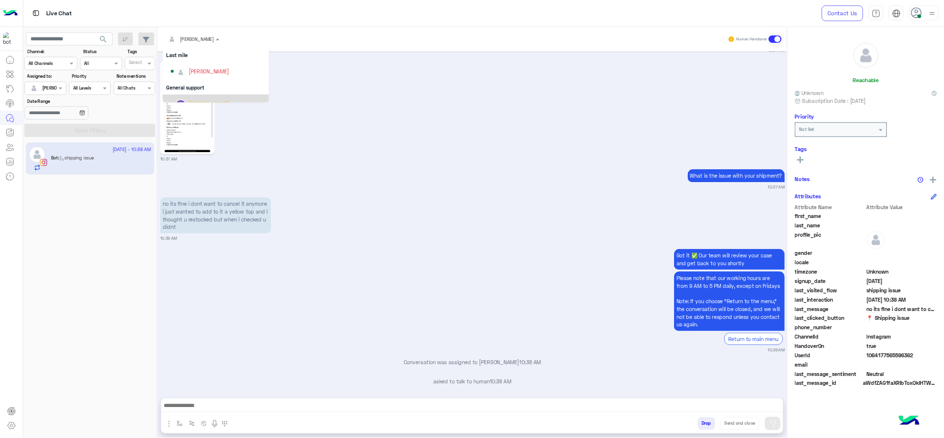
scroll to position [133, 0]
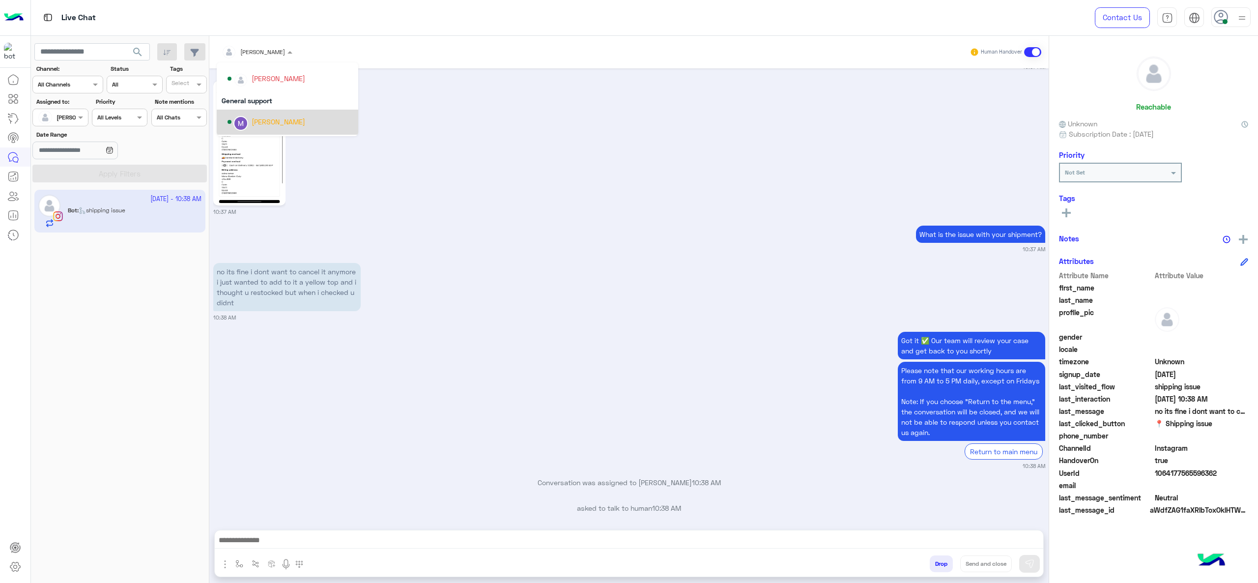
click at [273, 125] on div "Marex George" at bounding box center [279, 122] width 54 height 10
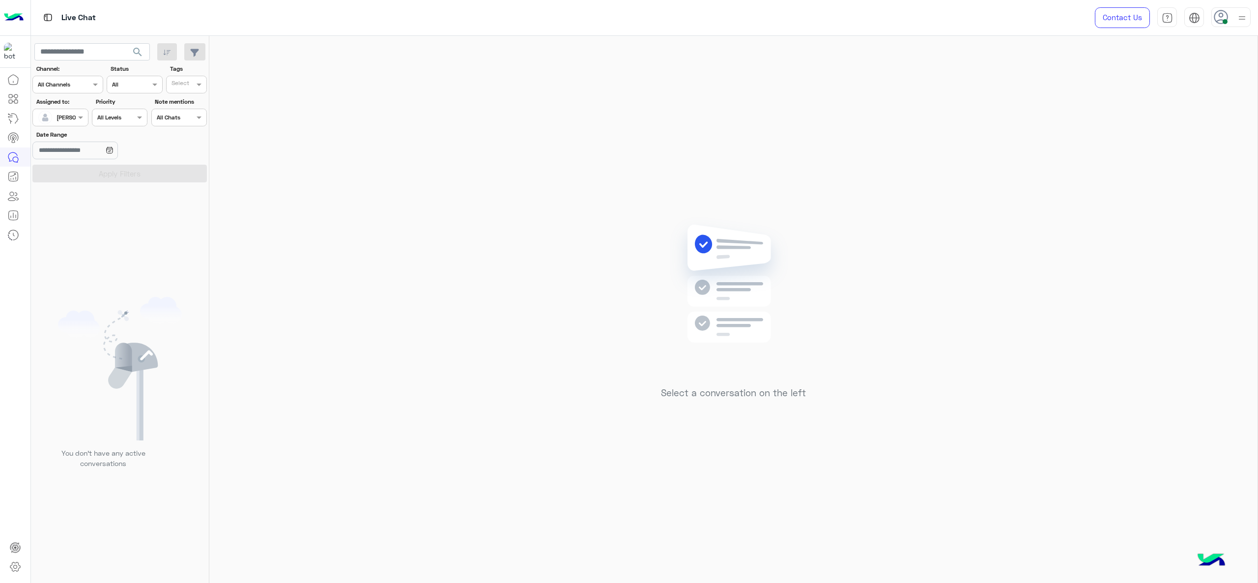
click at [436, 151] on div "Select a conversation on the left" at bounding box center [733, 311] width 1049 height 551
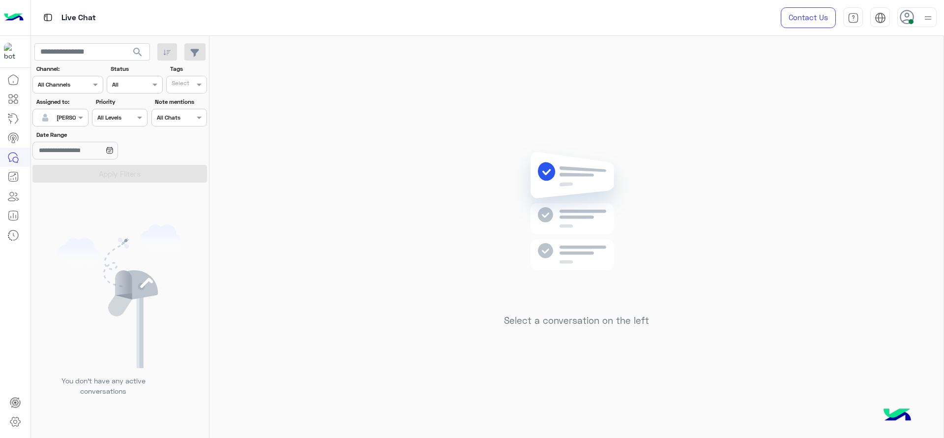
click at [683, 133] on div "Select a conversation on the left" at bounding box center [576, 239] width 734 height 406
click at [629, 229] on img at bounding box center [576, 225] width 142 height 163
click at [66, 124] on div "[PERSON_NAME]" at bounding box center [56, 118] width 37 height 20
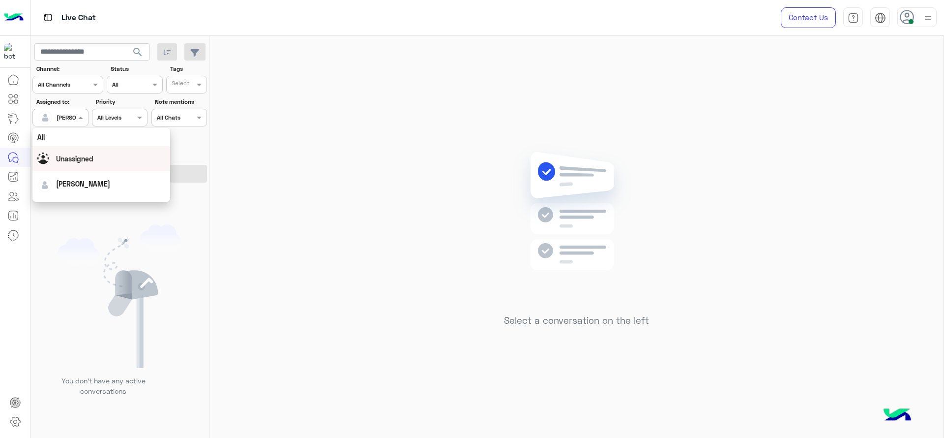
click at [89, 162] on span "Unassigned" at bounding box center [74, 158] width 37 height 8
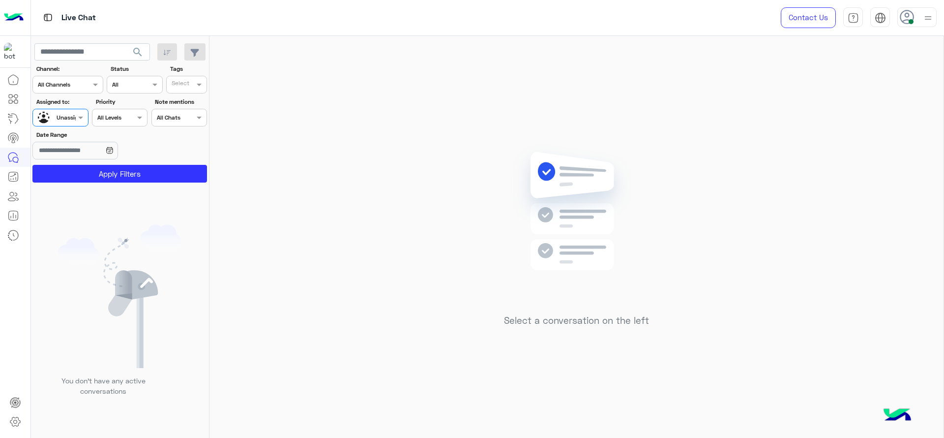
click at [192, 81] on input "text" at bounding box center [182, 85] width 20 height 9
click at [186, 101] on div "J FOLLOW UP" at bounding box center [214, 104] width 86 height 10
click at [138, 169] on button "Apply Filters" at bounding box center [119, 174] width 175 height 18
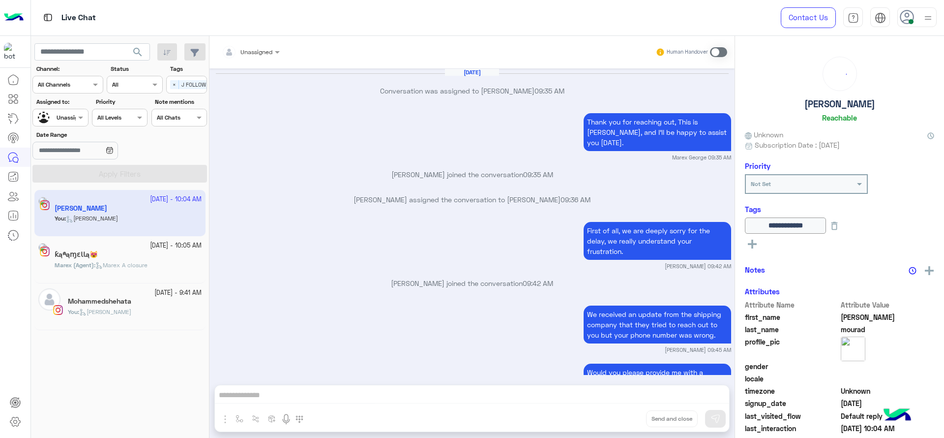
scroll to position [882, 0]
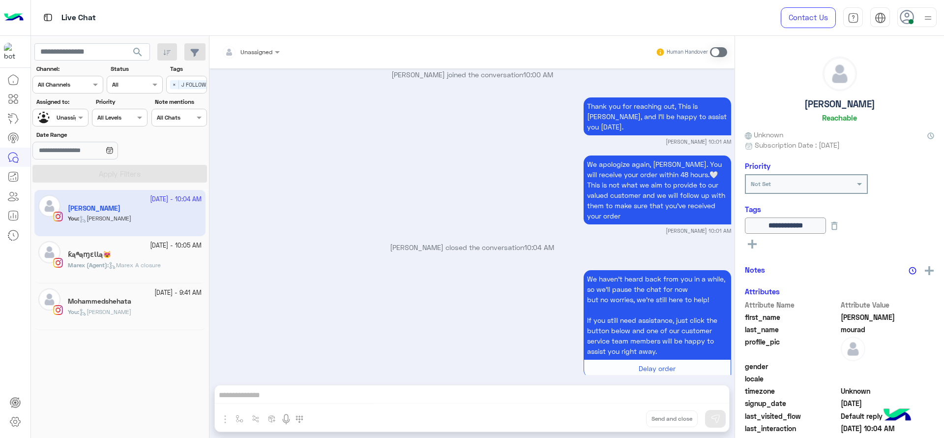
click at [121, 241] on div "23 September - 10:05 AM" at bounding box center [135, 245] width 134 height 9
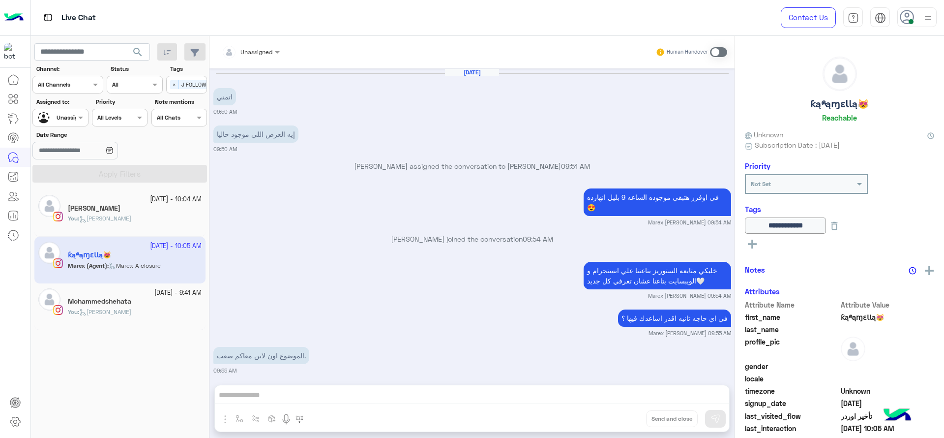
scroll to position [608, 0]
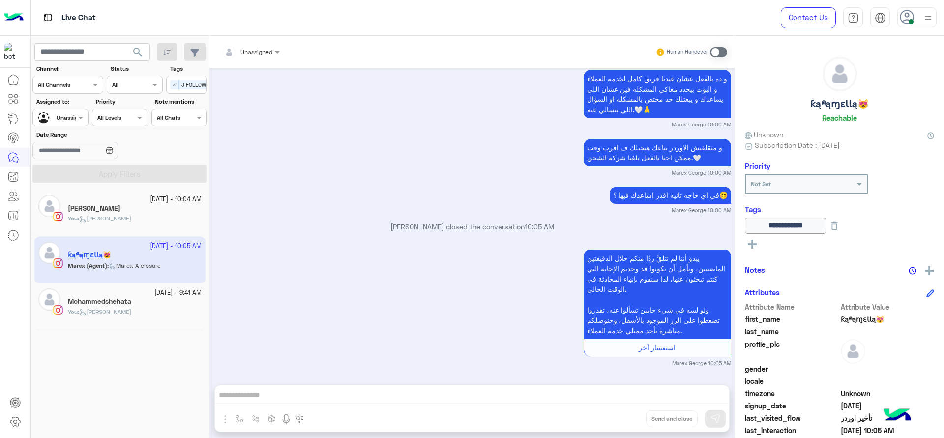
click at [136, 299] on div "Mohammedshehata" at bounding box center [135, 302] width 134 height 10
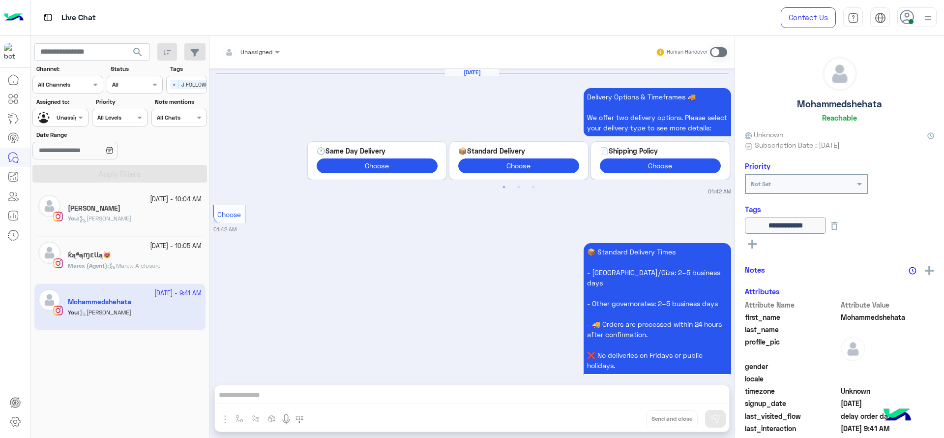
scroll to position [983, 0]
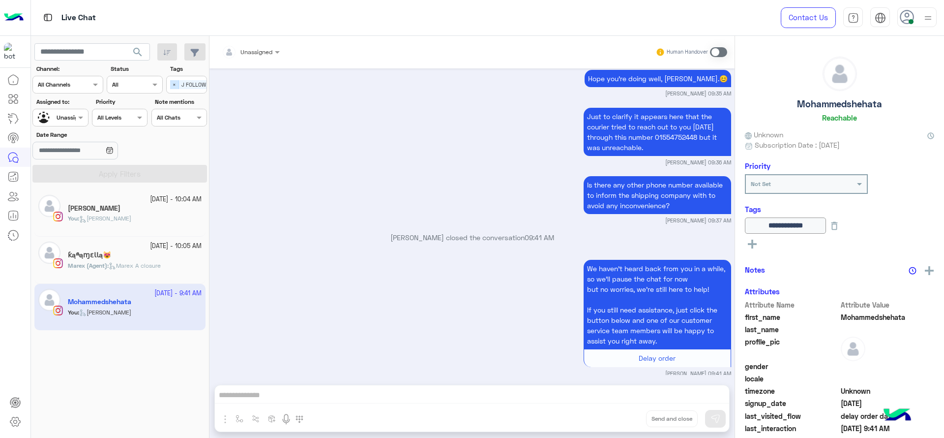
click at [178, 83] on span "×" at bounding box center [174, 84] width 9 height 9
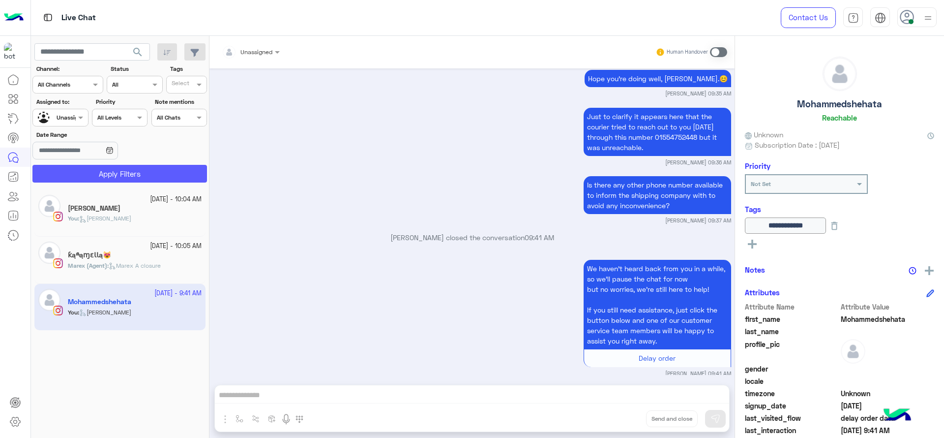
click at [84, 165] on button "Apply Filters" at bounding box center [119, 174] width 175 height 18
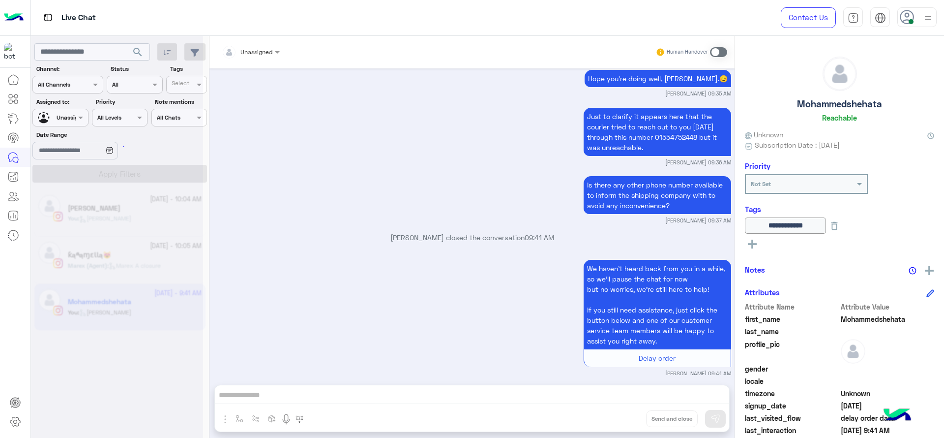
click at [65, 114] on div at bounding box center [117, 223] width 172 height 438
click at [65, 116] on div at bounding box center [117, 223] width 172 height 438
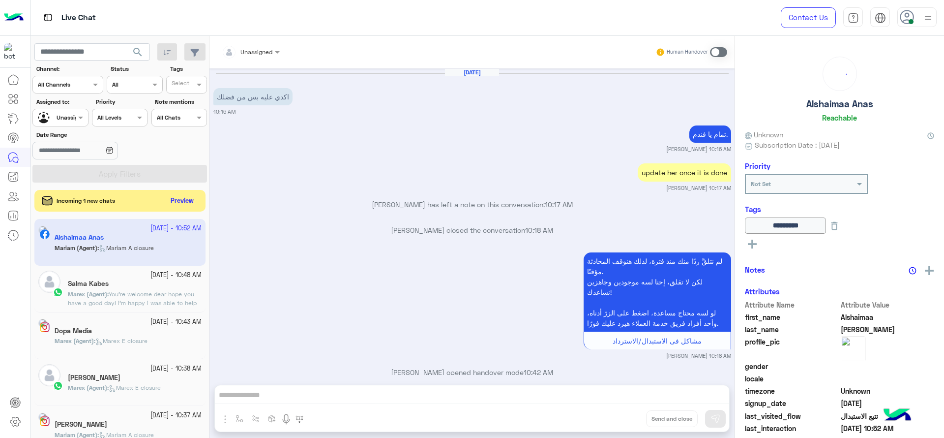
scroll to position [870, 0]
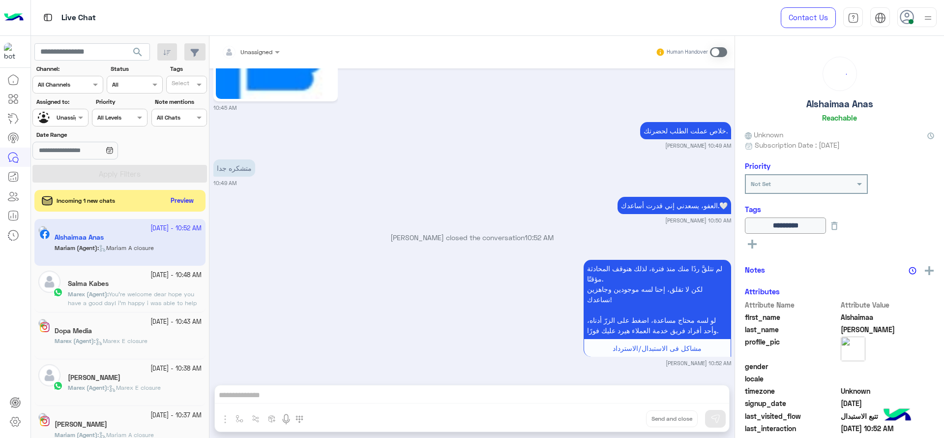
click at [65, 116] on div at bounding box center [60, 116] width 55 height 9
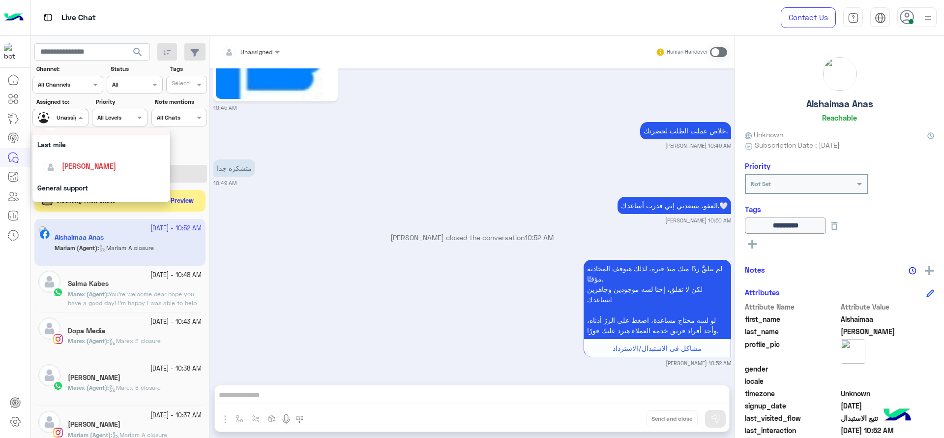
scroll to position [131, 0]
click at [77, 151] on div "[PERSON_NAME]" at bounding box center [101, 163] width 138 height 25
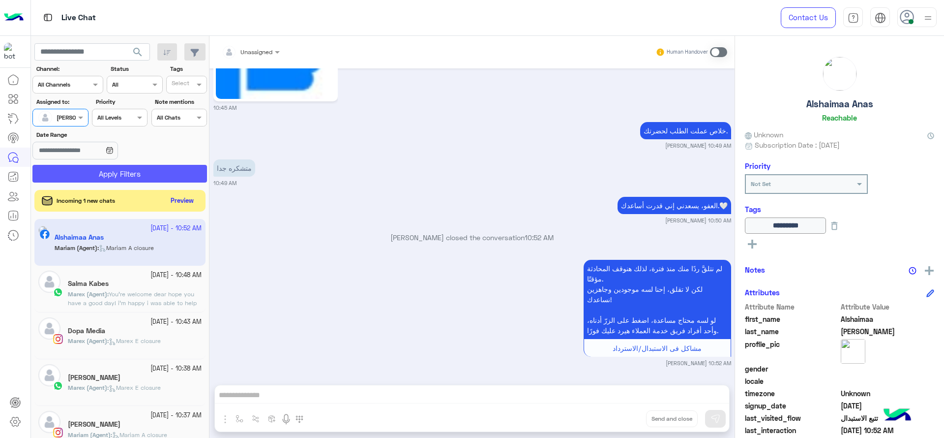
click at [83, 176] on button "Apply Filters" at bounding box center [119, 174] width 175 height 18
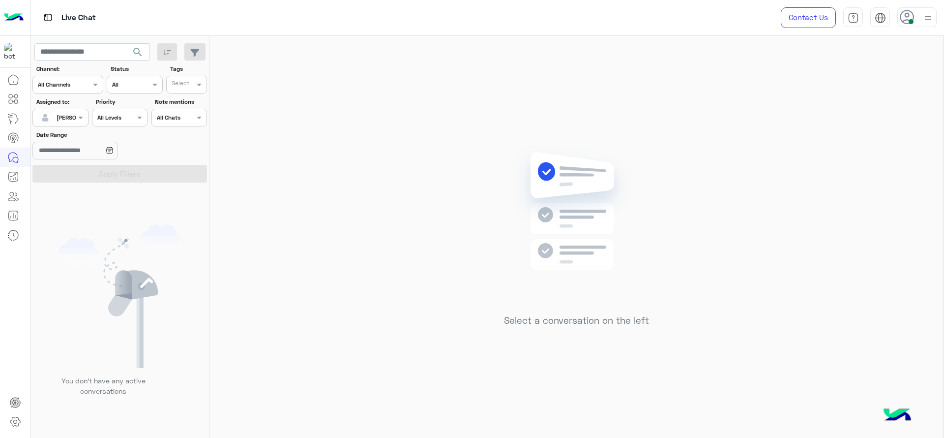
drag, startPoint x: 714, startPoint y: 152, endPoint x: 719, endPoint y: 157, distance: 7.0
click at [719, 157] on div "Select a conversation on the left" at bounding box center [576, 239] width 734 height 406
click at [430, 171] on div "Select a conversation on the left" at bounding box center [576, 239] width 734 height 406
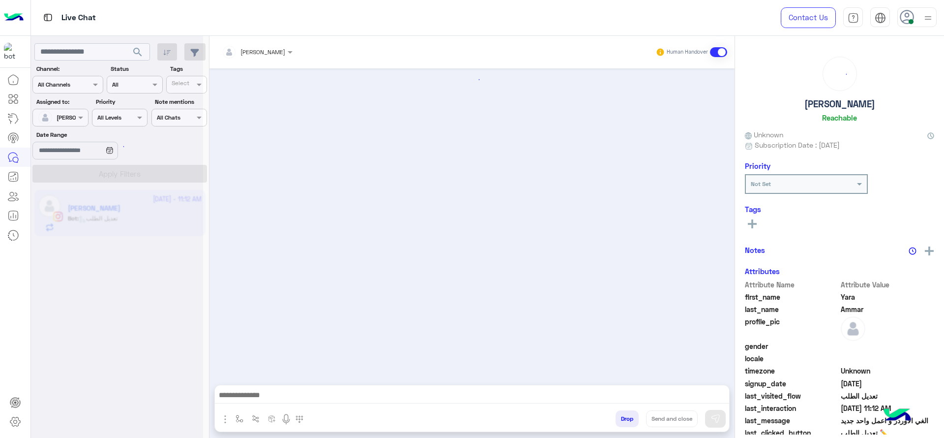
scroll to position [879, 0]
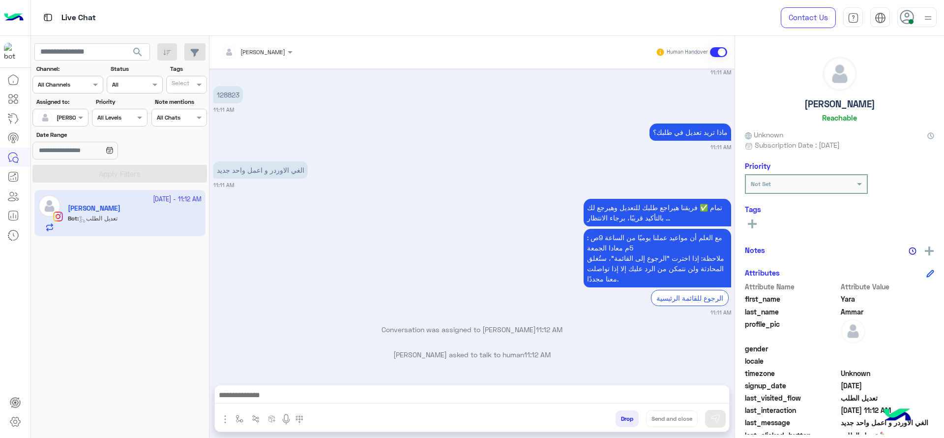
click at [362, 275] on div "تمام ✅ فريقنا هيراجع طلبك للتعديل وهيرجع لك بالتأكيد قريبًا، برجاء الانتظار ...…" at bounding box center [472, 256] width 518 height 120
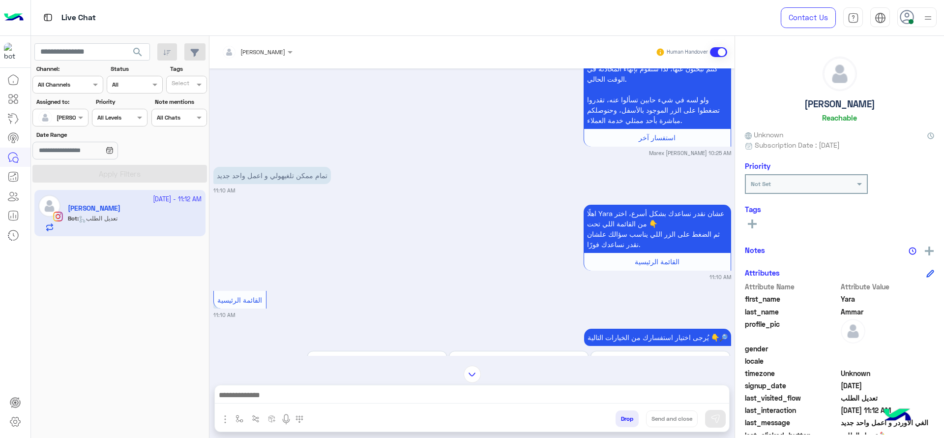
scroll to position [129, 0]
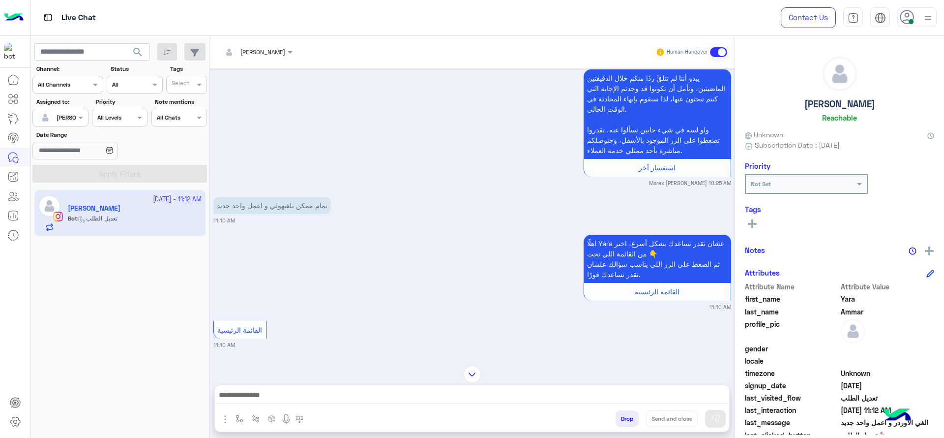
click at [233, 413] on button "button" at bounding box center [240, 418] width 16 height 16
click at [245, 405] on div "enter flow name" at bounding box center [268, 397] width 73 height 18
type input "***"
click at [257, 339] on div "فرح greeting" at bounding box center [268, 331] width 73 height 19
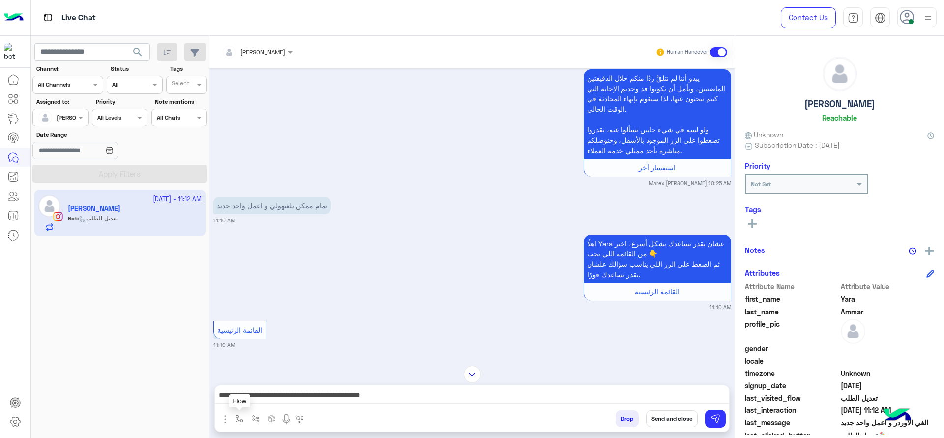
click at [244, 413] on button "button" at bounding box center [240, 418] width 16 height 16
click at [253, 395] on input "text" at bounding box center [256, 395] width 39 height 9
click at [263, 344] on span "چنى greeting" at bounding box center [259, 342] width 44 height 9
type textarea "**********"
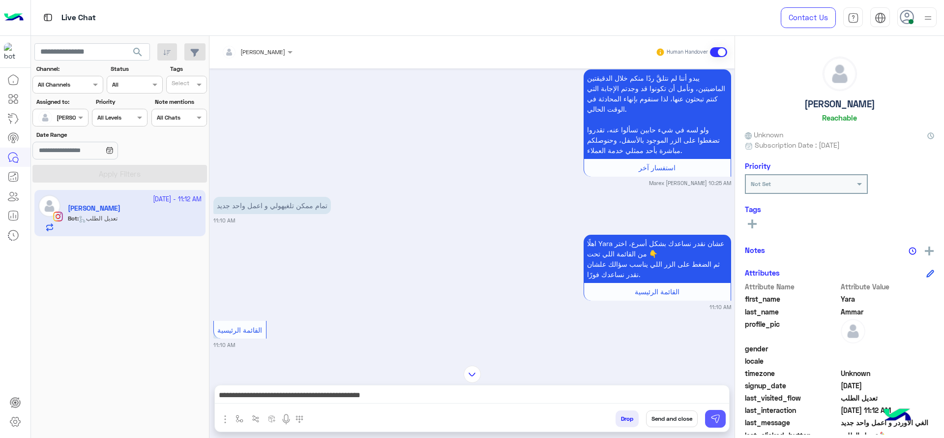
click at [711, 417] on img at bounding box center [715, 418] width 10 height 10
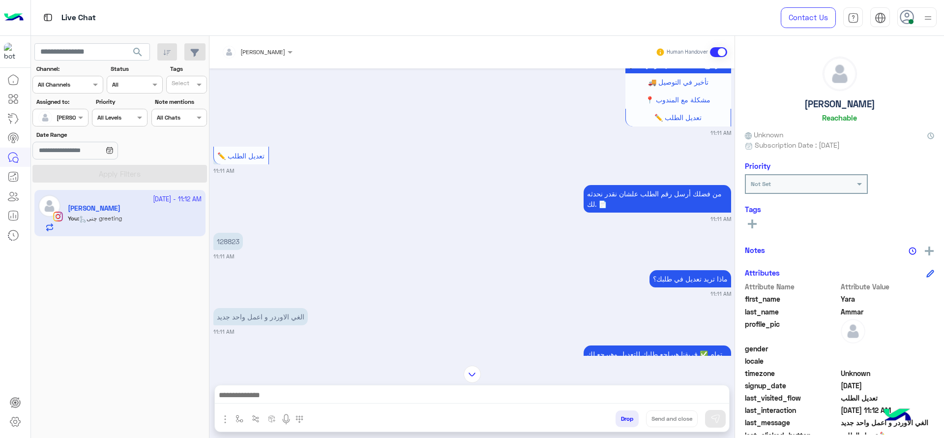
scroll to position [721, 0]
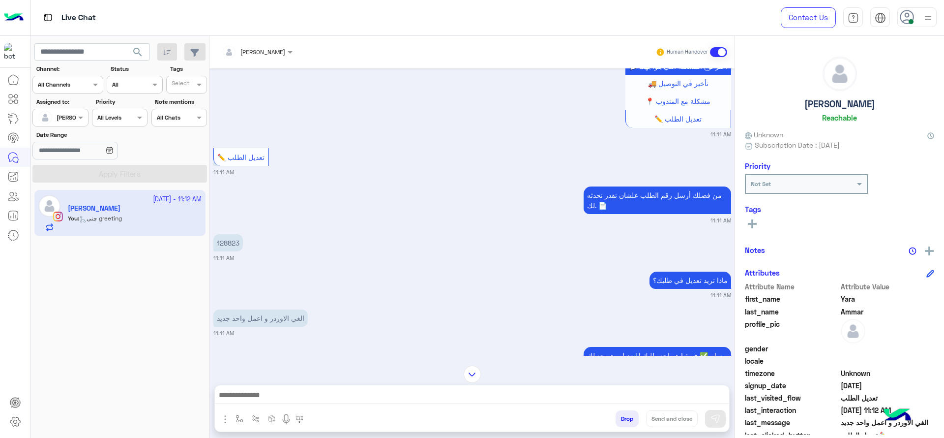
click at [257, 57] on div "[PERSON_NAME]" at bounding box center [253, 52] width 63 height 20
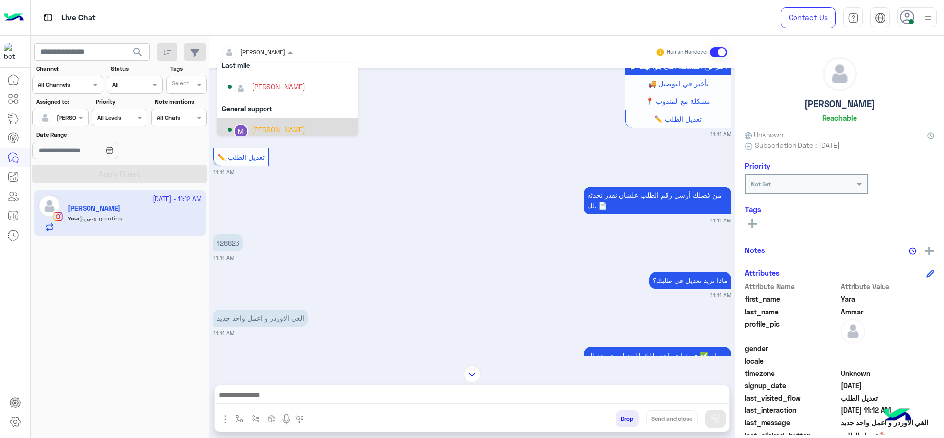
scroll to position [137, 0]
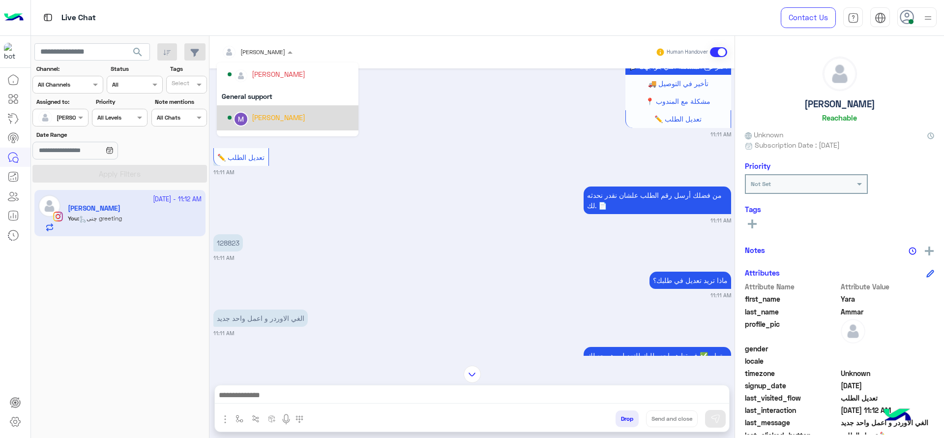
click at [256, 117] on div "Marex George" at bounding box center [279, 117] width 54 height 10
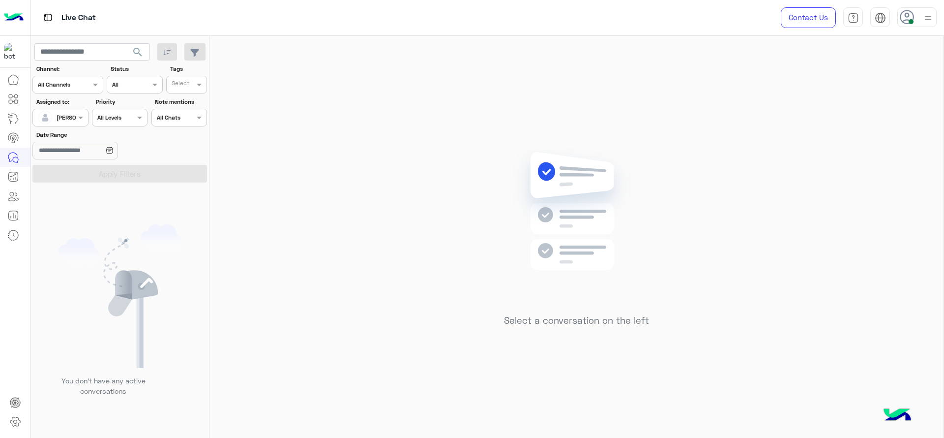
click at [522, 261] on img at bounding box center [576, 225] width 142 height 163
click at [229, 83] on div "Select a conversation on the left" at bounding box center [576, 239] width 734 height 406
click at [717, 145] on div "Select a conversation on the left" at bounding box center [576, 239] width 734 height 406
click at [326, 158] on div "Select a conversation on the left" at bounding box center [576, 239] width 734 height 406
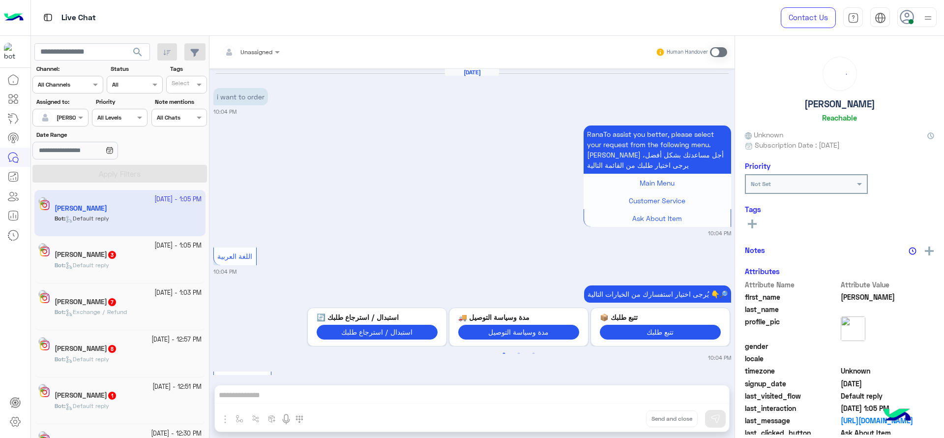
scroll to position [1122, 0]
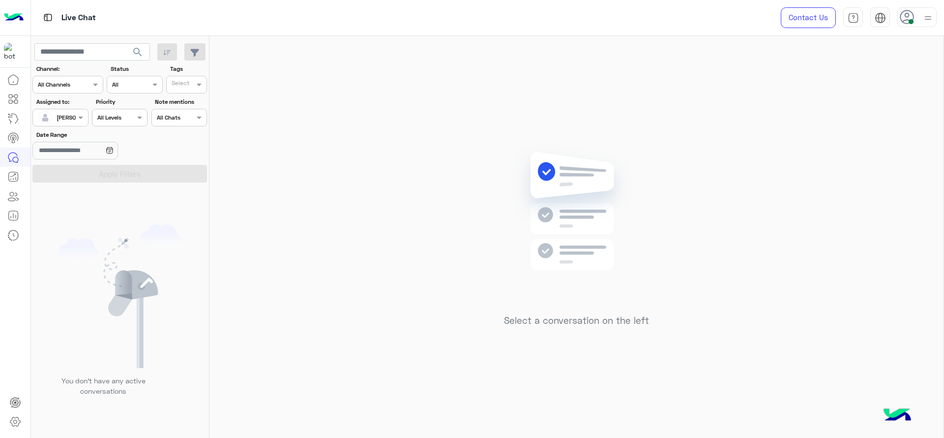
click at [904, 16] on icon at bounding box center [907, 17] width 15 height 15
click at [927, 103] on label "Break" at bounding box center [874, 97] width 107 height 18
click at [927, 103] on div "Online Break Busy Offline" at bounding box center [875, 109] width 122 height 87
click at [613, 108] on div "Select a conversation on the left" at bounding box center [576, 239] width 734 height 406
click at [327, 175] on div "Select a conversation on the left" at bounding box center [576, 239] width 734 height 406
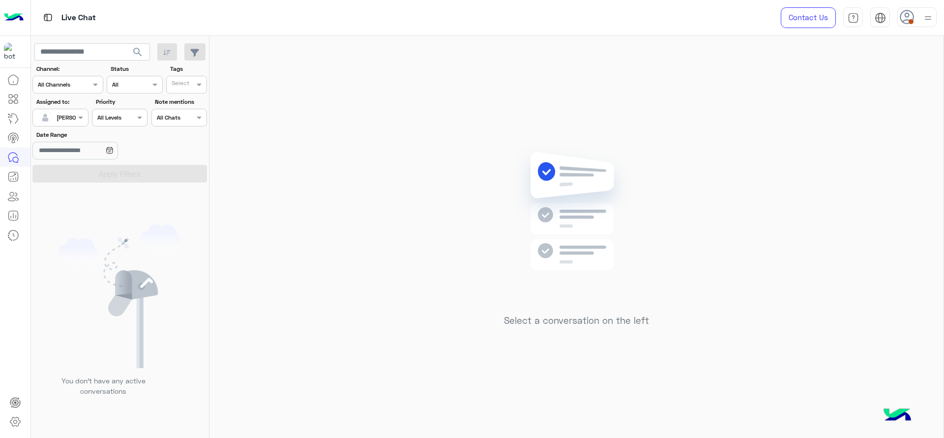
click at [922, 22] on img at bounding box center [928, 18] width 12 height 12
click at [917, 80] on label "Online" at bounding box center [874, 75] width 107 height 18
click at [500, 138] on div "Select a conversation on the left" at bounding box center [576, 239] width 734 height 406
click at [279, 170] on div "Select a conversation on the left" at bounding box center [576, 239] width 734 height 406
click at [367, 187] on div "Select a conversation on the left" at bounding box center [576, 239] width 734 height 406
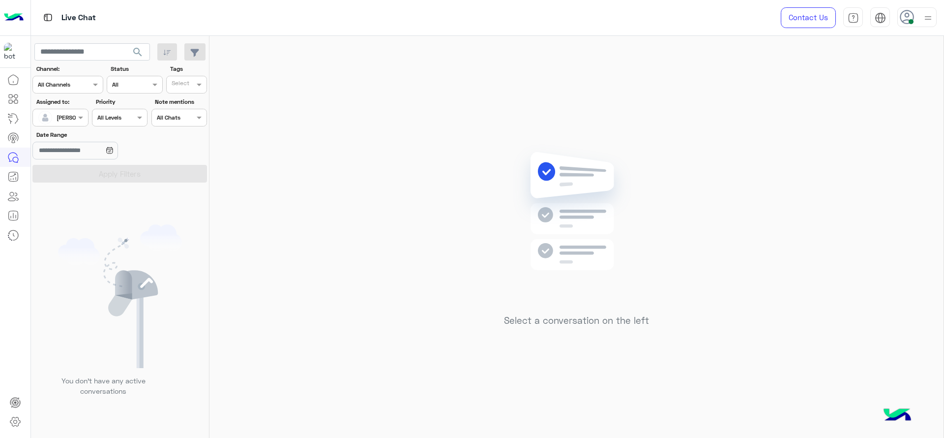
click at [233, 248] on div "Select a conversation on the left" at bounding box center [576, 239] width 734 height 406
click at [278, 204] on div "Select a conversation on the left" at bounding box center [576, 239] width 734 height 406
click at [615, 328] on div "Select a conversation on the left" at bounding box center [576, 238] width 145 height 189
click at [472, 249] on div "Select a conversation on the left" at bounding box center [576, 239] width 734 height 406
click at [801, 185] on div "Select a conversation on the left" at bounding box center [576, 239] width 734 height 406
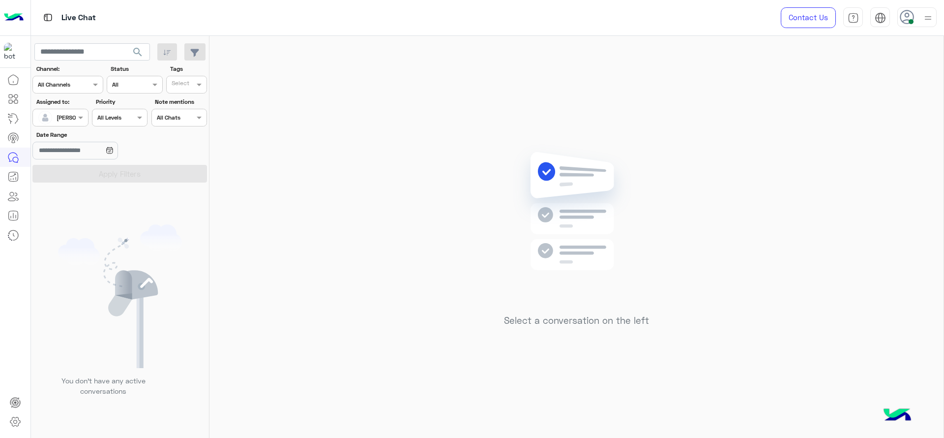
click at [469, 291] on div "Select a conversation on the left" at bounding box center [576, 239] width 734 height 406
click at [0, 187] on link at bounding box center [13, 196] width 27 height 20
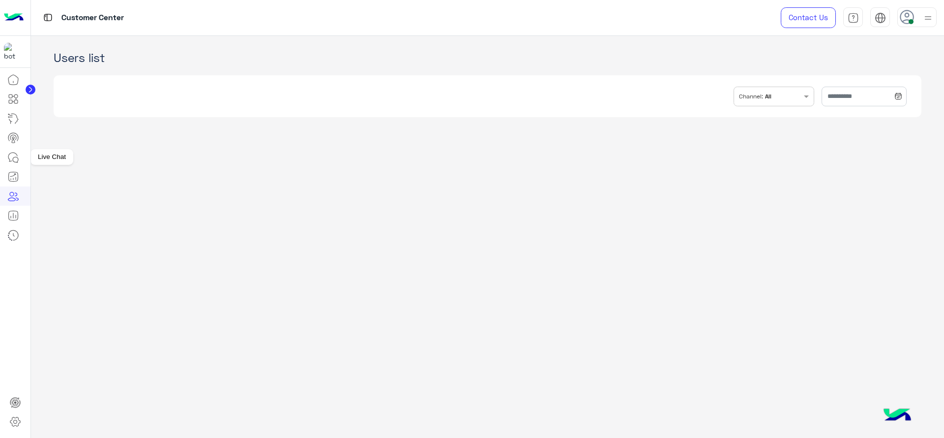
click at [15, 158] on icon at bounding box center [13, 157] width 12 height 12
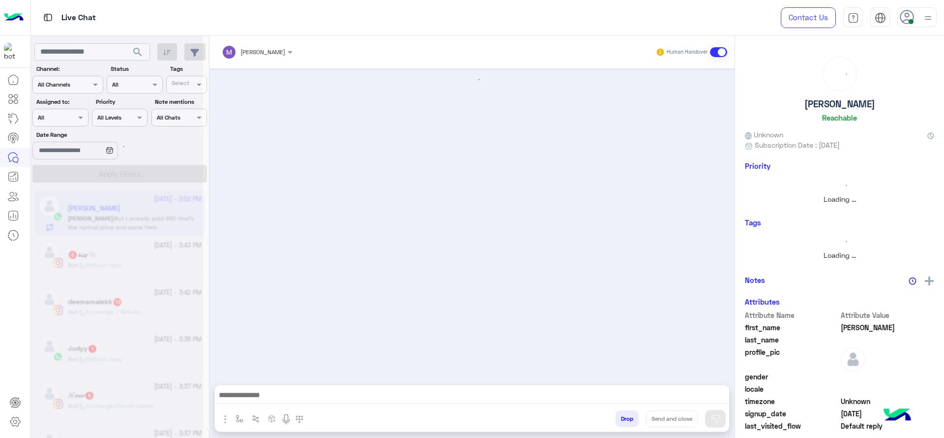
click at [15, 158] on icon at bounding box center [13, 157] width 12 height 12
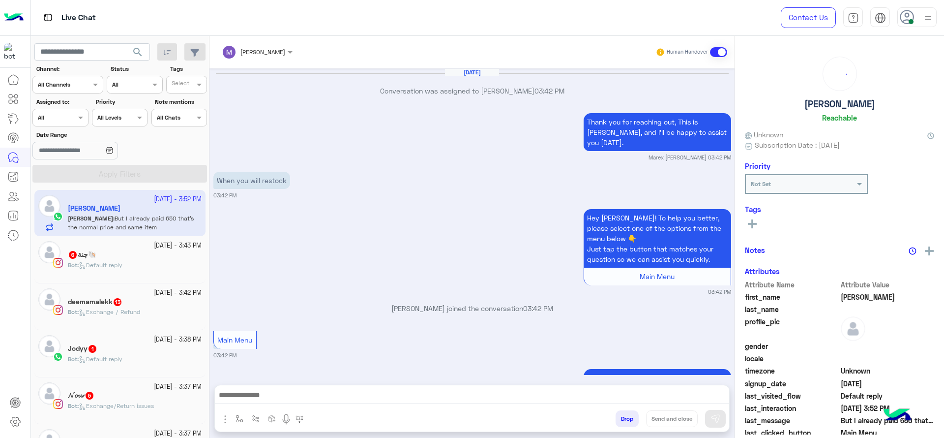
scroll to position [668, 0]
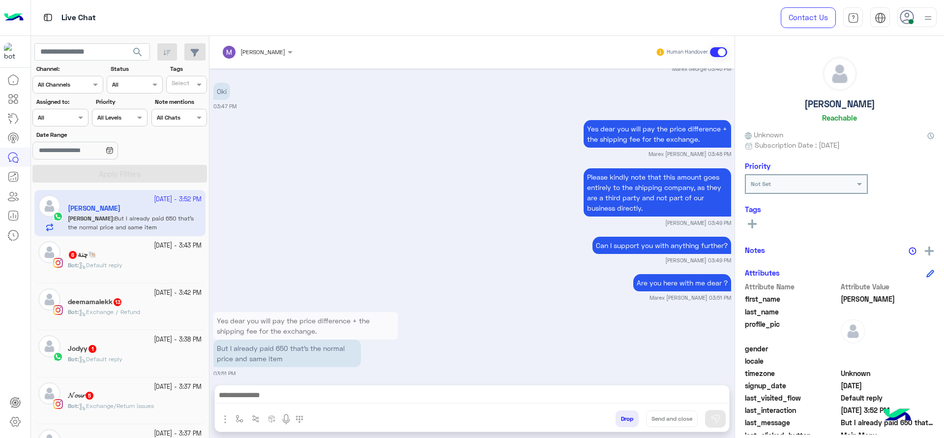
click at [62, 121] on div "Assigned on All" at bounding box center [54, 117] width 42 height 9
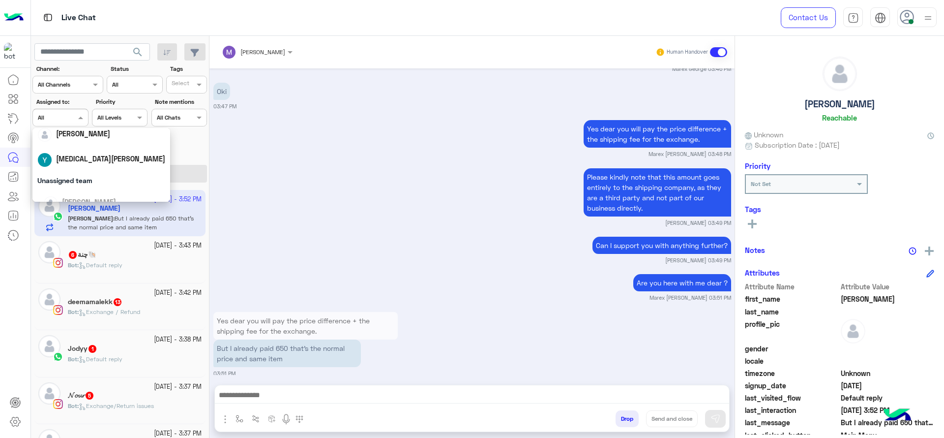
scroll to position [98, 0]
click at [82, 191] on div "[PERSON_NAME]" at bounding box center [104, 196] width 122 height 17
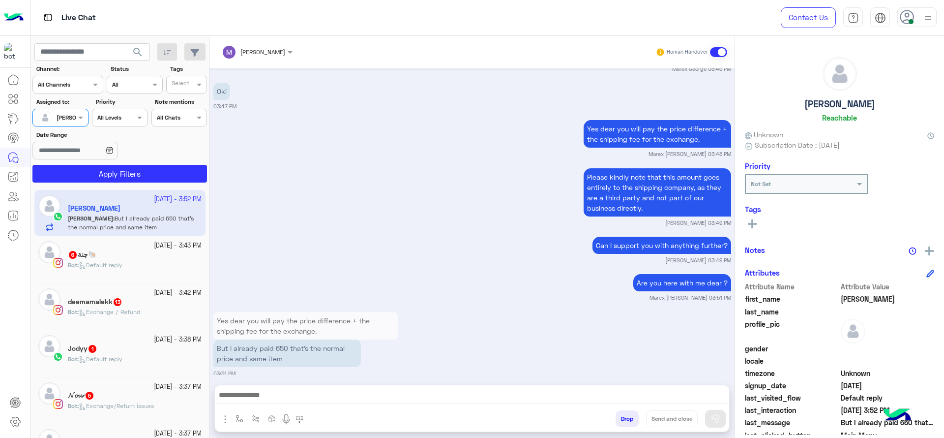
click at [172, 164] on section "Channel: Channel All Channels Status Channel All Tags Select Assigned to: Assig…" at bounding box center [120, 123] width 164 height 118
click at [184, 169] on button "Apply Filters" at bounding box center [119, 174] width 175 height 18
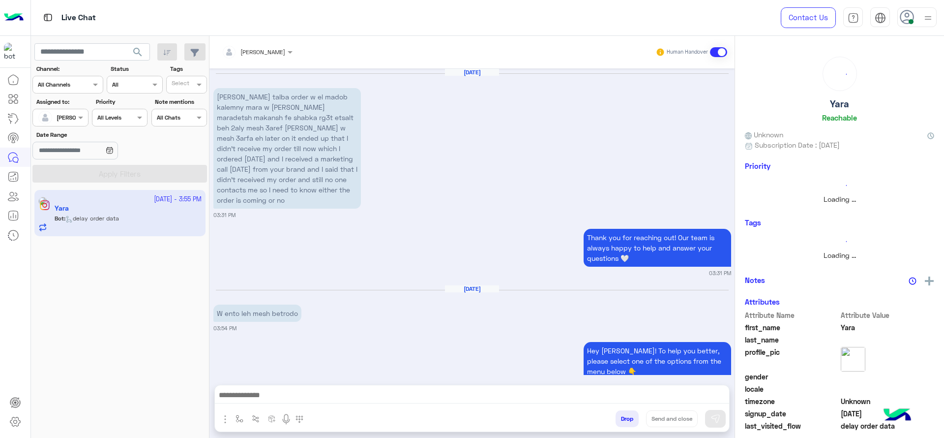
scroll to position [976, 0]
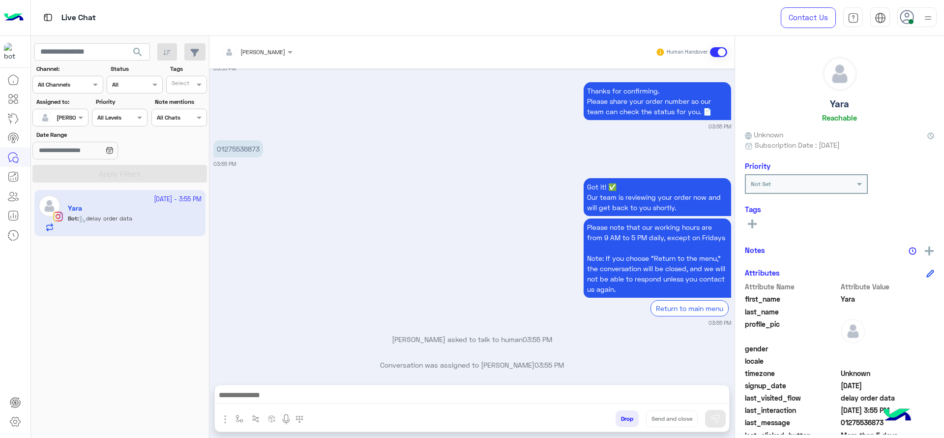
click at [231, 415] on button "button" at bounding box center [225, 417] width 13 height 13
click at [236, 414] on img "button" at bounding box center [239, 418] width 8 height 8
click at [248, 389] on div "enter flow name" at bounding box center [268, 397] width 73 height 18
type input "*"
click at [256, 360] on span "J Greeting" at bounding box center [254, 359] width 35 height 9
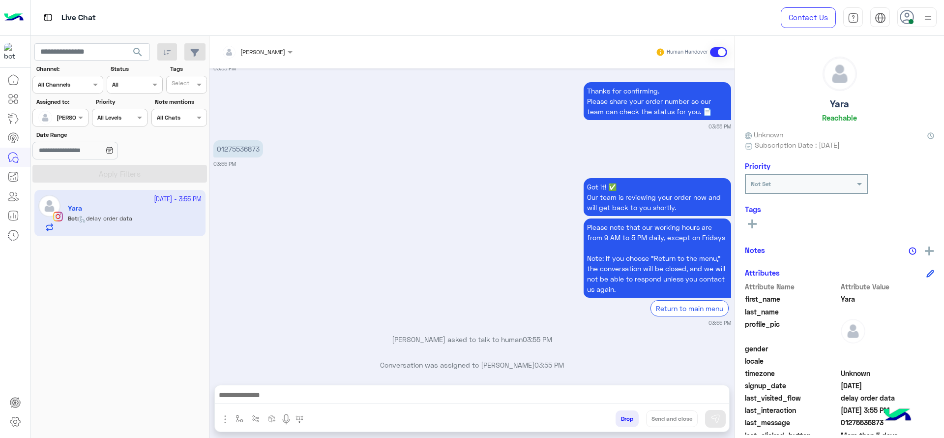
click at [324, 271] on div "Got it! ✅ Our team is reviewing your order now and will get back to you shortly…" at bounding box center [472, 250] width 518 height 151
type textarea "**********"
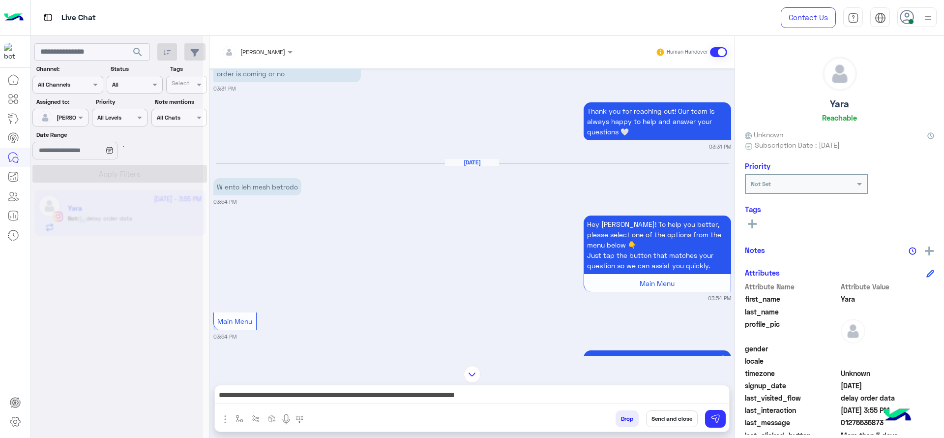
scroll to position [0, 0]
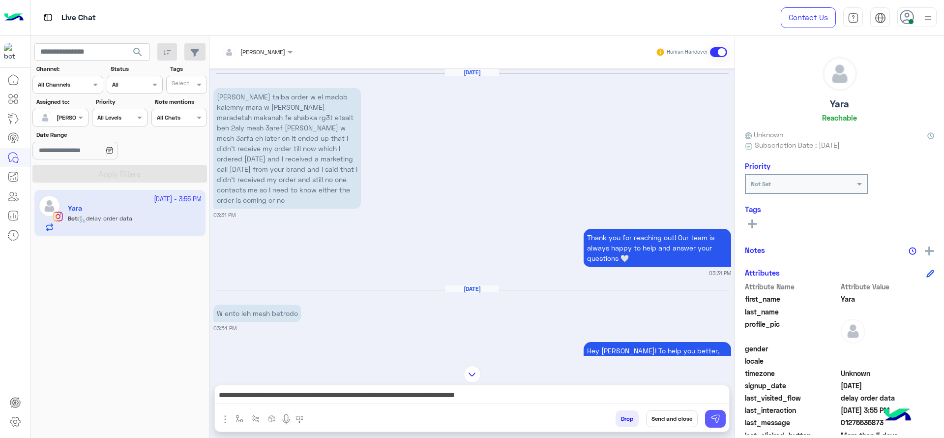
click at [709, 412] on button at bounding box center [715, 418] width 21 height 18
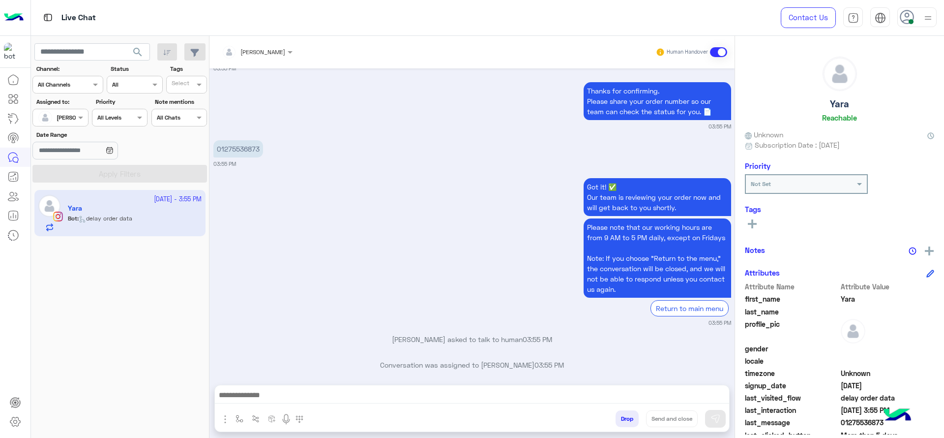
scroll to position [1049, 0]
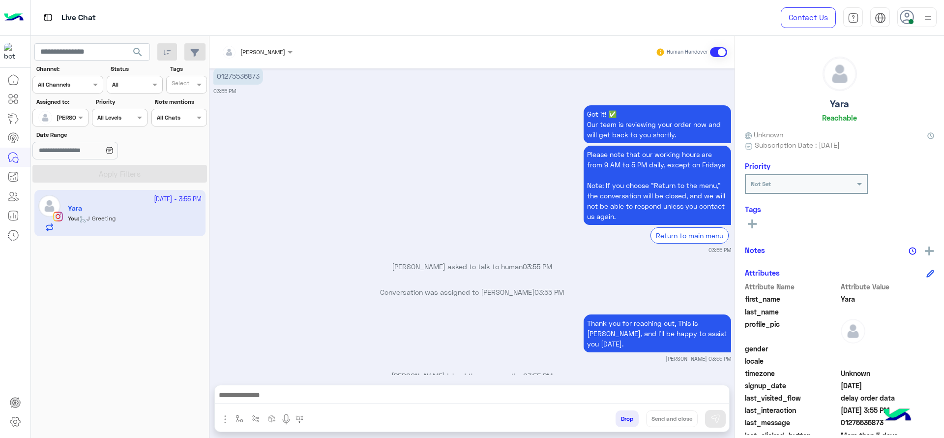
click at [322, 143] on div "Got it! ✅ Our team is reviewing your order now and will get back to you shortly…" at bounding box center [472, 178] width 518 height 151
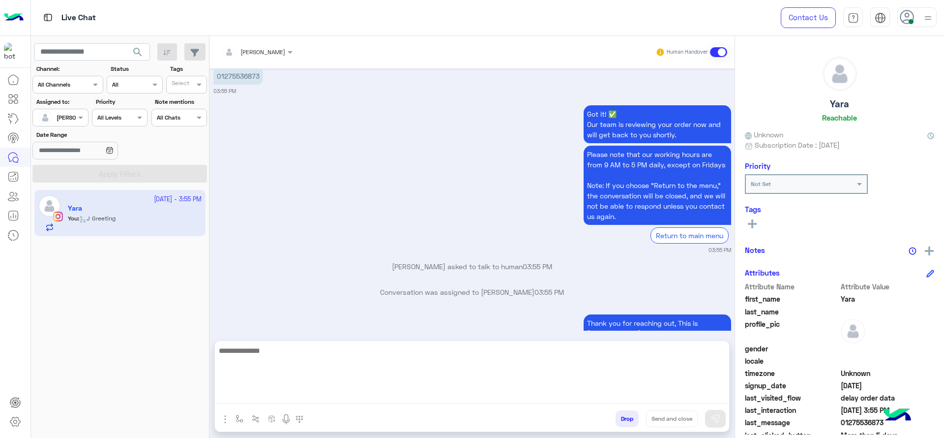
click at [327, 402] on textarea at bounding box center [472, 373] width 514 height 59
type textarea "*"
type textarea "**********"
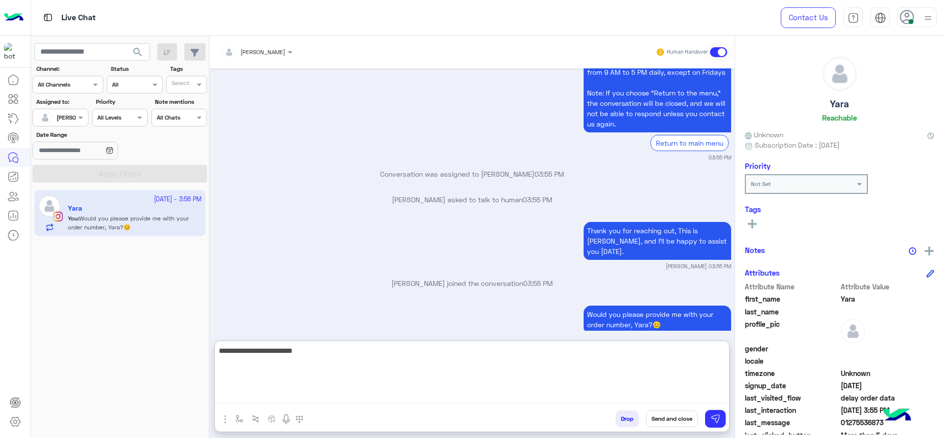
type textarea "**********"
click at [420, 365] on textarea "**********" at bounding box center [472, 373] width 514 height 59
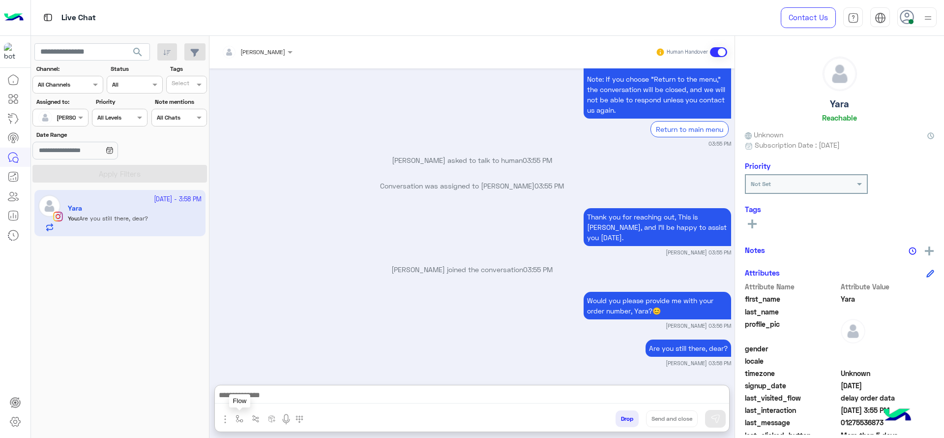
click at [246, 417] on button "button" at bounding box center [240, 418] width 16 height 16
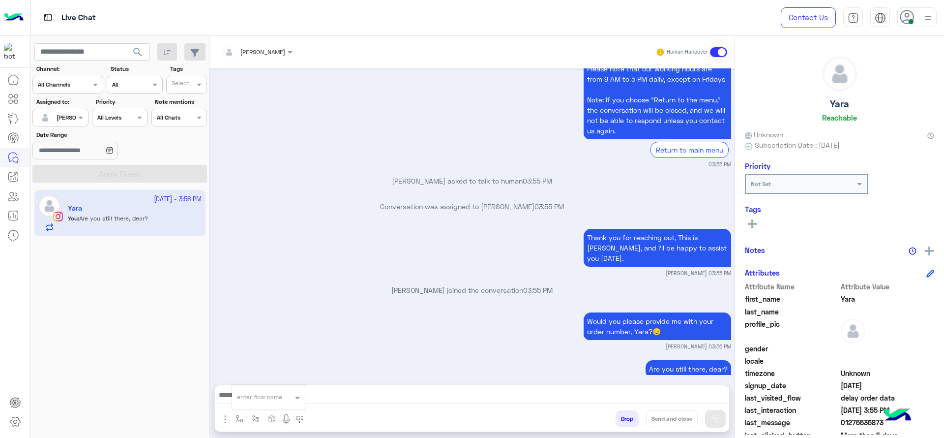
click at [246, 405] on div "enter flow name" at bounding box center [268, 397] width 73 height 18
type input "*"
click at [262, 382] on span "Jana close" at bounding box center [265, 379] width 56 height 9
type textarea "**********"
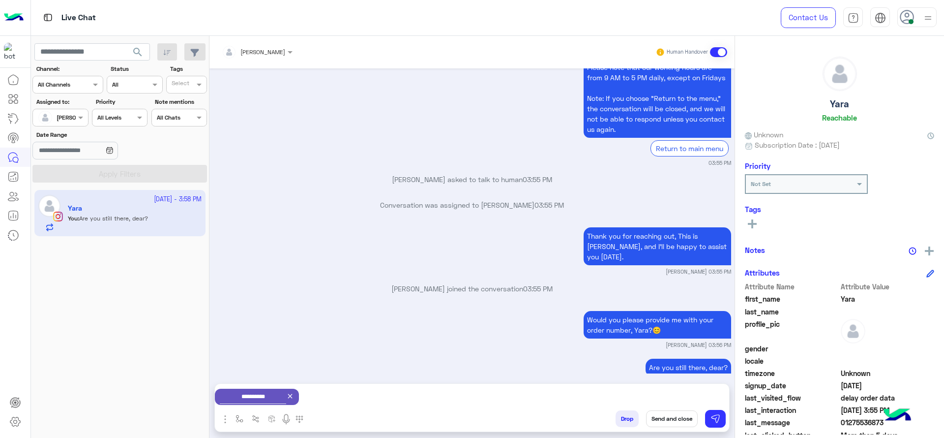
scroll to position [1280, 0]
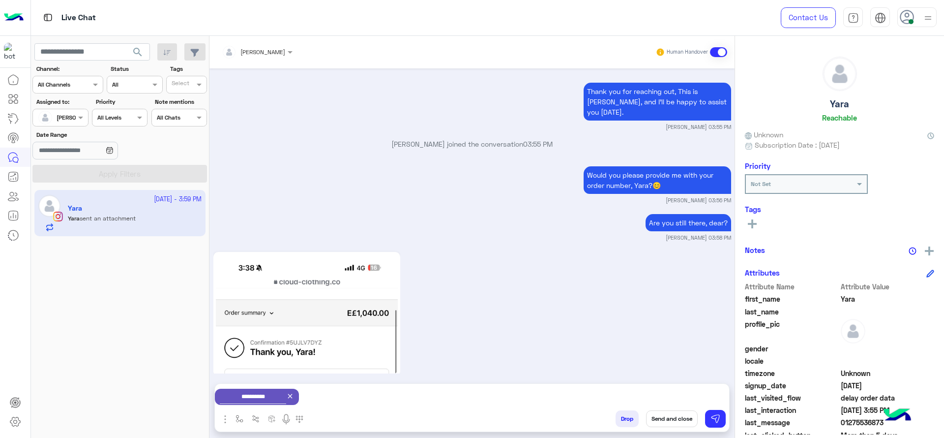
drag, startPoint x: 298, startPoint y: 391, endPoint x: 342, endPoint y: 405, distance: 45.5
click at [294, 391] on app-close-icon at bounding box center [290, 395] width 8 height 8
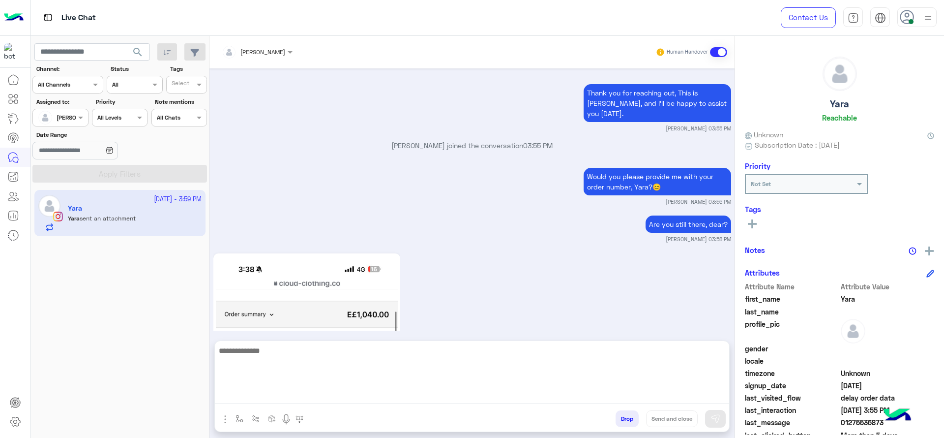
click at [341, 399] on textarea at bounding box center [472, 373] width 514 height 59
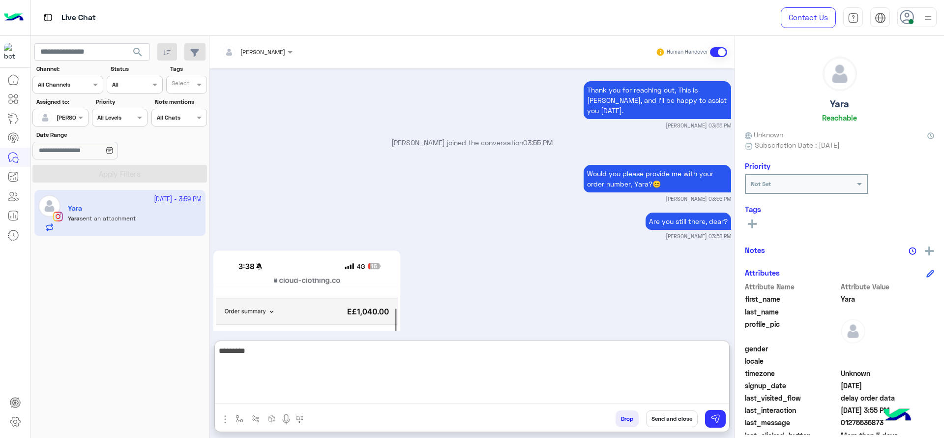
type textarea "**********"
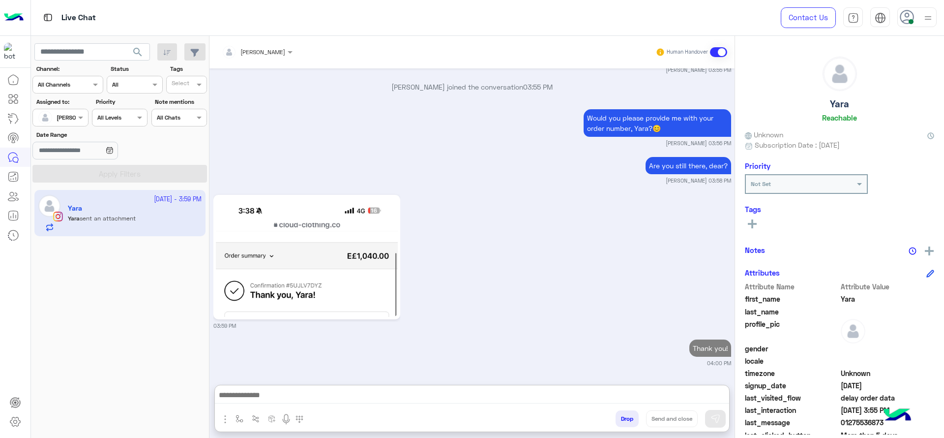
click at [336, 218] on img at bounding box center [307, 256] width 182 height 119
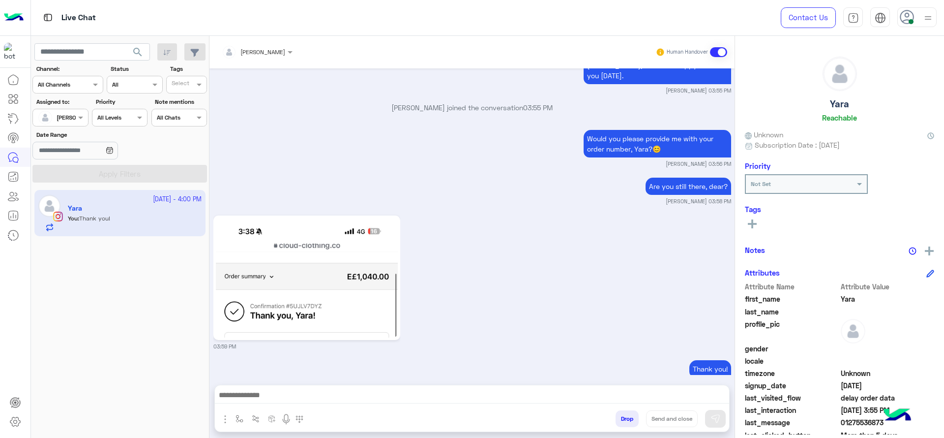
scroll to position [1316, 0]
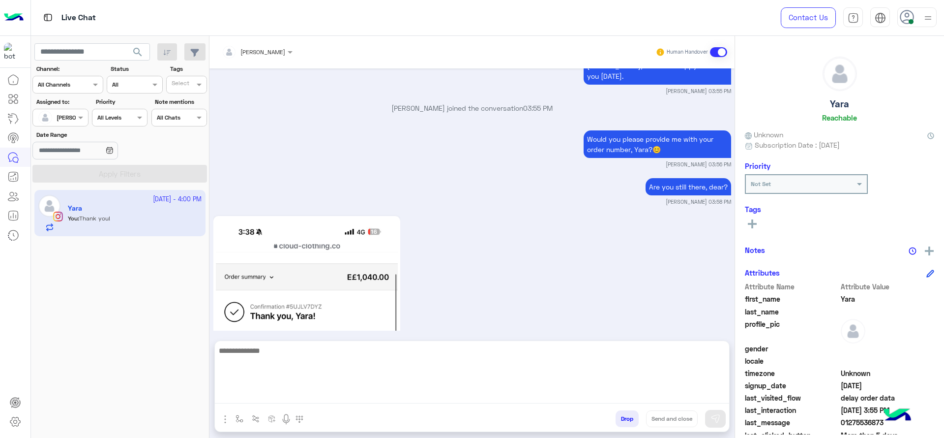
click at [328, 391] on textarea at bounding box center [472, 373] width 514 height 59
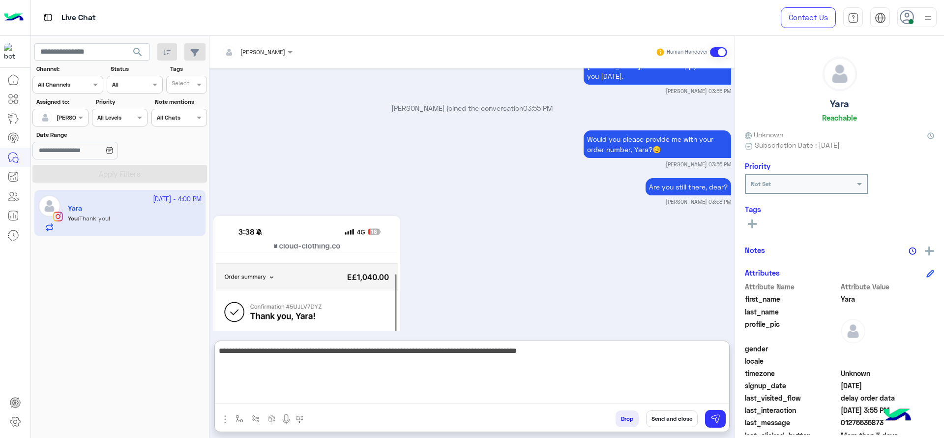
click at [216, 354] on textarea "**********" at bounding box center [472, 373] width 514 height 59
click at [690, 375] on textarea "**********" at bounding box center [472, 373] width 514 height 59
click at [564, 353] on textarea "**********" at bounding box center [472, 373] width 514 height 59
click at [573, 354] on textarea "**********" at bounding box center [472, 373] width 514 height 59
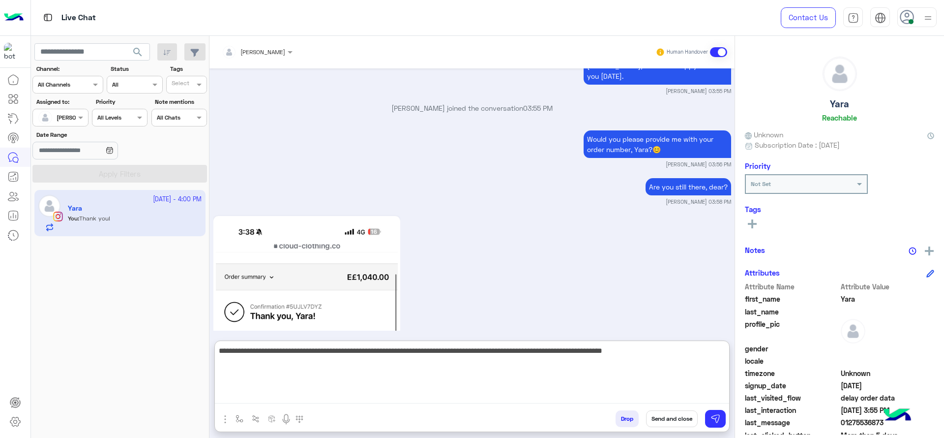
click at [573, 354] on textarea "**********" at bounding box center [472, 373] width 514 height 59
click at [641, 353] on textarea "**********" at bounding box center [472, 373] width 514 height 59
click at [669, 358] on textarea "**********" at bounding box center [472, 373] width 514 height 59
type textarea "**********"
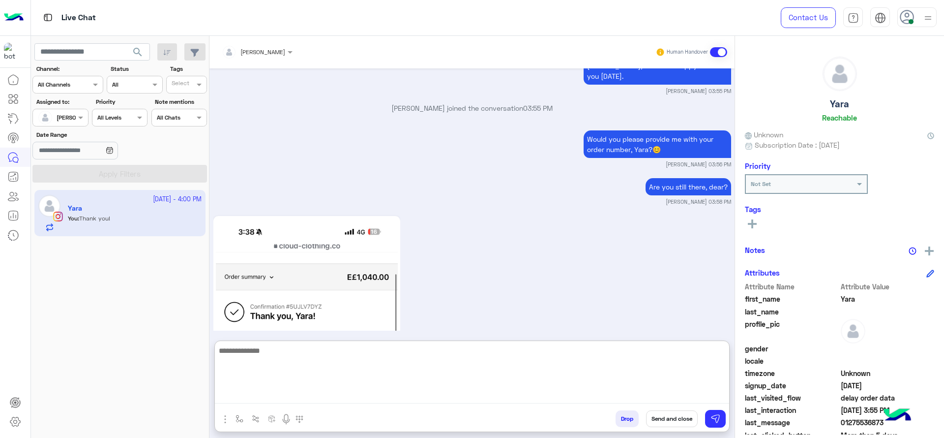
scroll to position [1429, 0]
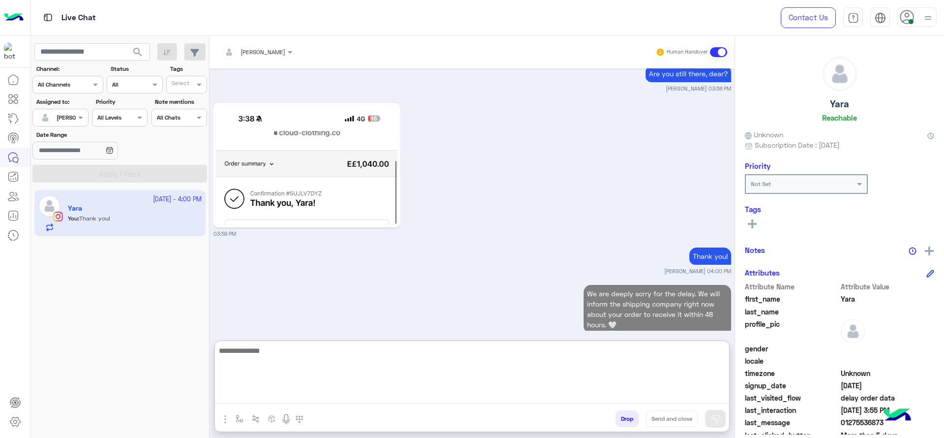
type textarea "*"
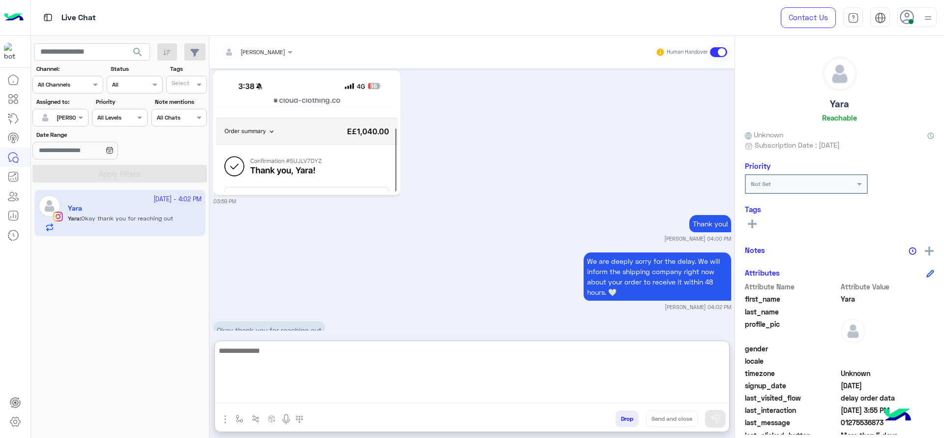
scroll to position [1466, 0]
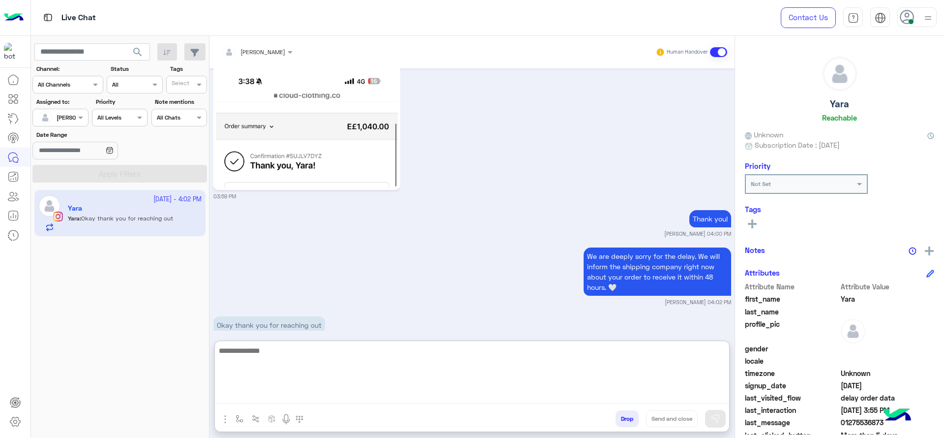
click at [370, 363] on textarea at bounding box center [472, 373] width 514 height 59
paste textarea "**********"
type textarea "**********"
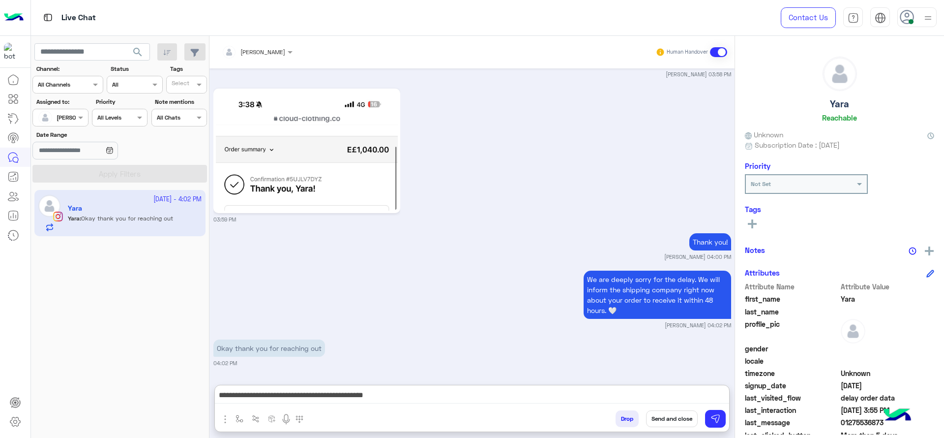
click at [669, 420] on button "Send and close" at bounding box center [672, 418] width 52 height 17
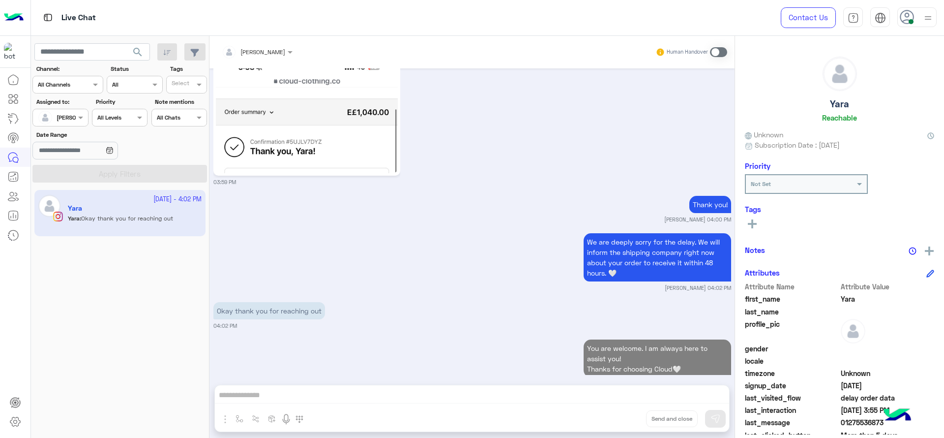
scroll to position [1506, 0]
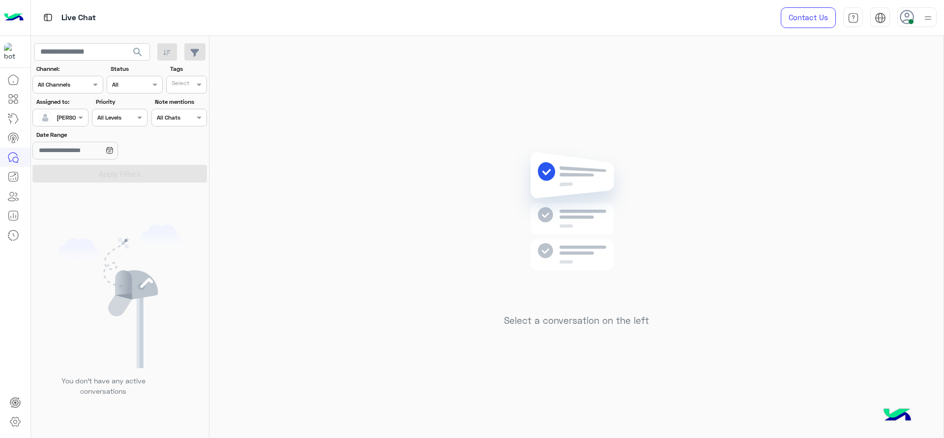
click at [512, 110] on div "Select a conversation on the left" at bounding box center [576, 239] width 734 height 406
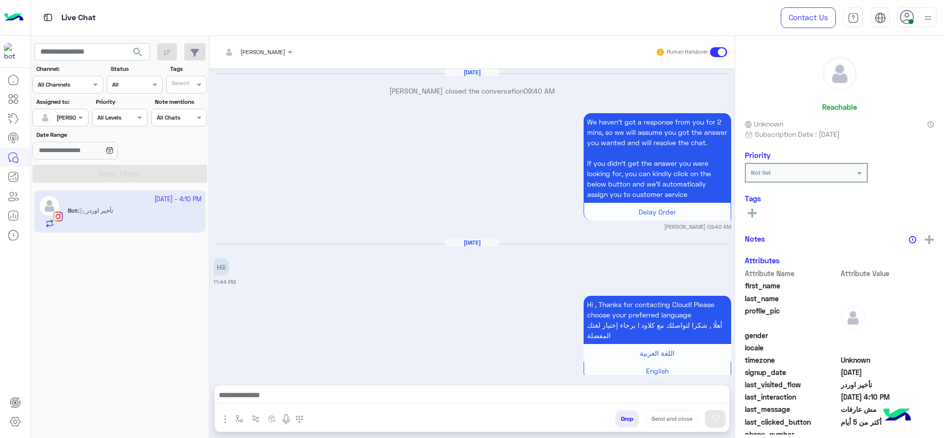
scroll to position [1119, 0]
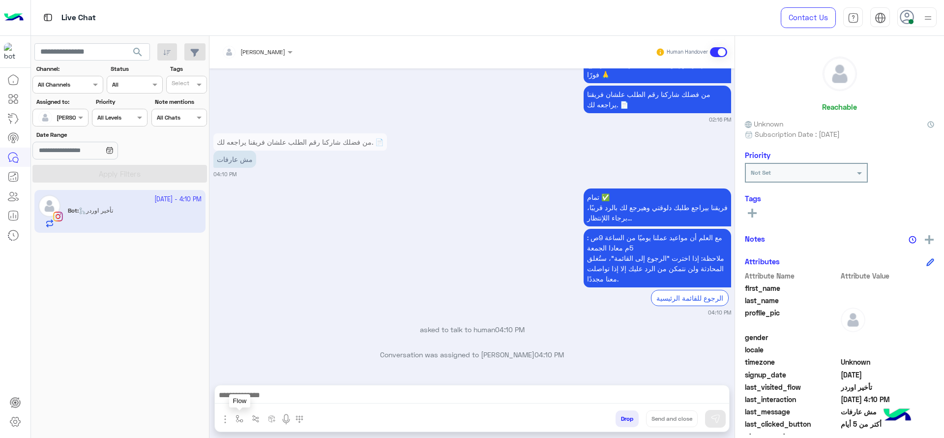
click at [240, 416] on img "button" at bounding box center [239, 418] width 8 height 8
click at [253, 395] on input "text" at bounding box center [256, 395] width 39 height 9
type input "*"
type input "****"
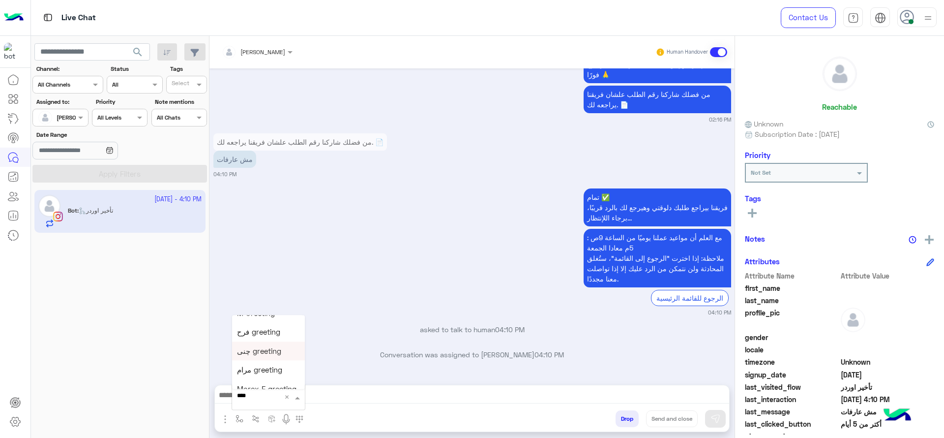
click at [247, 358] on div "چنى greeting" at bounding box center [268, 350] width 73 height 19
type textarea "**********"
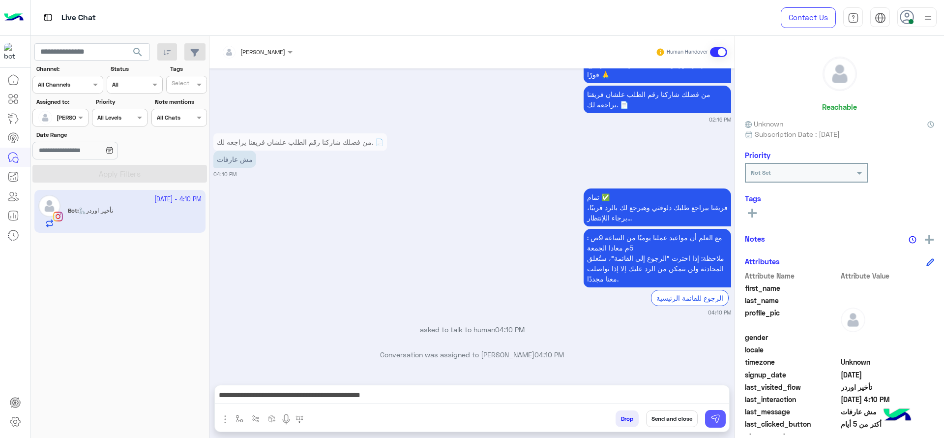
drag, startPoint x: 713, startPoint y: 428, endPoint x: 708, endPoint y: 419, distance: 10.4
click at [708, 419] on div "Drop Send and close" at bounding box center [520, 420] width 418 height 22
click at [708, 419] on button at bounding box center [715, 418] width 21 height 18
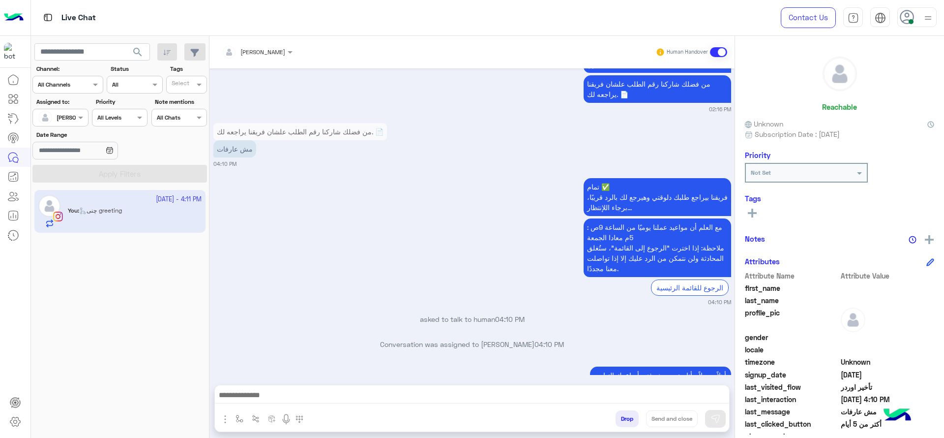
scroll to position [1182, 0]
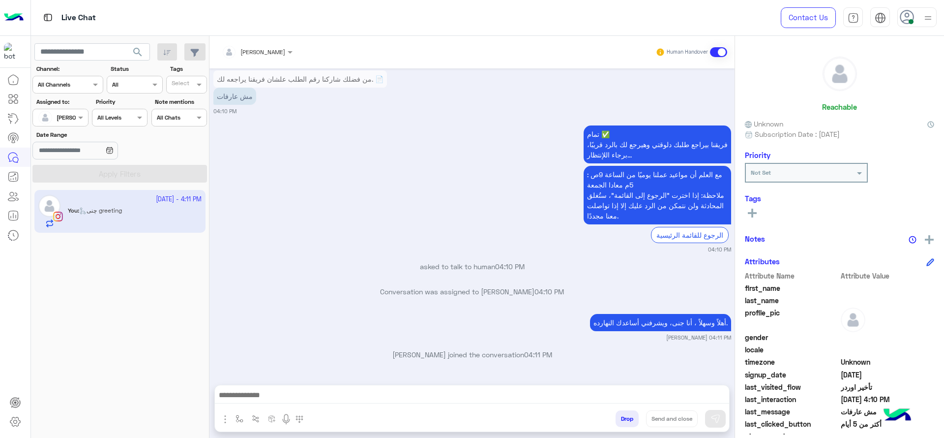
click at [418, 205] on div "تمام ✅ فريقنا بيراجع طلبك دلوقتي وهيرجع لك بالرد قريبًا، برجاء اللإنتظار... مع …" at bounding box center [472, 188] width 518 height 131
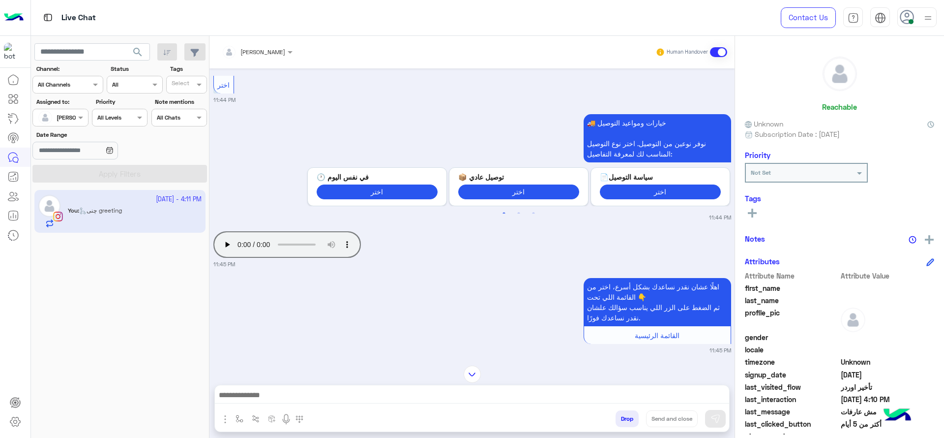
scroll to position [691, 0]
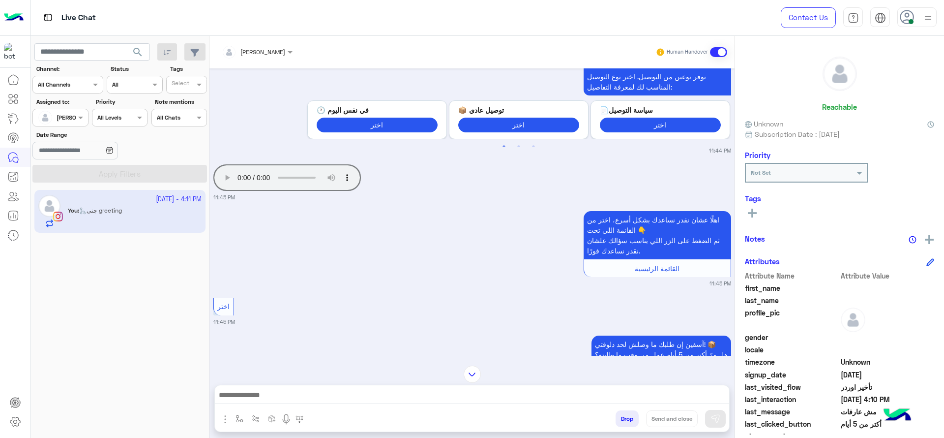
click at [497, 258] on div "اهلًا عشان نقدر نساعدك بشكل أسرع، اختر من القائمة اللي تحت 👇 ثم الضغط على الزر …" at bounding box center [472, 247] width 518 height 79
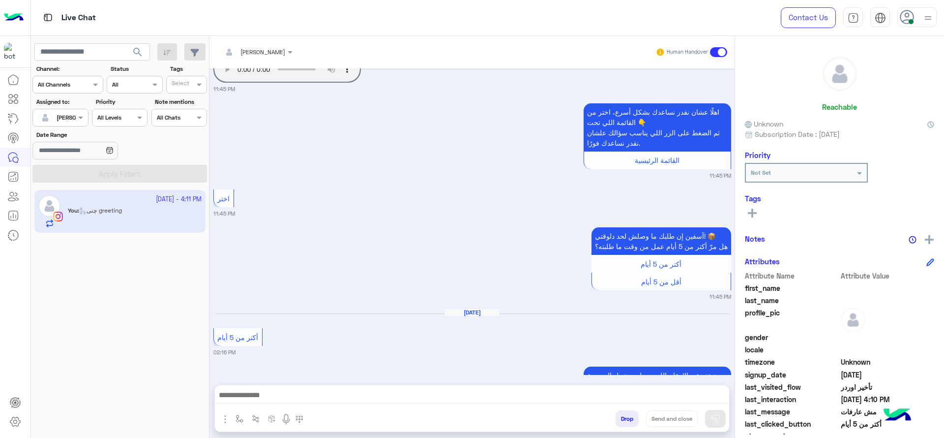
scroll to position [2510, 0]
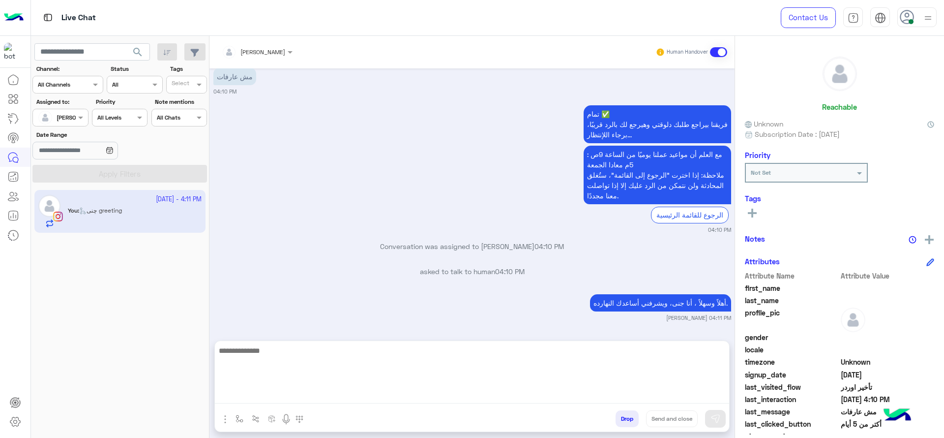
click at [496, 398] on textarea at bounding box center [472, 373] width 514 height 59
type textarea "**********"
click at [487, 390] on textarea "**********" at bounding box center [472, 373] width 514 height 59
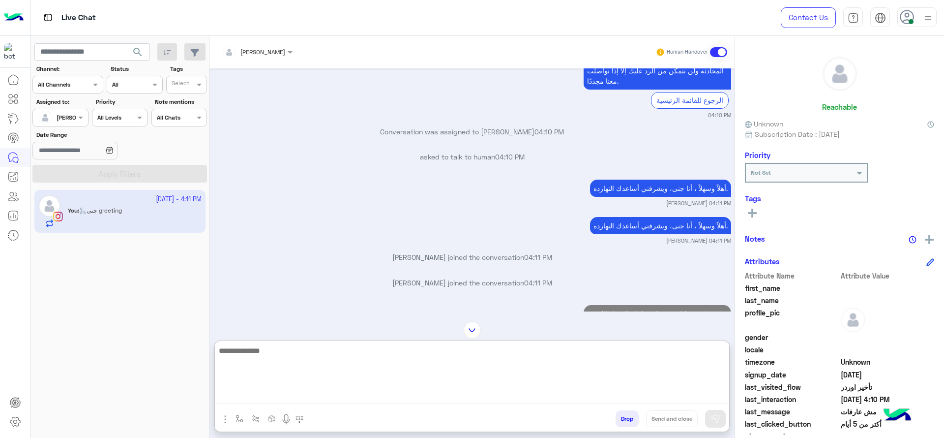
scroll to position [2665, 0]
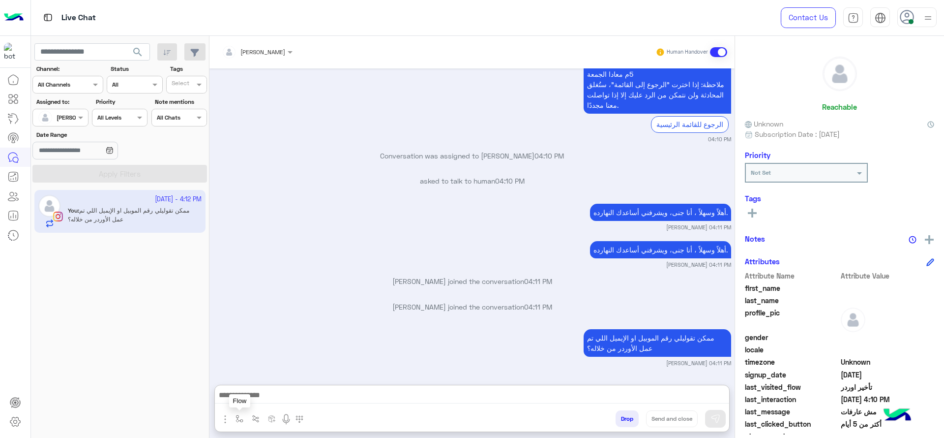
click at [239, 421] on img "button" at bounding box center [239, 418] width 8 height 8
click at [252, 398] on input "text" at bounding box center [256, 395] width 39 height 9
type input "****"
click at [242, 379] on span "close جانا" at bounding box center [253, 379] width 32 height 9
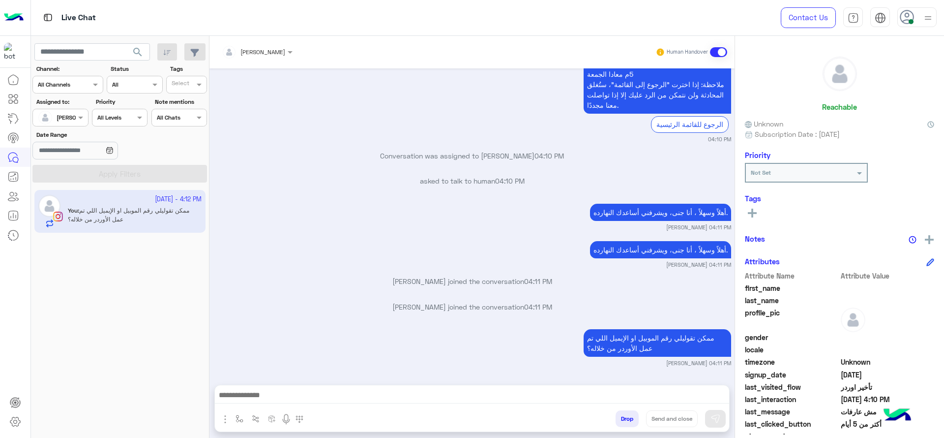
type textarea "**********"
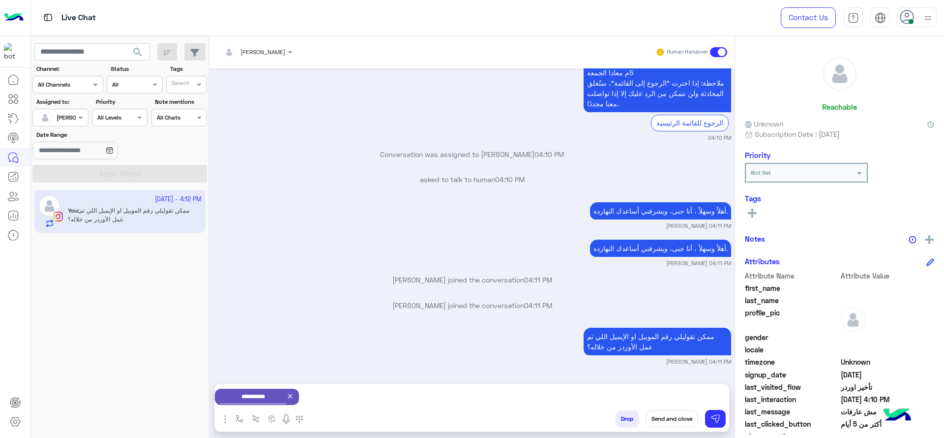
scroll to position [2623, 0]
click at [660, 413] on button "Send and close" at bounding box center [672, 418] width 52 height 17
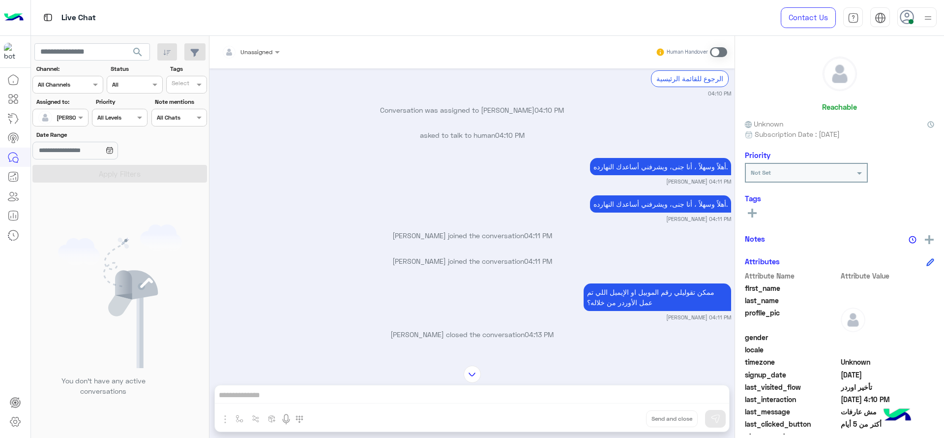
scroll to position [2774, 0]
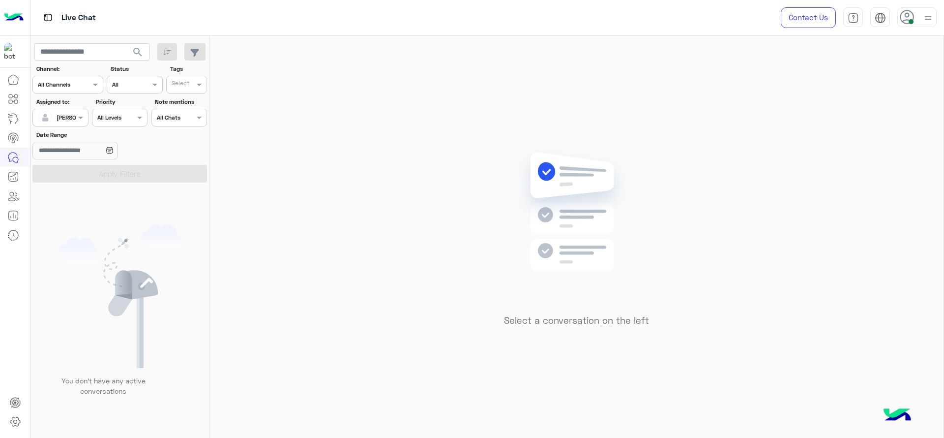
click at [919, 8] on div at bounding box center [916, 17] width 39 height 20
click at [505, 174] on img at bounding box center [576, 225] width 142 height 163
